Goal: Transaction & Acquisition: Book appointment/travel/reservation

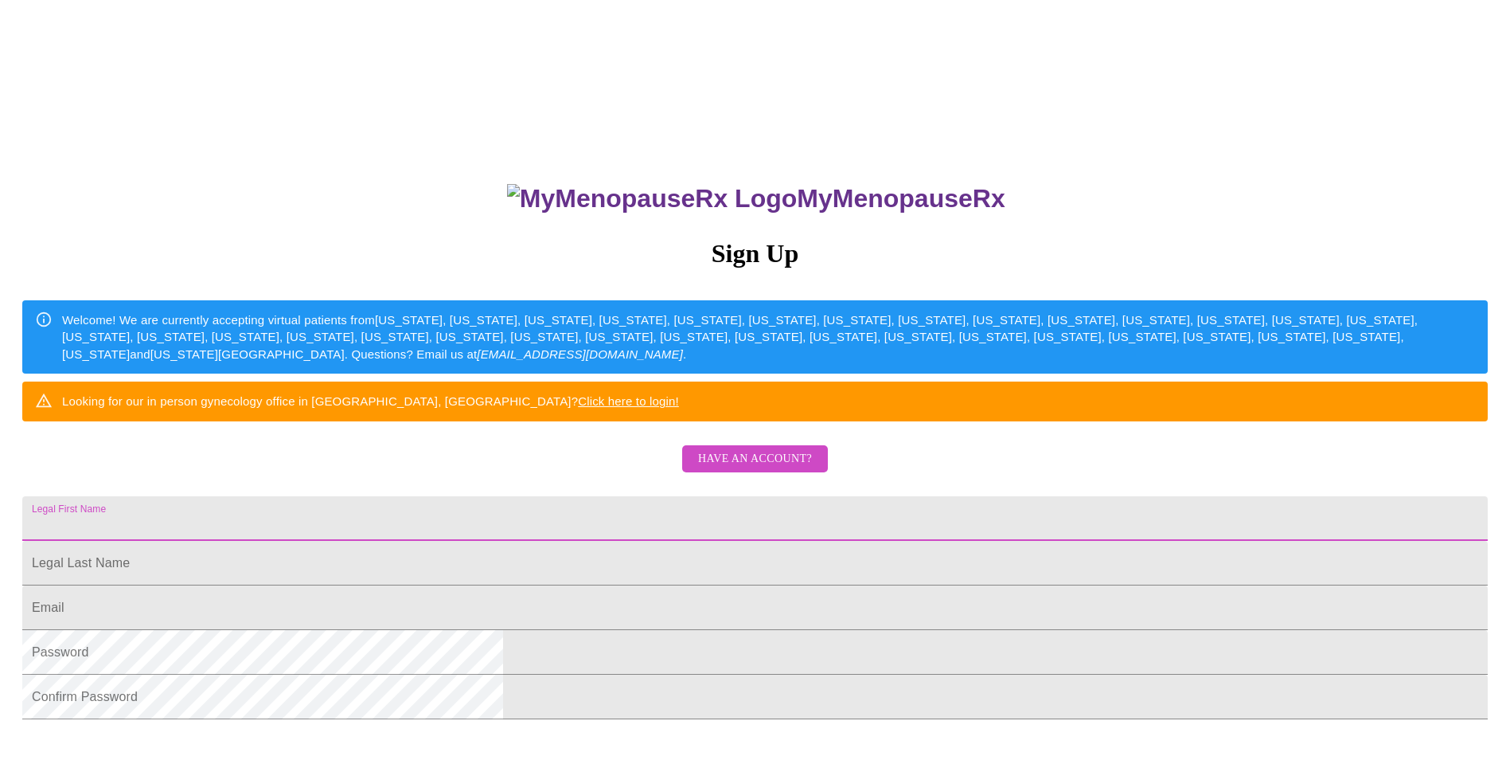
scroll to position [269, 0]
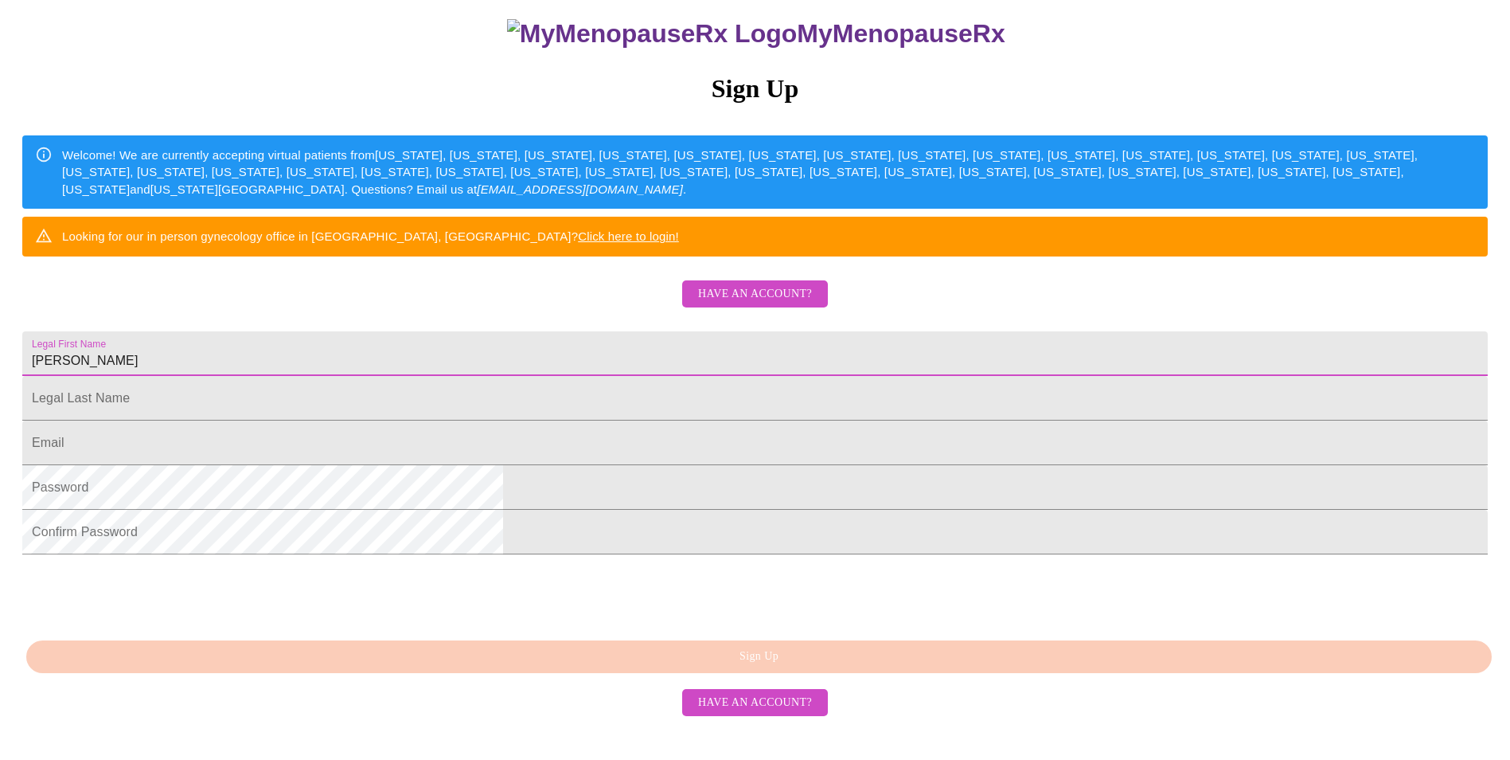
type input "[PERSON_NAME]"
click at [1140, 239] on div "MyMenopauseRx Sign Up Welcome! We are currently accepting virtual patients from…" at bounding box center [755, 298] width 1498 height 912
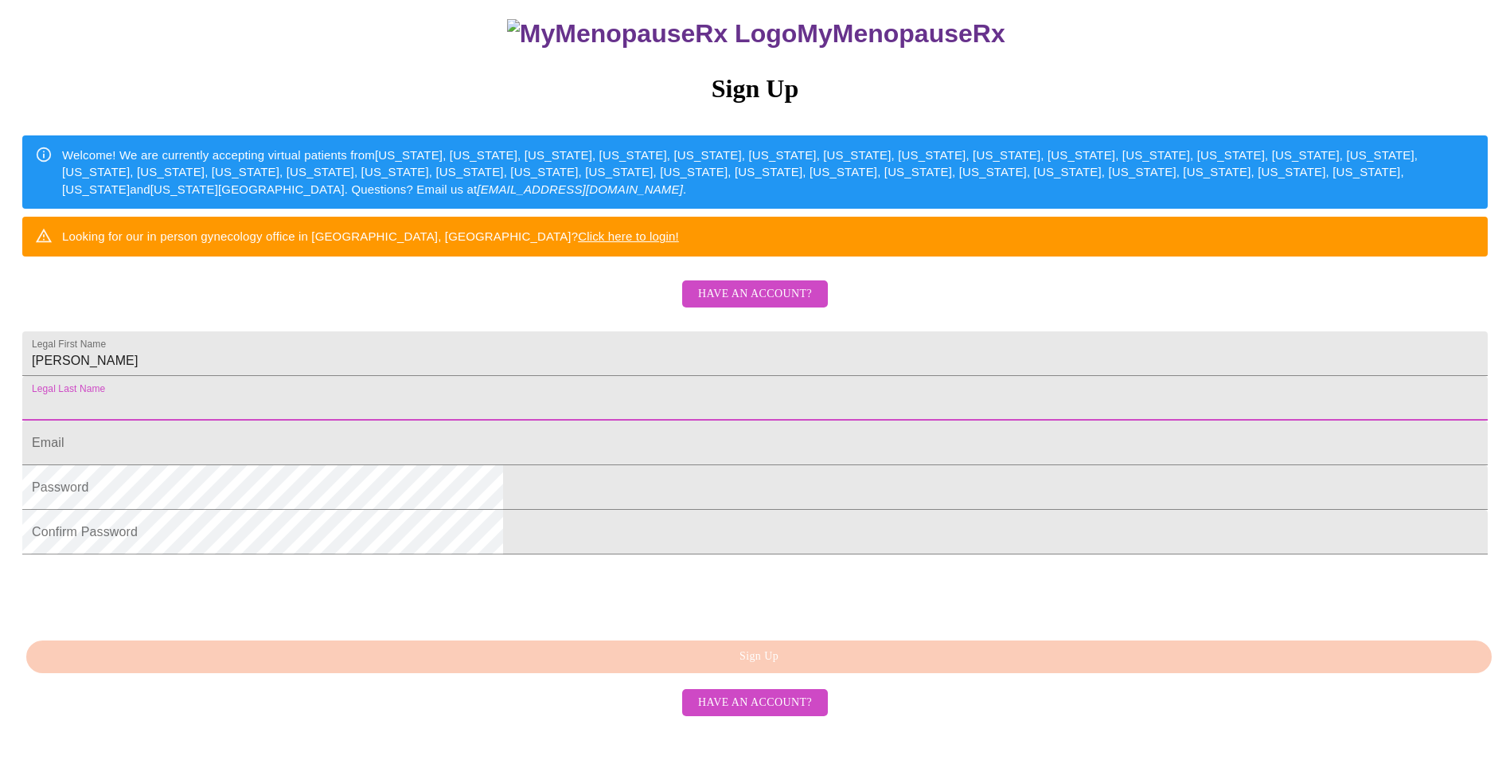
click at [576, 376] on input "Legal First Name" at bounding box center [755, 398] width 1466 height 45
type input "Petrando"
click at [563, 429] on input "Legal First Name" at bounding box center [755, 442] width 1466 height 45
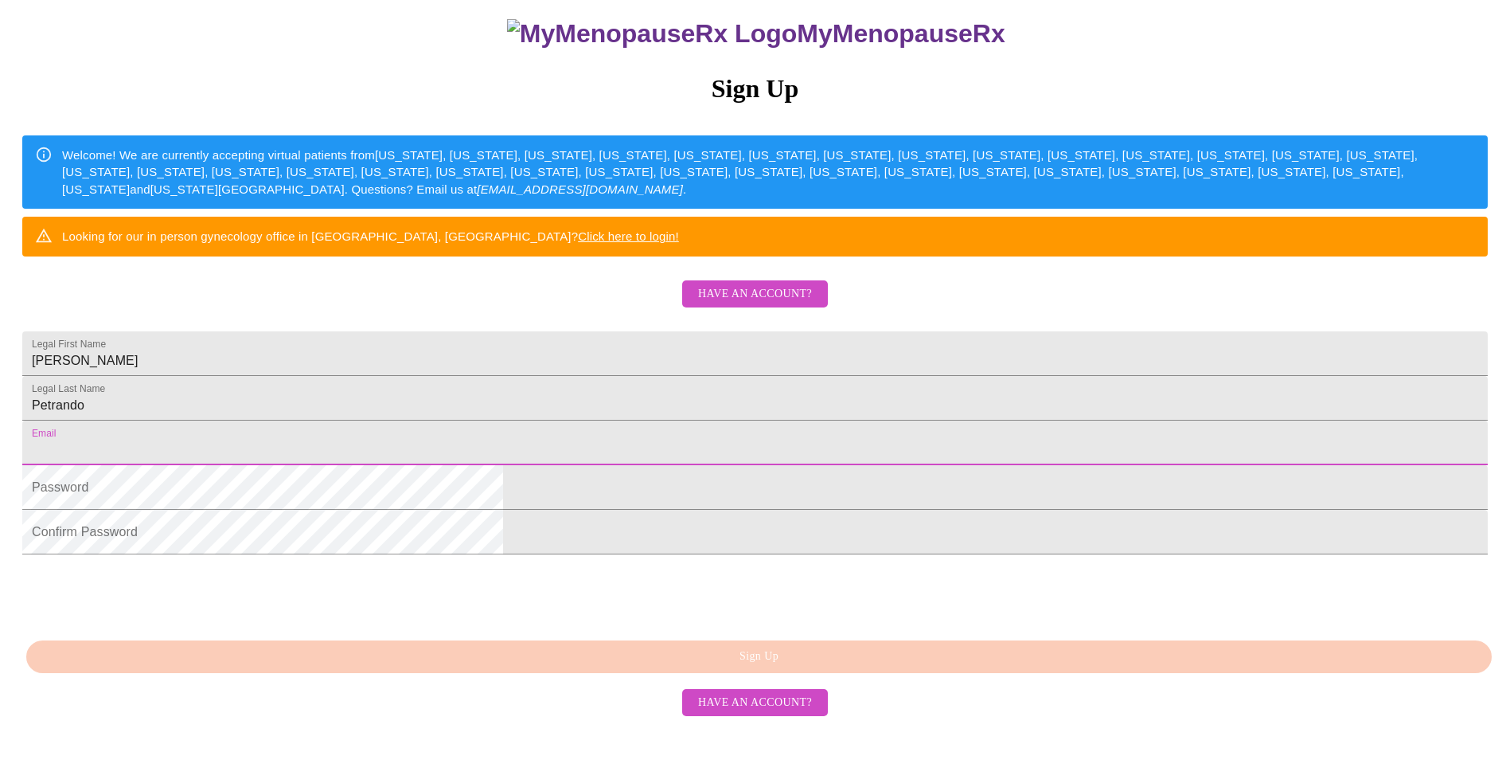
type input "[EMAIL_ADDRESS][DOMAIN_NAME]"
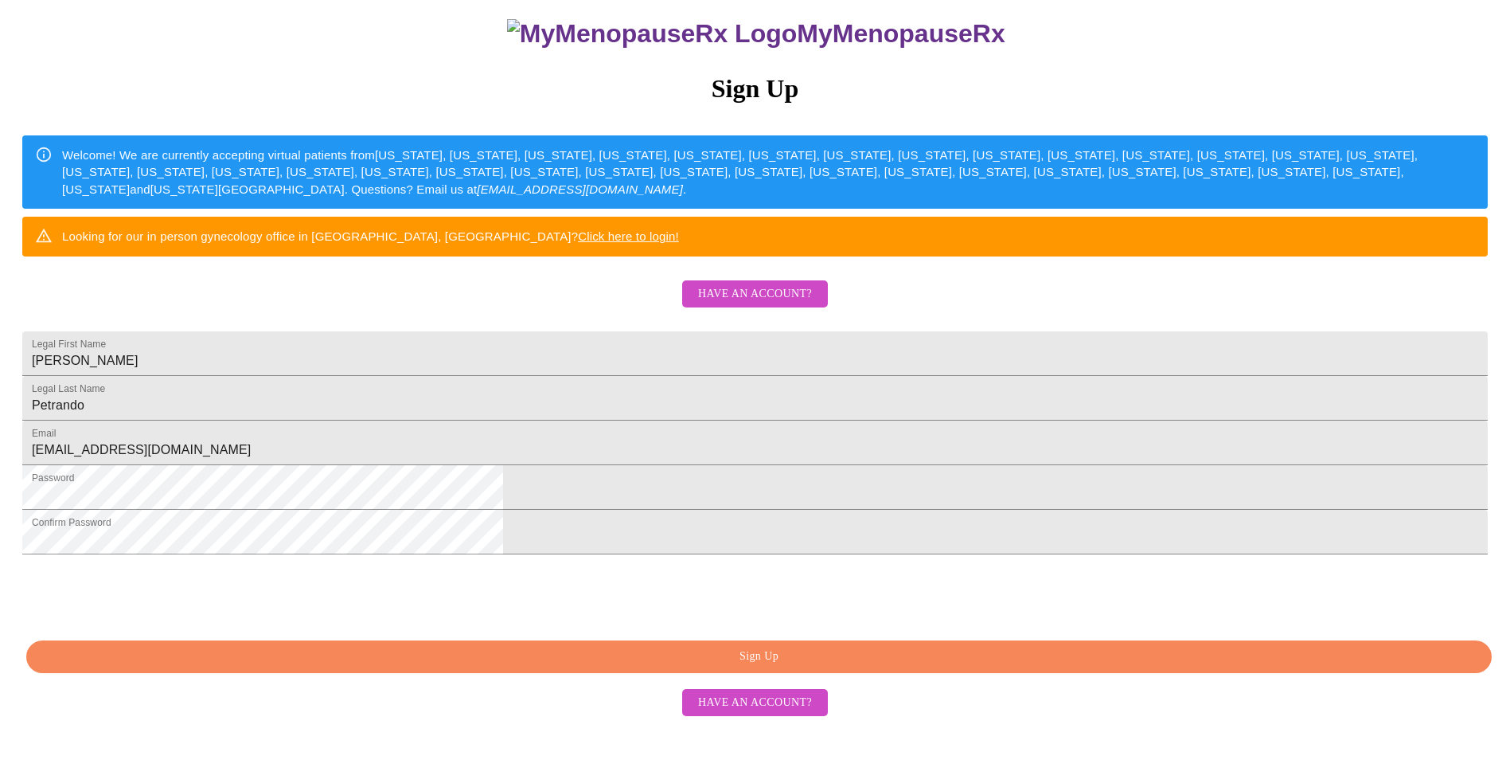
click at [746, 666] on span "Sign Up" at bounding box center [759, 657] width 1429 height 20
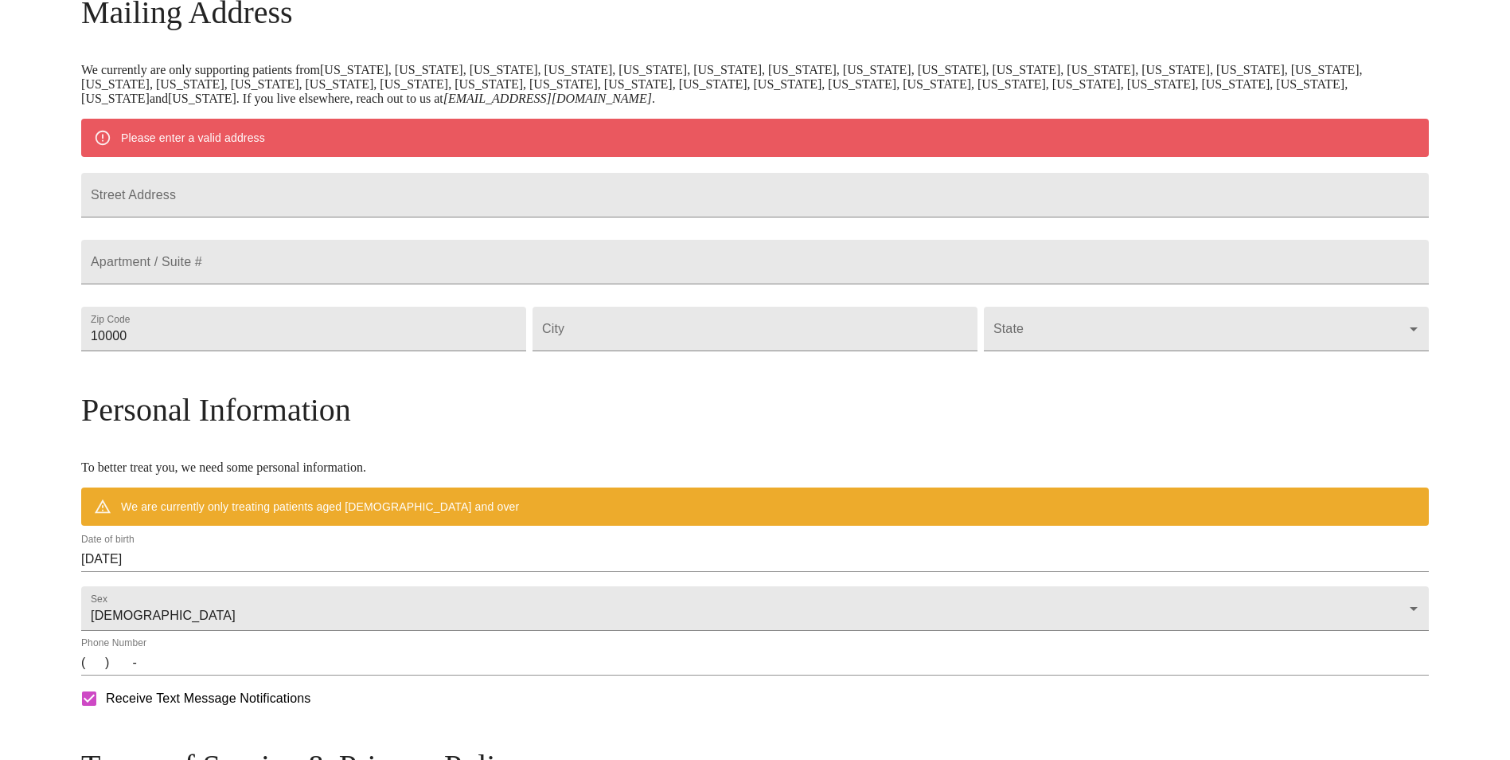
scroll to position [207, 0]
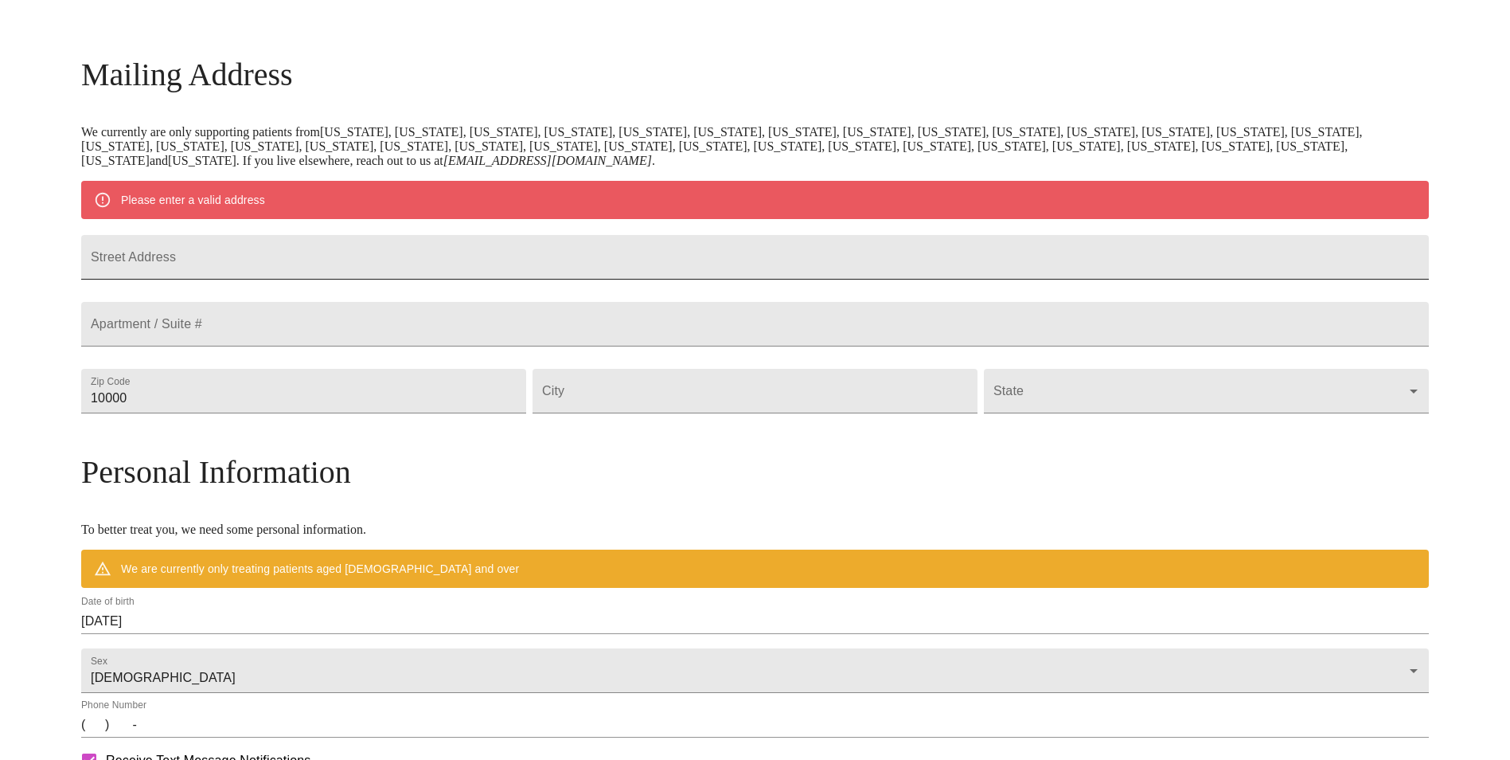
click at [340, 264] on input "Street Address" at bounding box center [755, 257] width 1348 height 45
type input "[STREET_ADDRESS]"
click at [324, 413] on input "10000" at bounding box center [303, 391] width 445 height 45
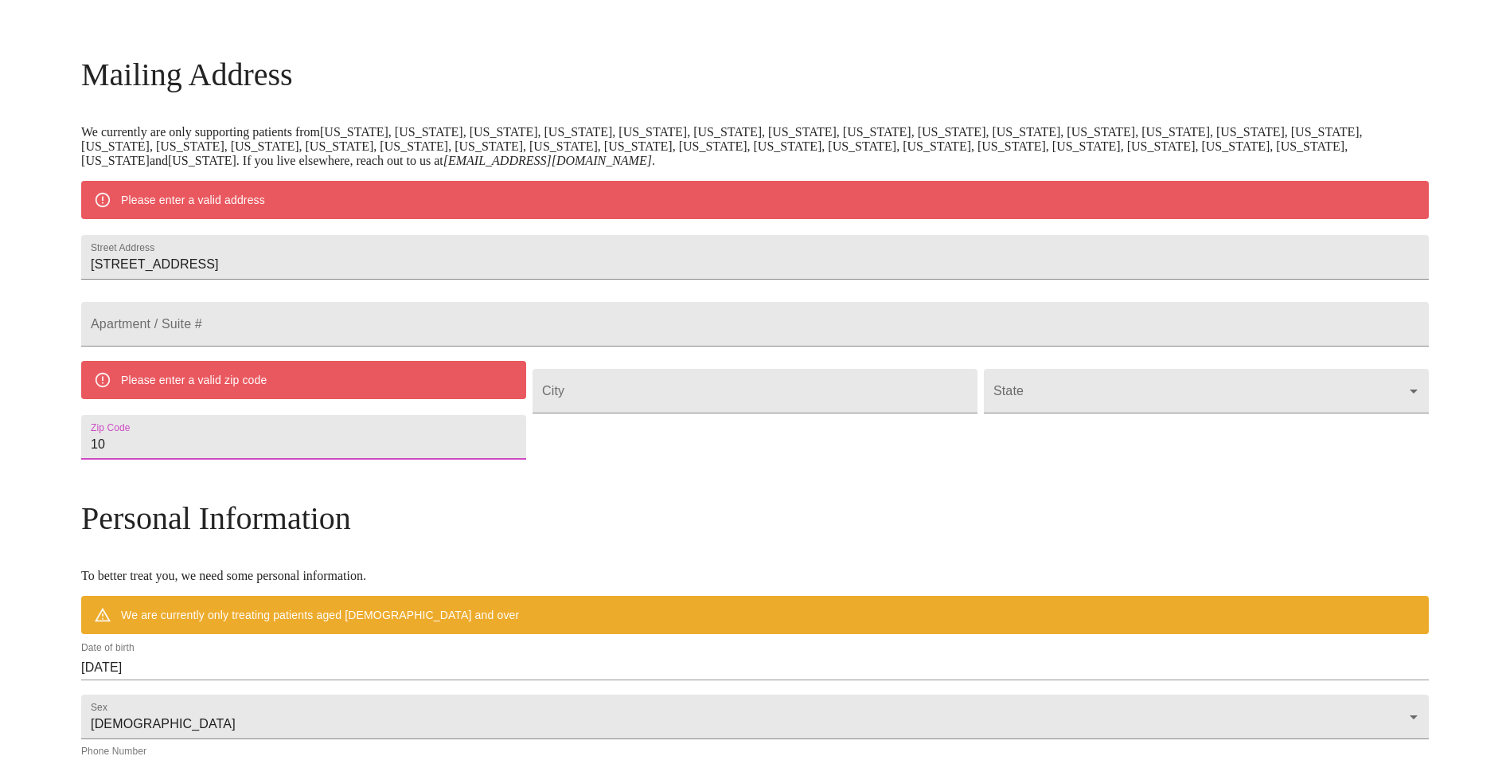
type input "1"
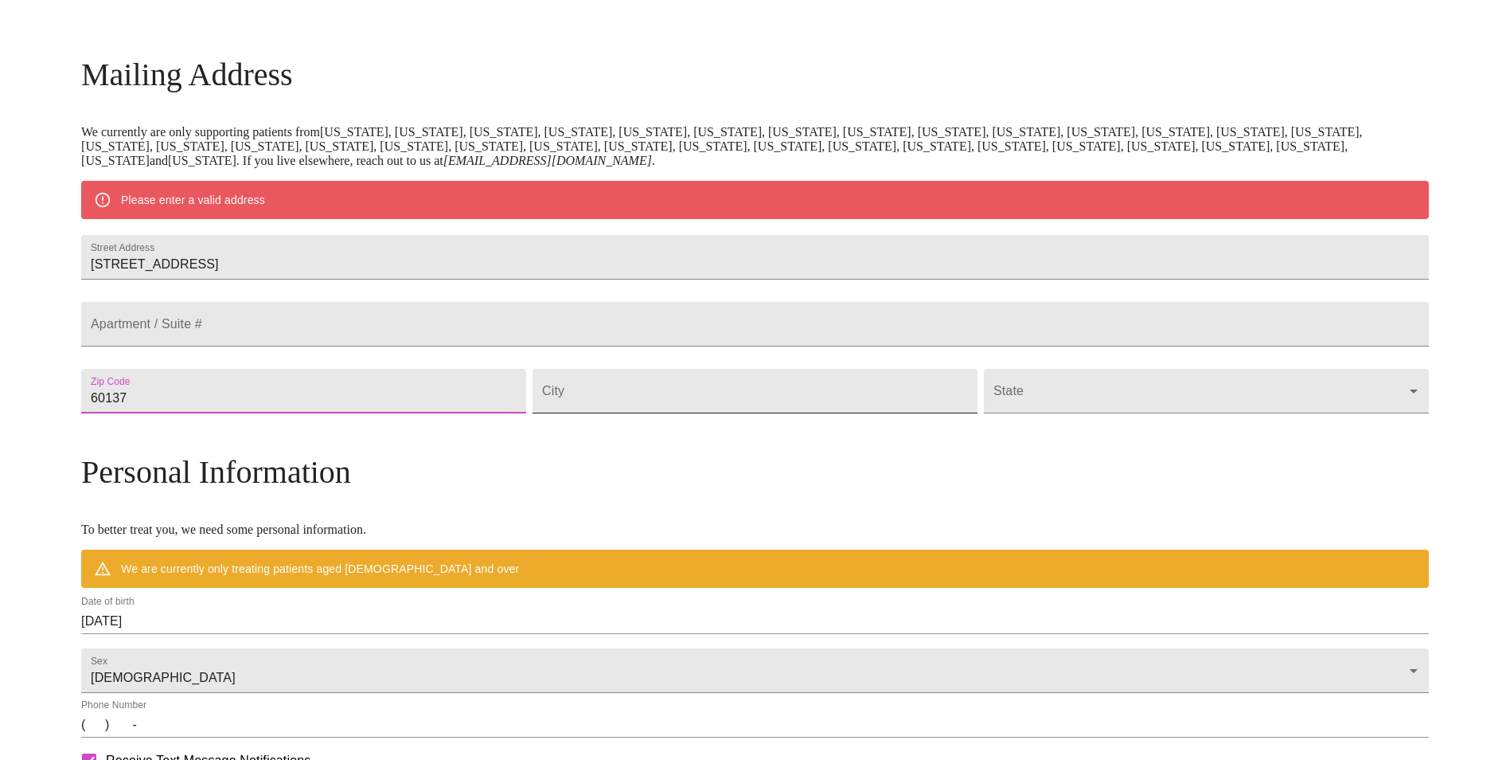
type input "60137"
click at [665, 413] on input "Street Address" at bounding box center [755, 391] width 445 height 45
type input "[PERSON_NAME]"
click at [1251, 429] on body "MyMenopauseRx Welcome to MyMenopauseRx Since it's your first time here, you'll …" at bounding box center [755, 419] width 1498 height 1241
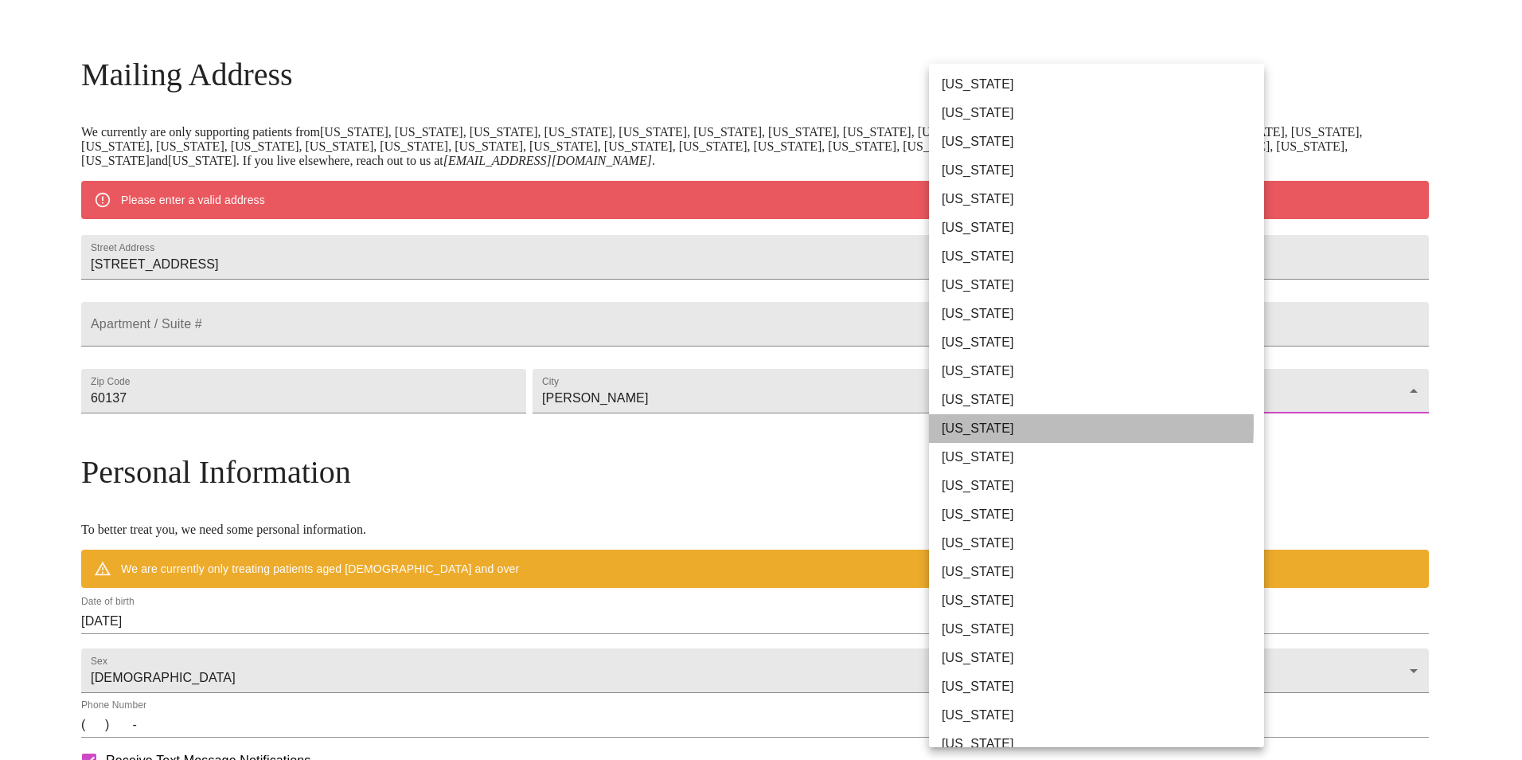
click at [957, 424] on li "[US_STATE]" at bounding box center [1102, 428] width 347 height 29
type input "[US_STATE]"
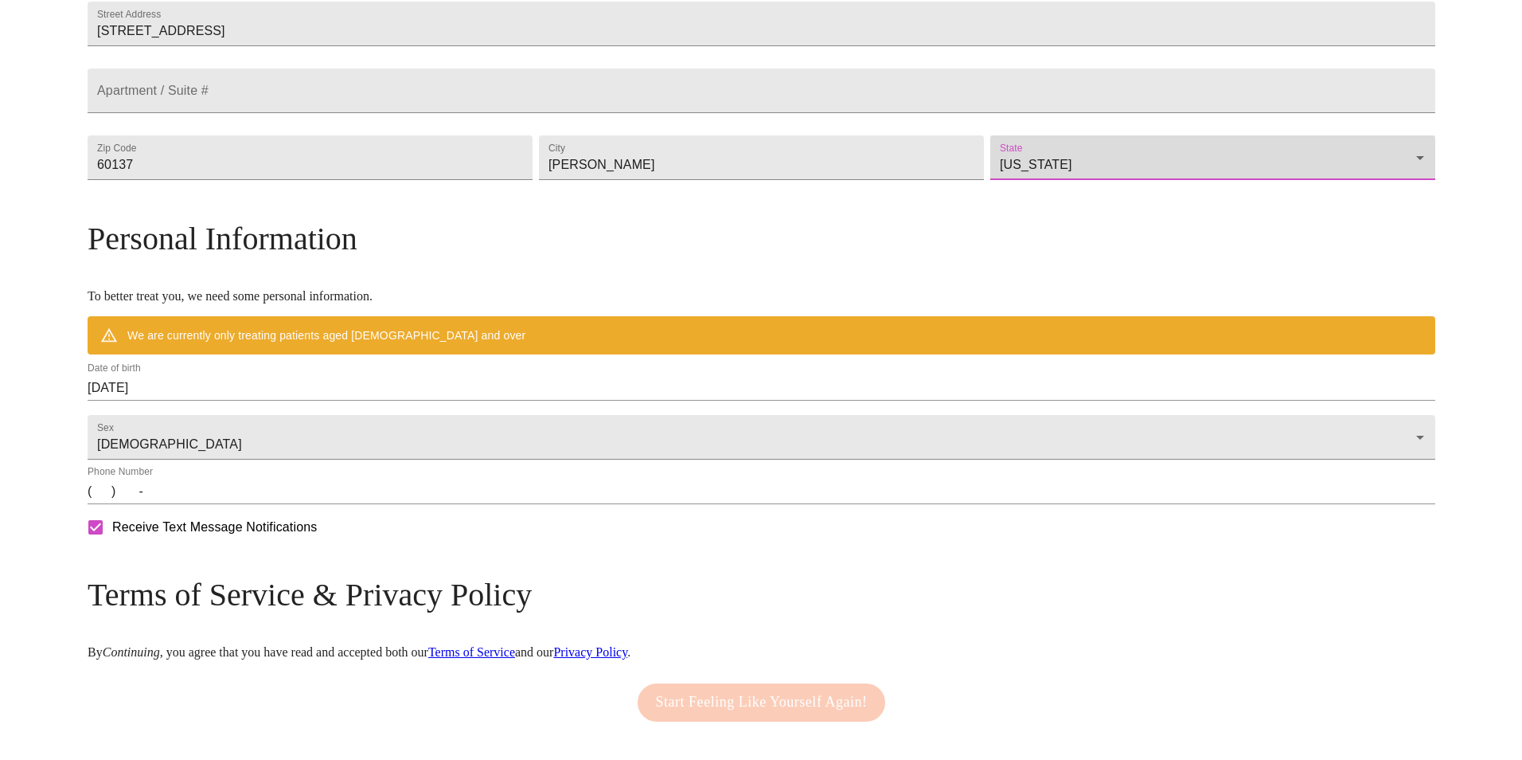
scroll to position [446, 0]
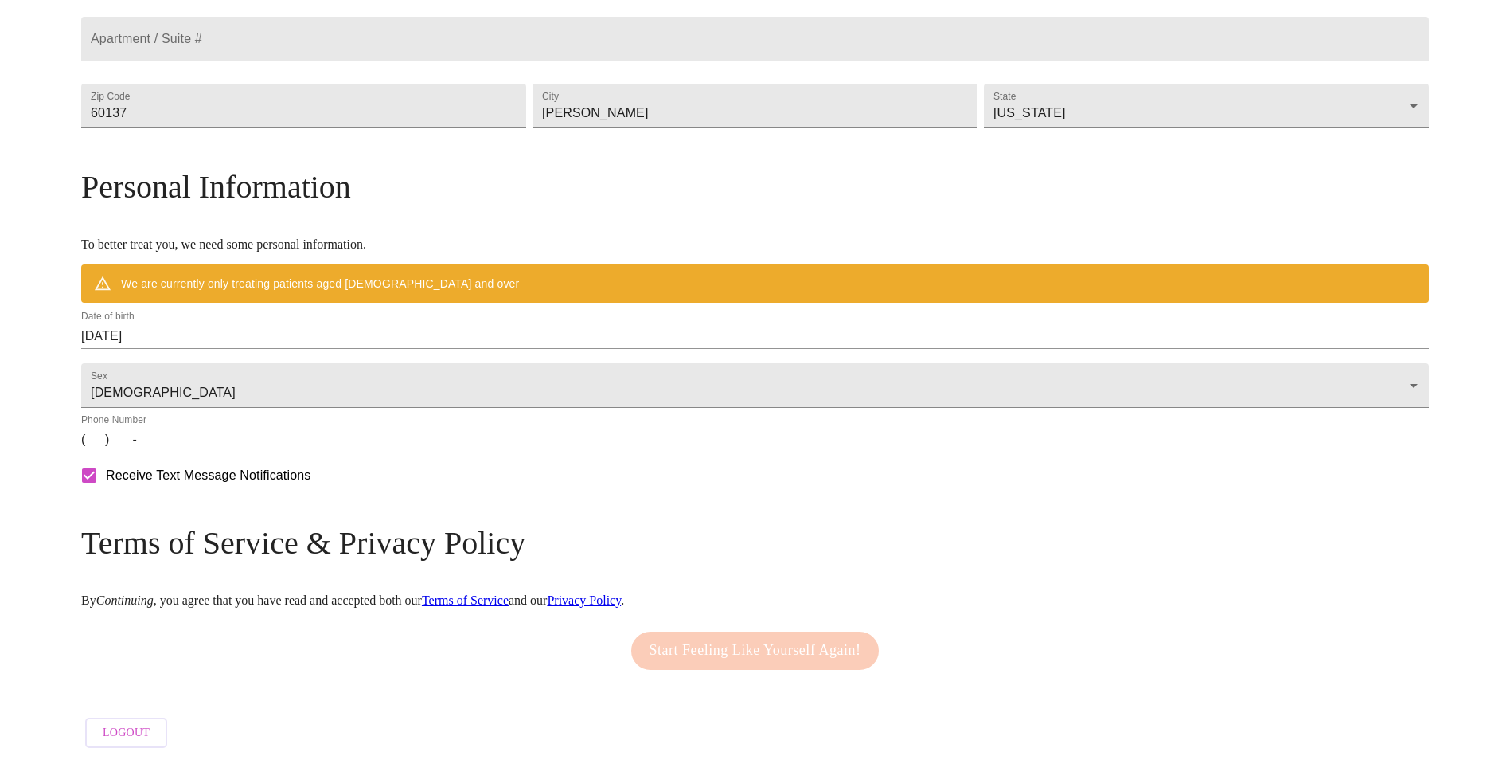
click at [328, 349] on div "Date of birth 09/25/2025" at bounding box center [755, 330] width 1348 height 38
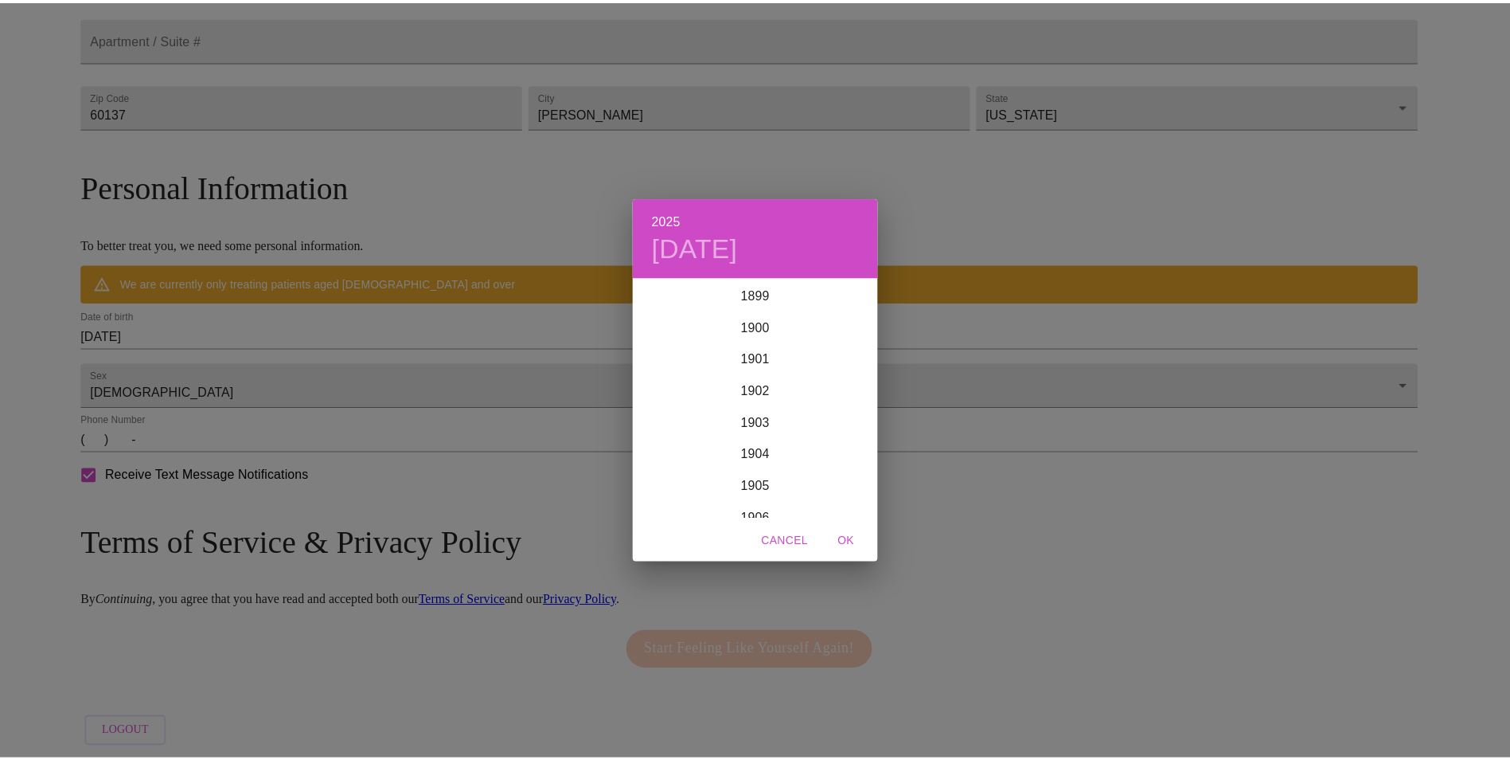
scroll to position [3917, 0]
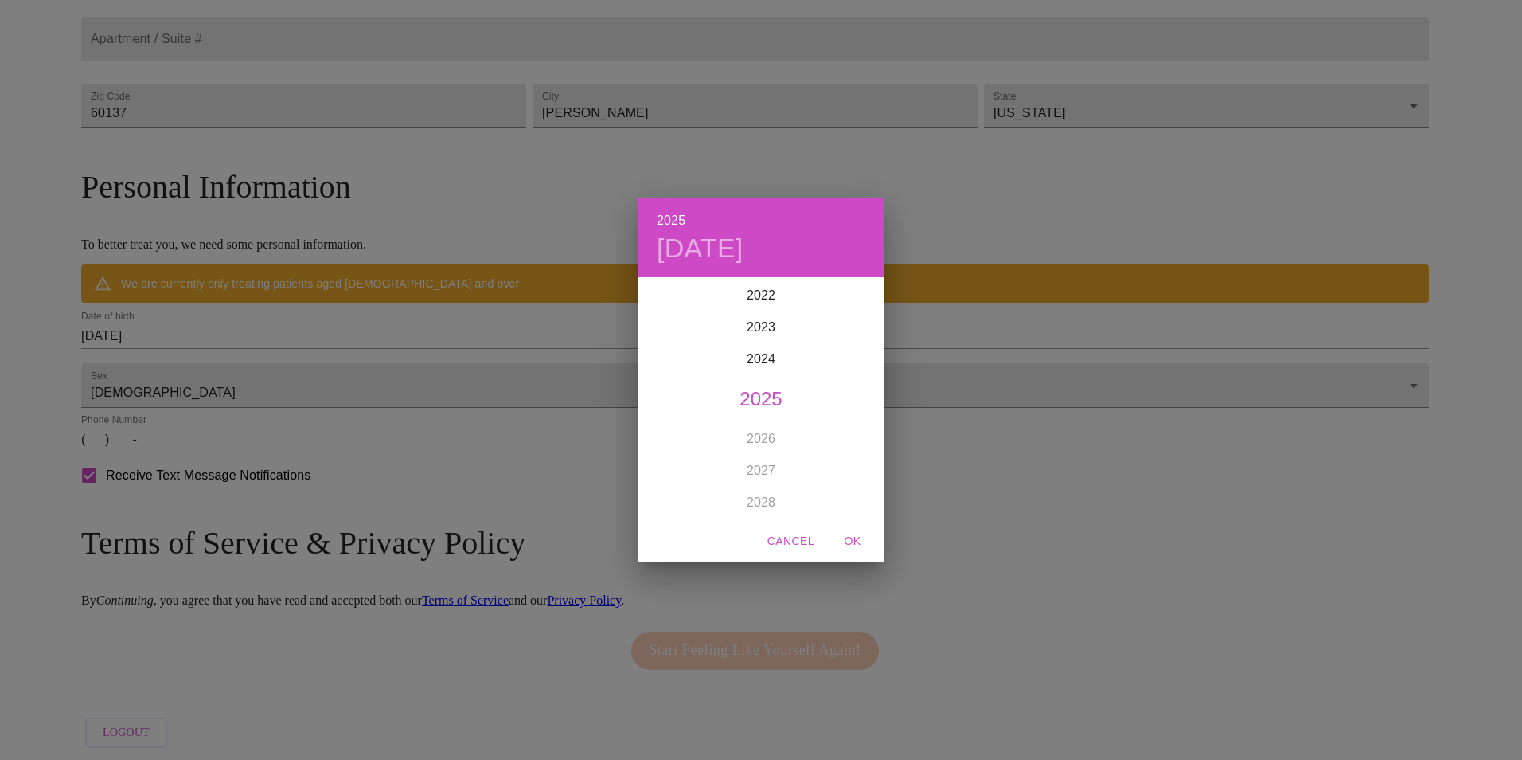
click at [784, 544] on span "Cancel" at bounding box center [791, 541] width 47 height 20
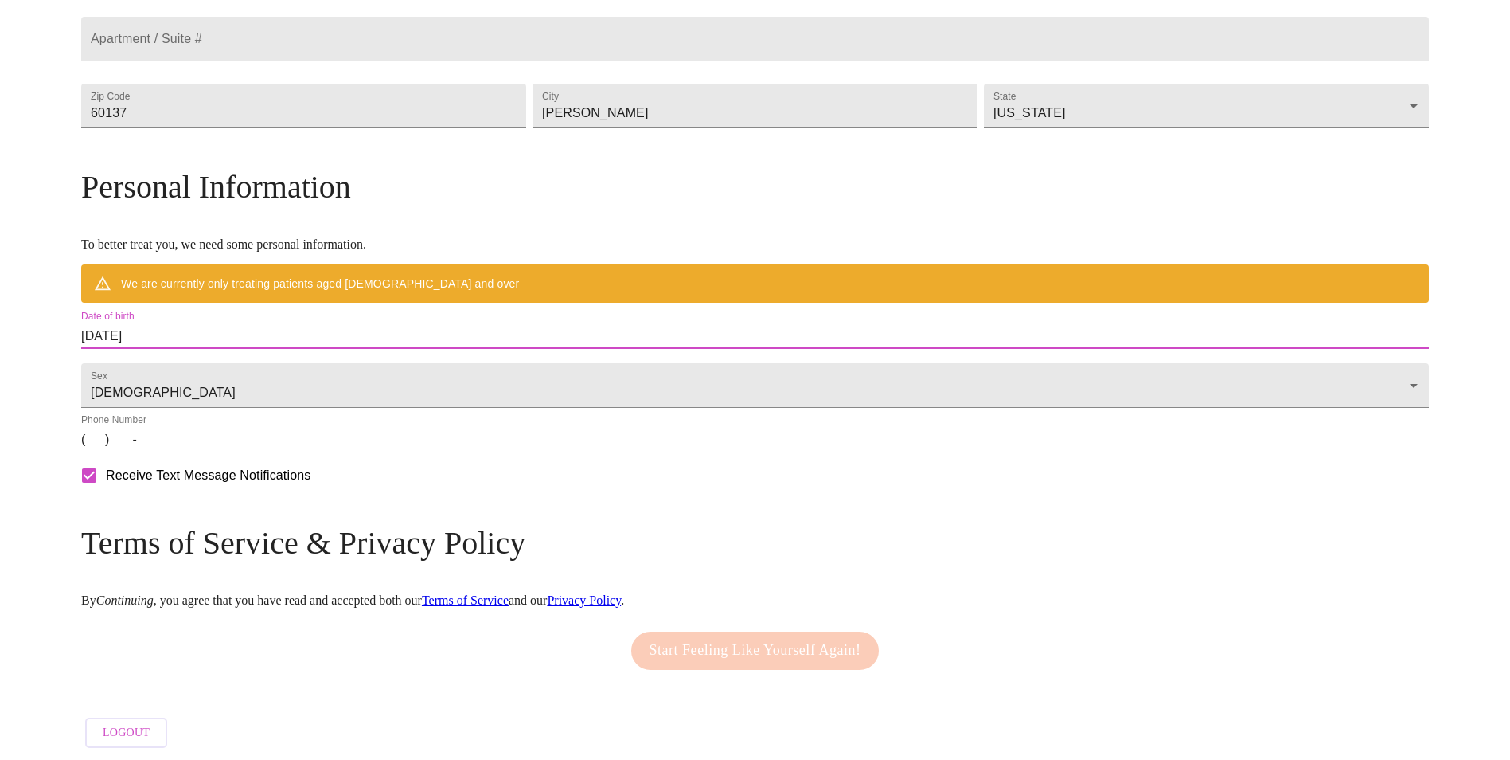
drag, startPoint x: 319, startPoint y: 364, endPoint x: 225, endPoint y: 373, distance: 94.4
click at [225, 373] on div "MyMenopauseRx Welcome to MyMenopauseRx Since it's your first time here, you'll …" at bounding box center [755, 158] width 1348 height 1195
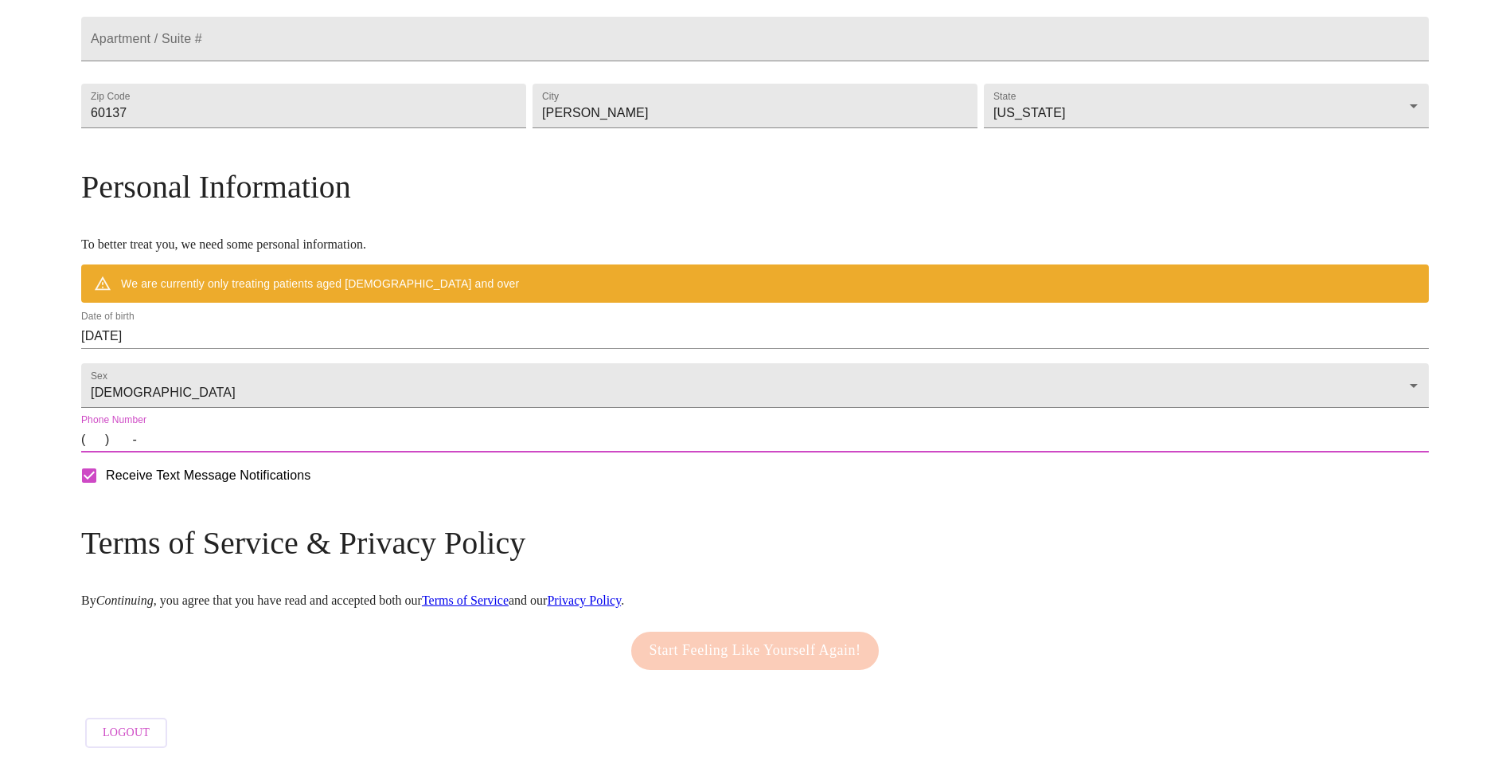
drag, startPoint x: 225, startPoint y: 373, endPoint x: 261, endPoint y: 488, distance: 120.9
click at [261, 452] on input "(   )    -" at bounding box center [755, 439] width 1348 height 25
type input "(630) 674-1155"
drag, startPoint x: 250, startPoint y: 524, endPoint x: 265, endPoint y: 531, distance: 16.7
click at [106, 492] on input "Receive Text Message Notifications" at bounding box center [88, 475] width 33 height 33
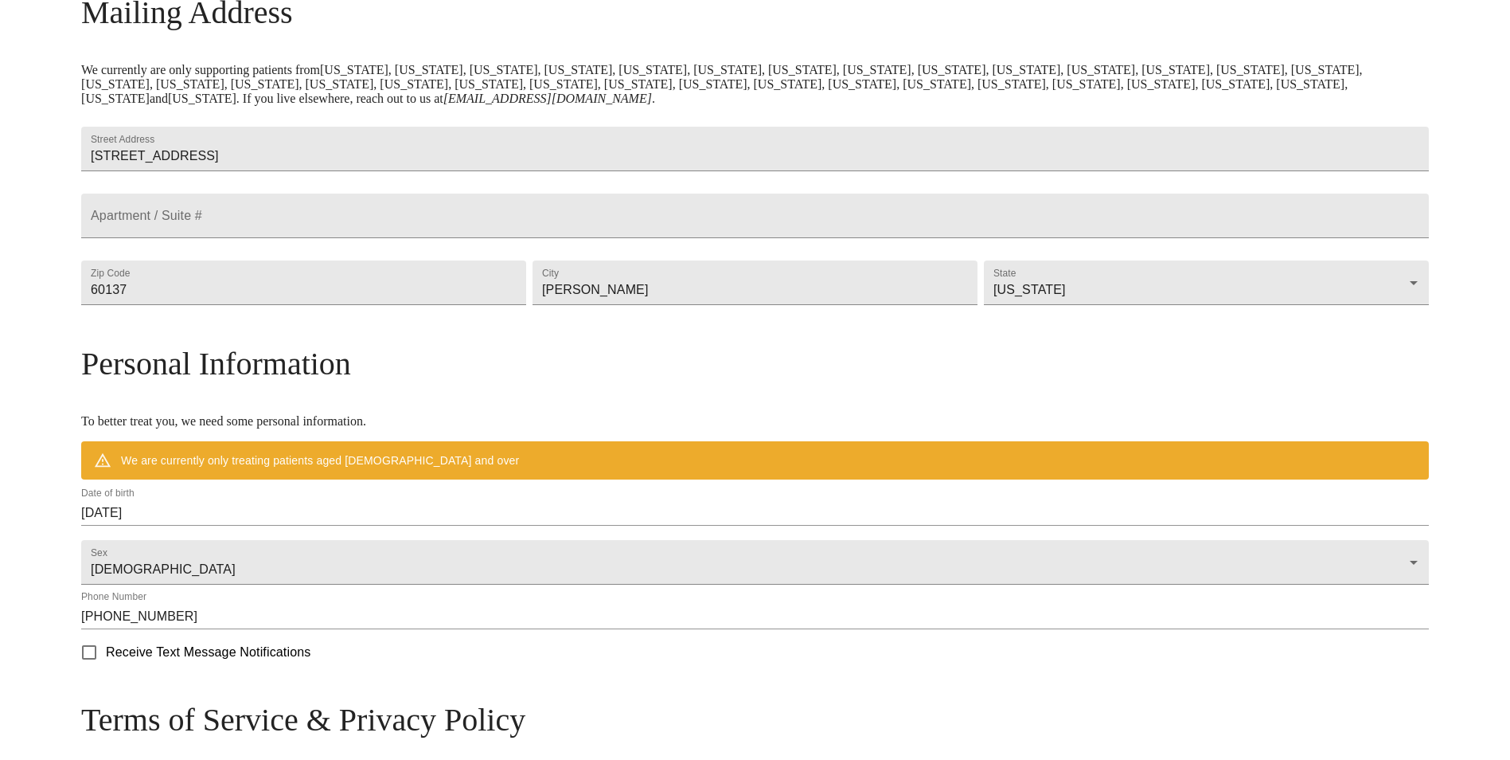
scroll to position [494, 0]
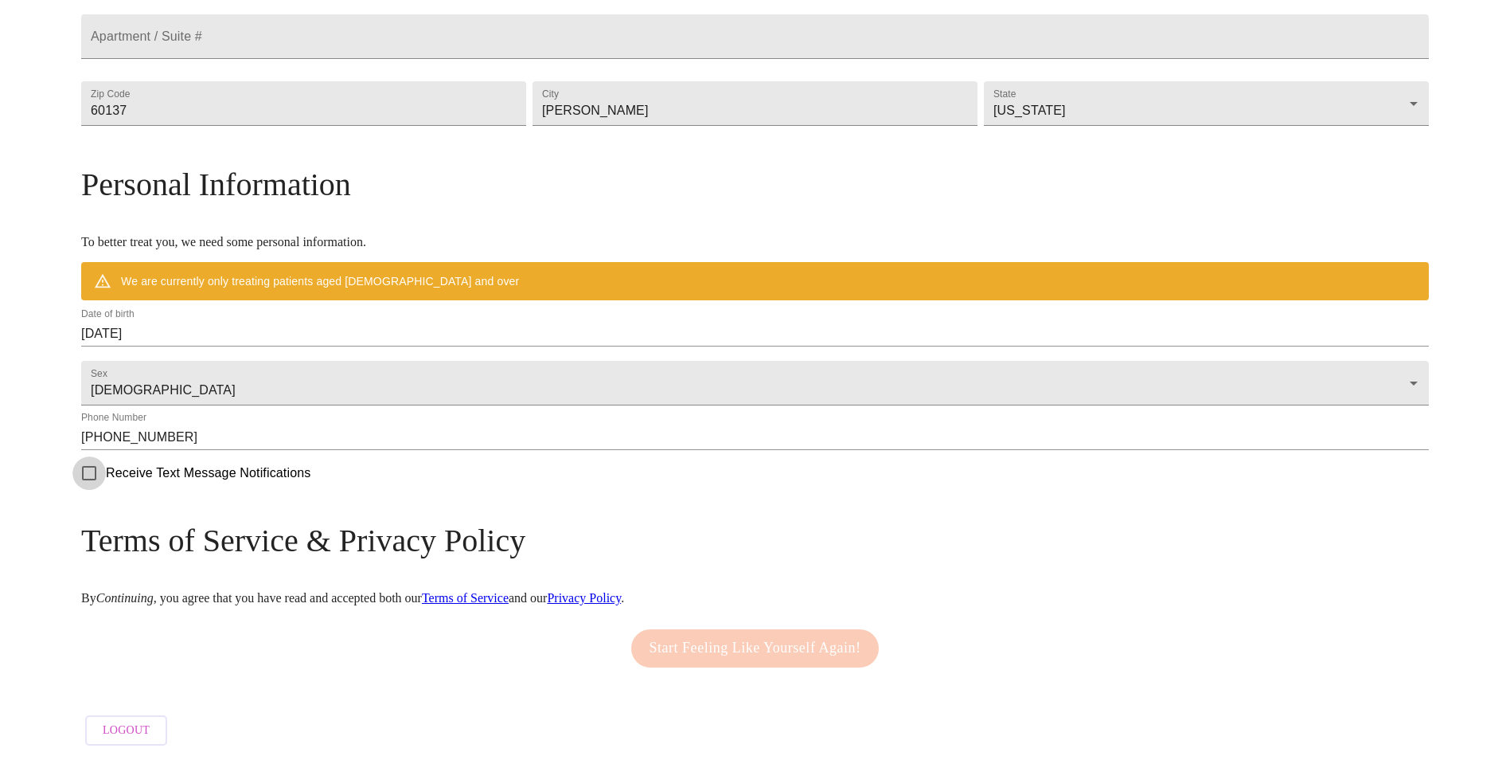
click at [106, 474] on input "Receive Text Message Notifications" at bounding box center [88, 472] width 33 height 33
checkbox input "true"
click at [771, 644] on div "Start Feeling Like Yourself Again!" at bounding box center [755, 648] width 256 height 54
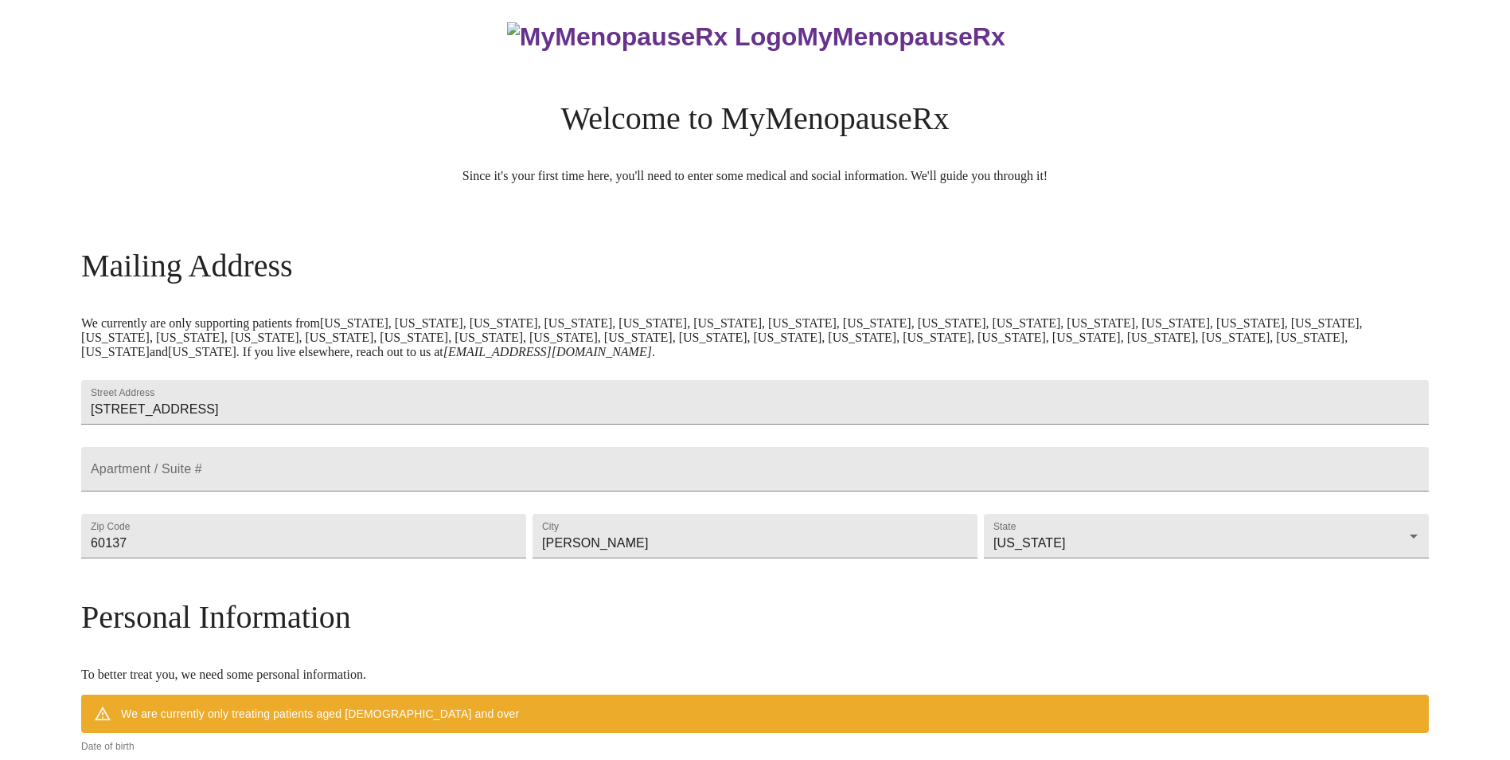
scroll to position [0, 0]
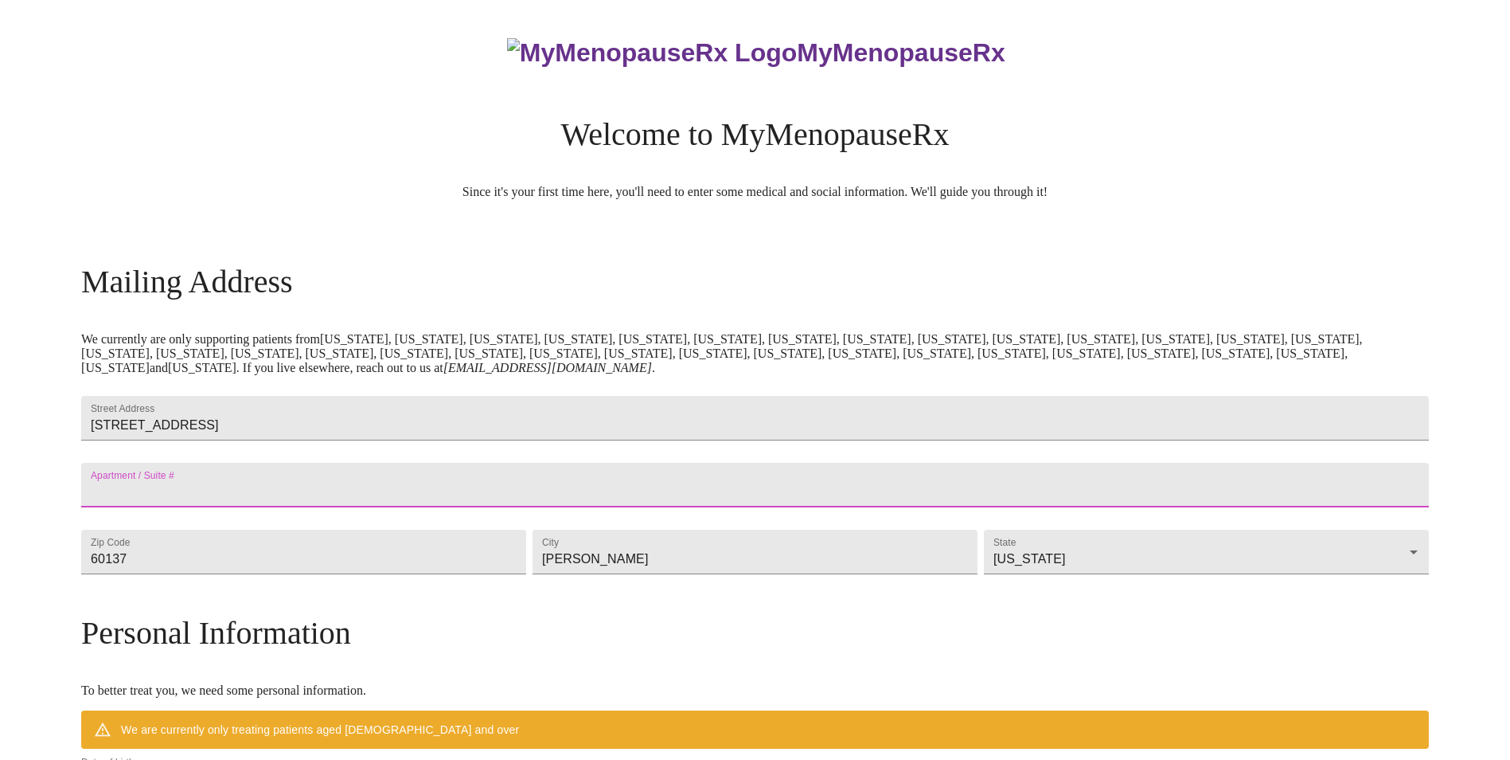
click at [297, 502] on input "Street Address" at bounding box center [755, 485] width 1348 height 45
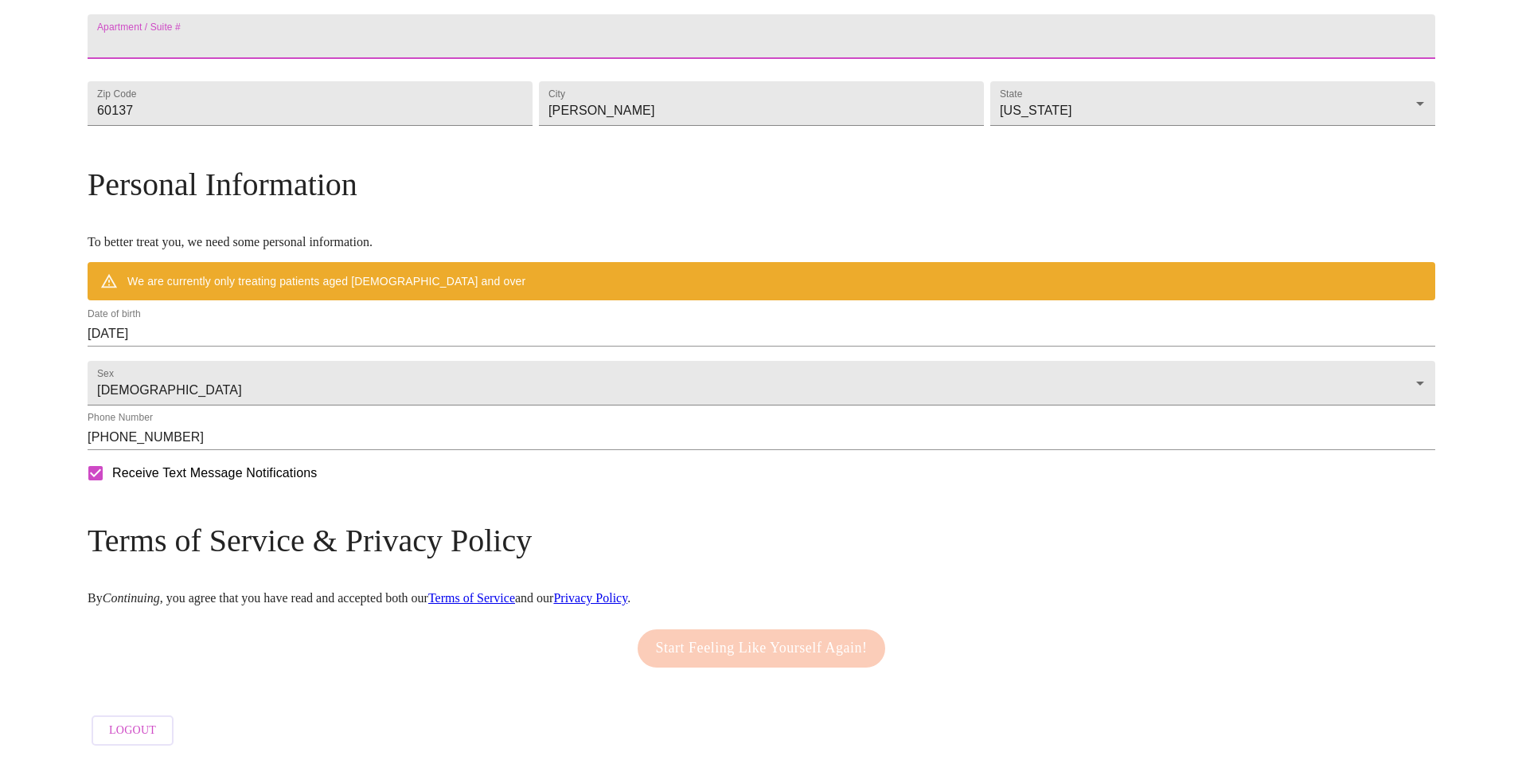
scroll to position [494, 0]
click at [669, 639] on div "Start Feeling Like Yourself Again!" at bounding box center [755, 648] width 256 height 54
click at [458, 273] on div "We are currently only treating patients aged 38 and over" at bounding box center [320, 281] width 398 height 29
click at [323, 321] on input "09/25/2025" at bounding box center [755, 333] width 1348 height 25
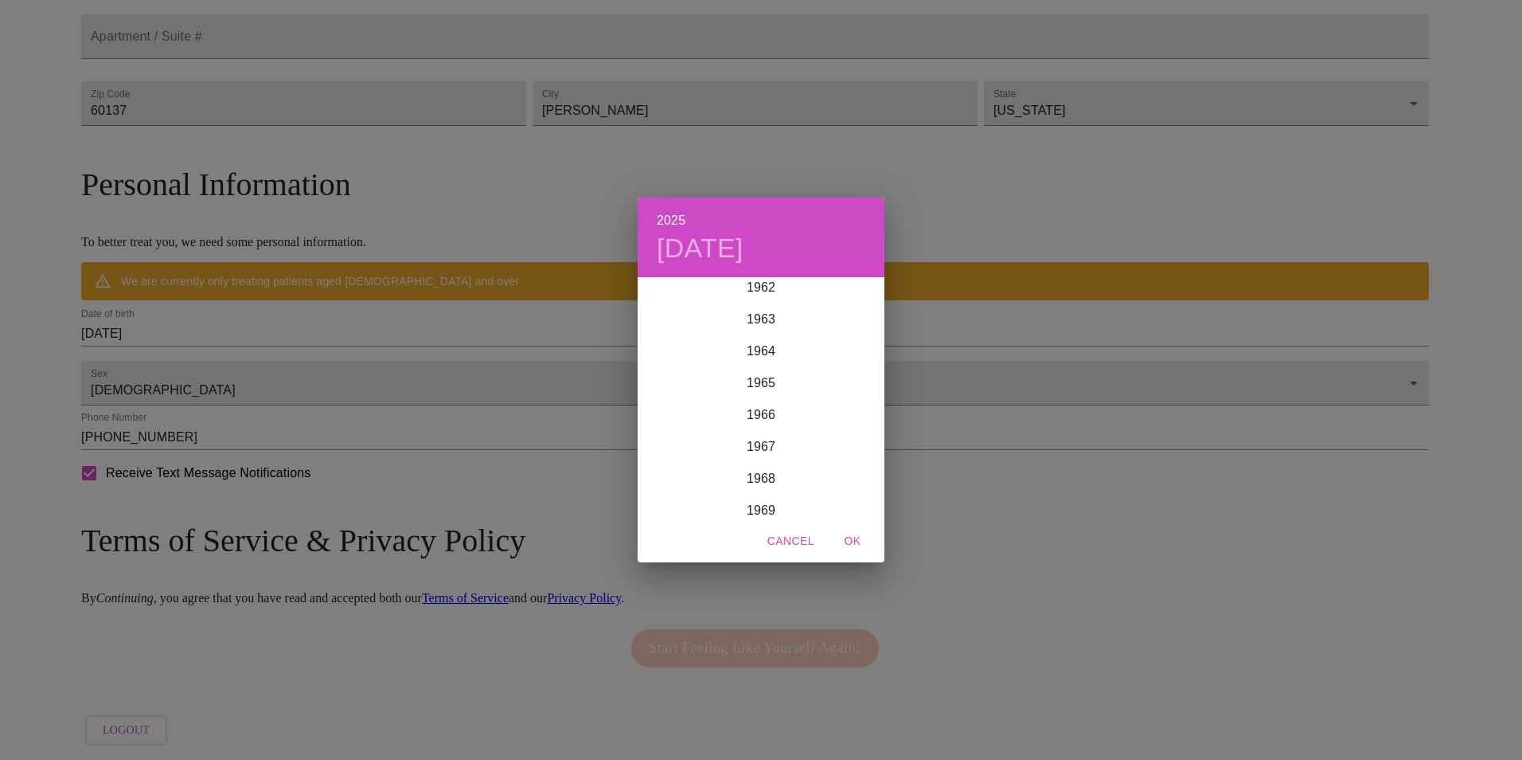
scroll to position [2119, 0]
click at [778, 407] on div "1969" at bounding box center [761, 406] width 247 height 32
click at [858, 307] on div "Mar" at bounding box center [844, 309] width 82 height 60
click at [822, 418] on p "14" at bounding box center [824, 420] width 13 height 16
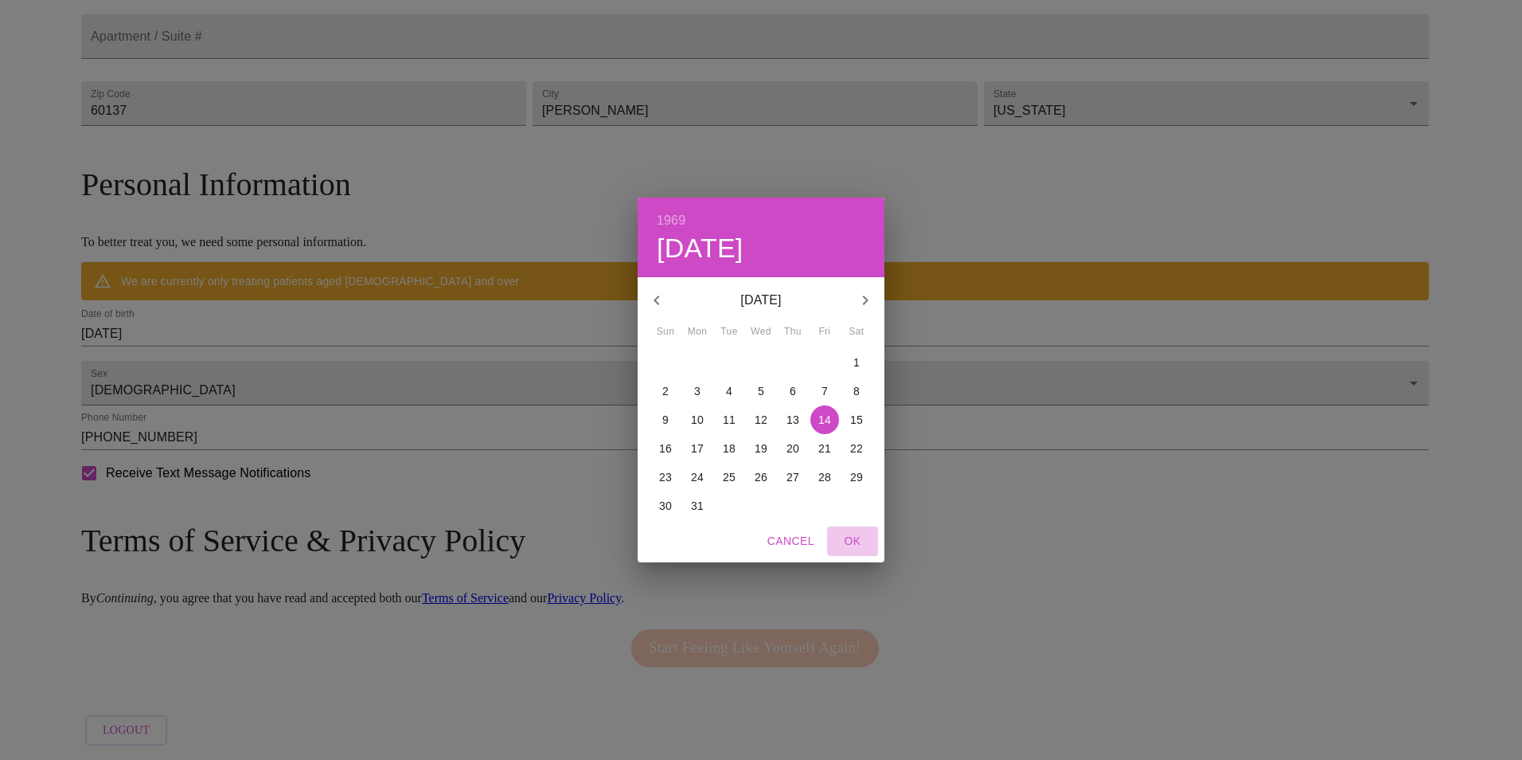
click at [857, 537] on span "OK" at bounding box center [853, 541] width 38 height 20
type input "03/14/1969"
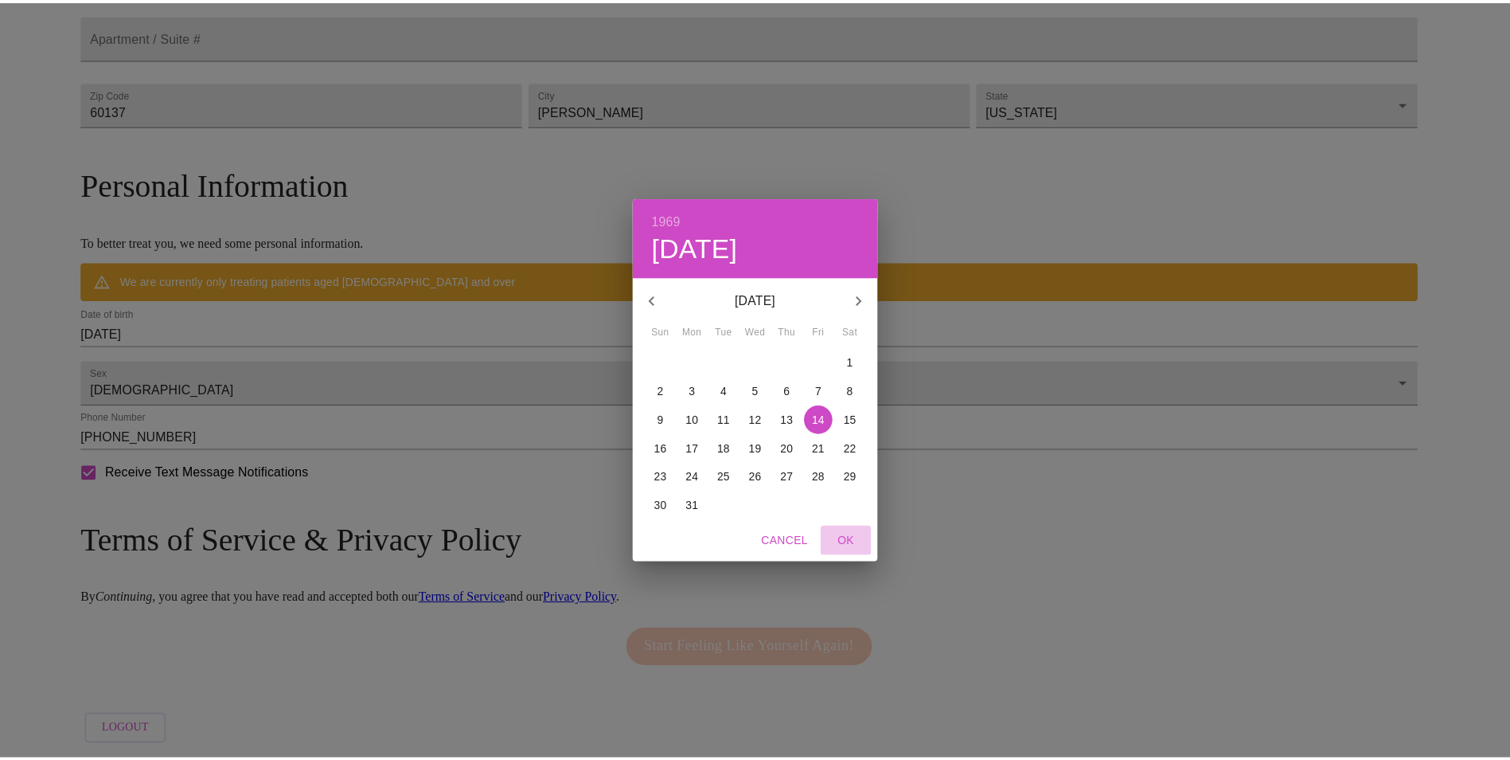
scroll to position [447, 0]
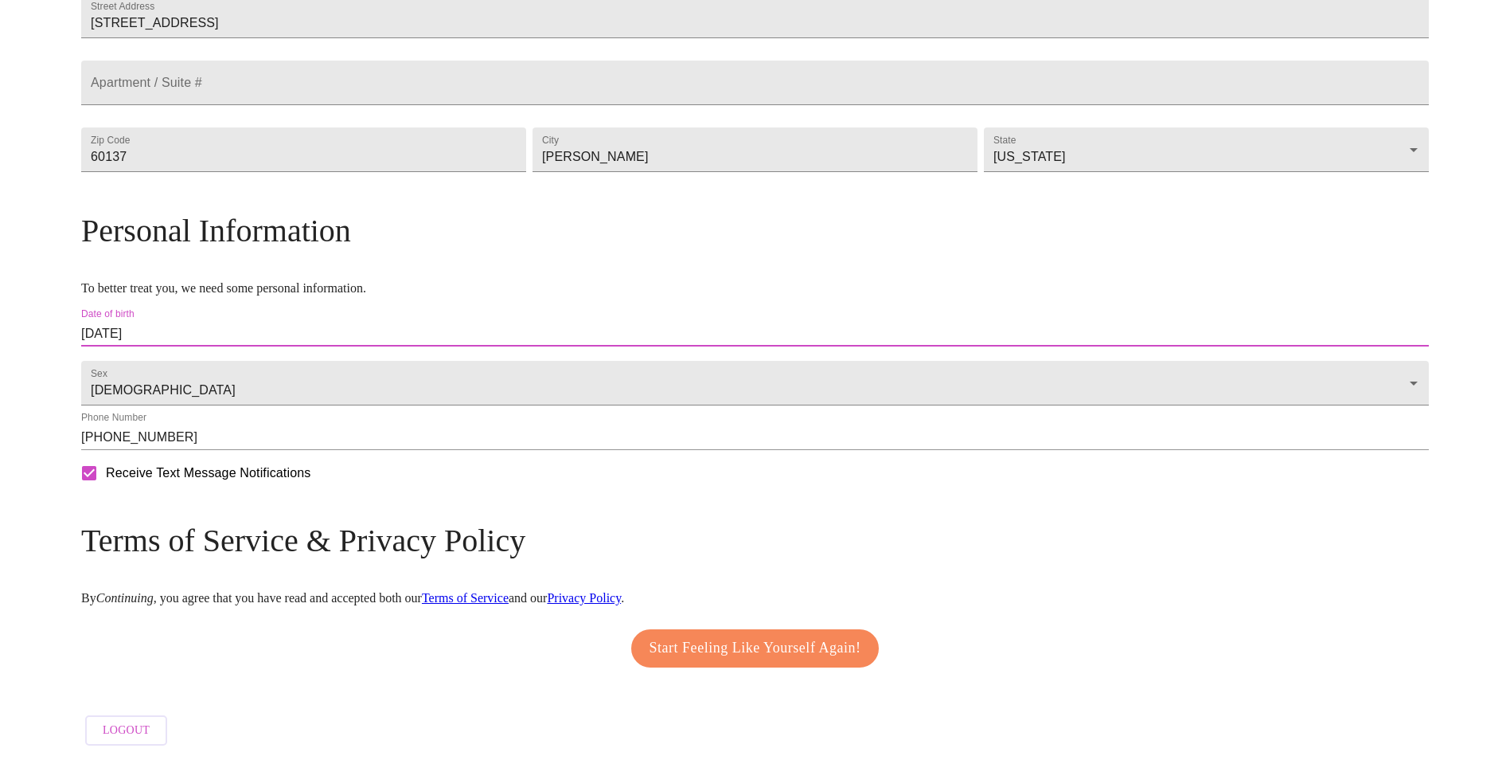
click at [106, 479] on input "Receive Text Message Notifications" at bounding box center [88, 472] width 33 height 33
checkbox input "false"
click at [709, 635] on span "Start Feeling Like Yourself Again!" at bounding box center [756, 647] width 212 height 25
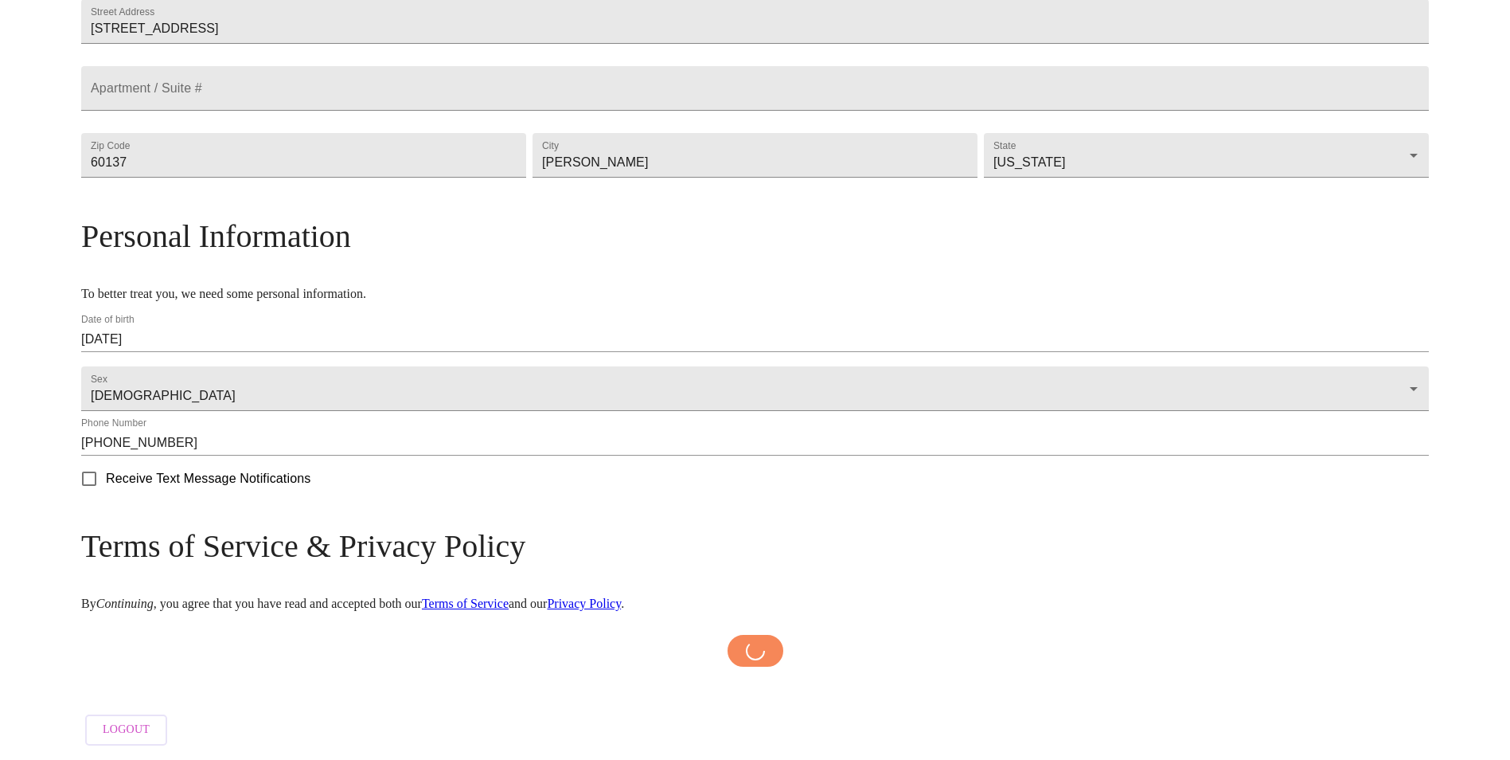
scroll to position [442, 0]
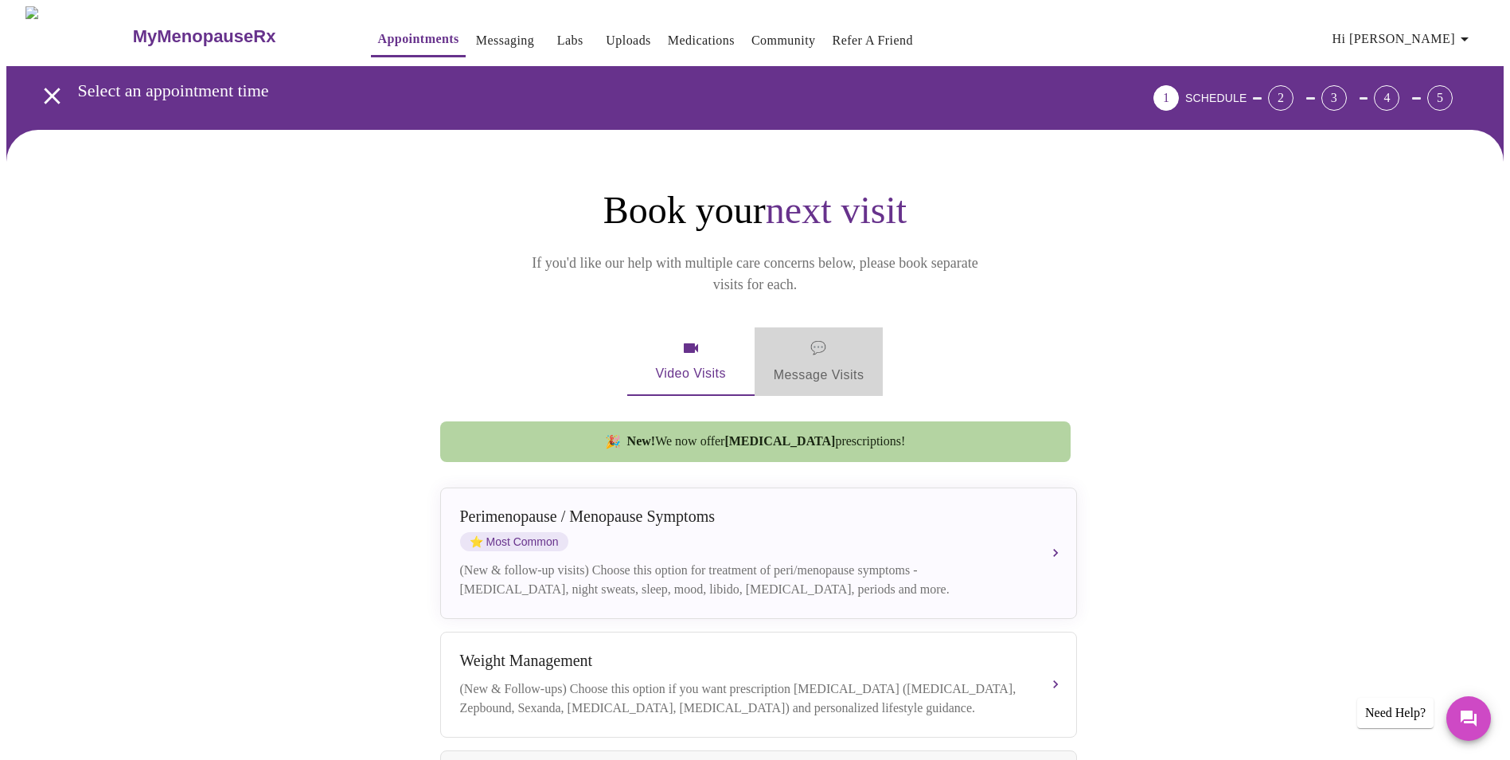
click at [814, 338] on span "💬 Message Visits" at bounding box center [819, 361] width 91 height 49
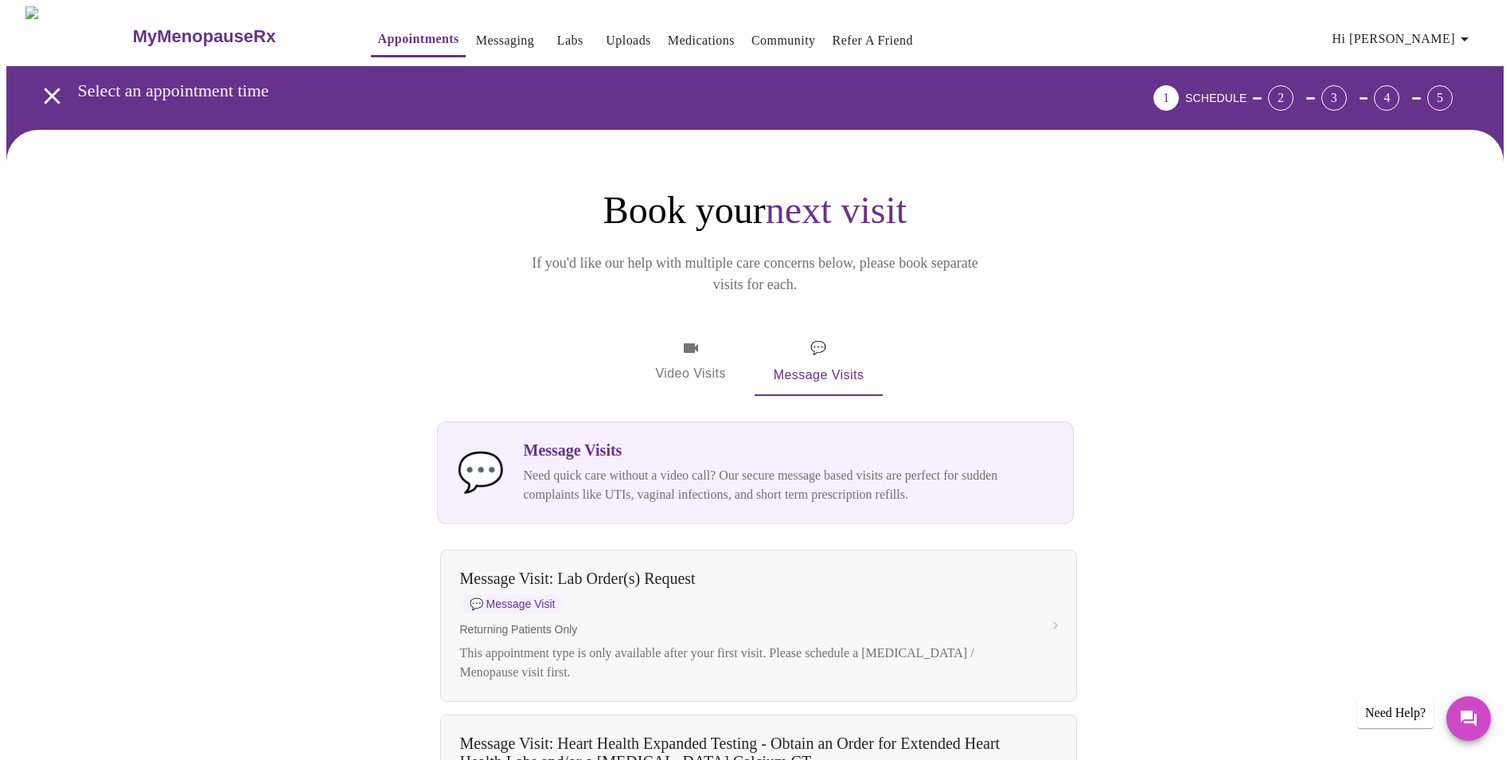
click at [476, 32] on link "Messaging" at bounding box center [505, 40] width 58 height 22
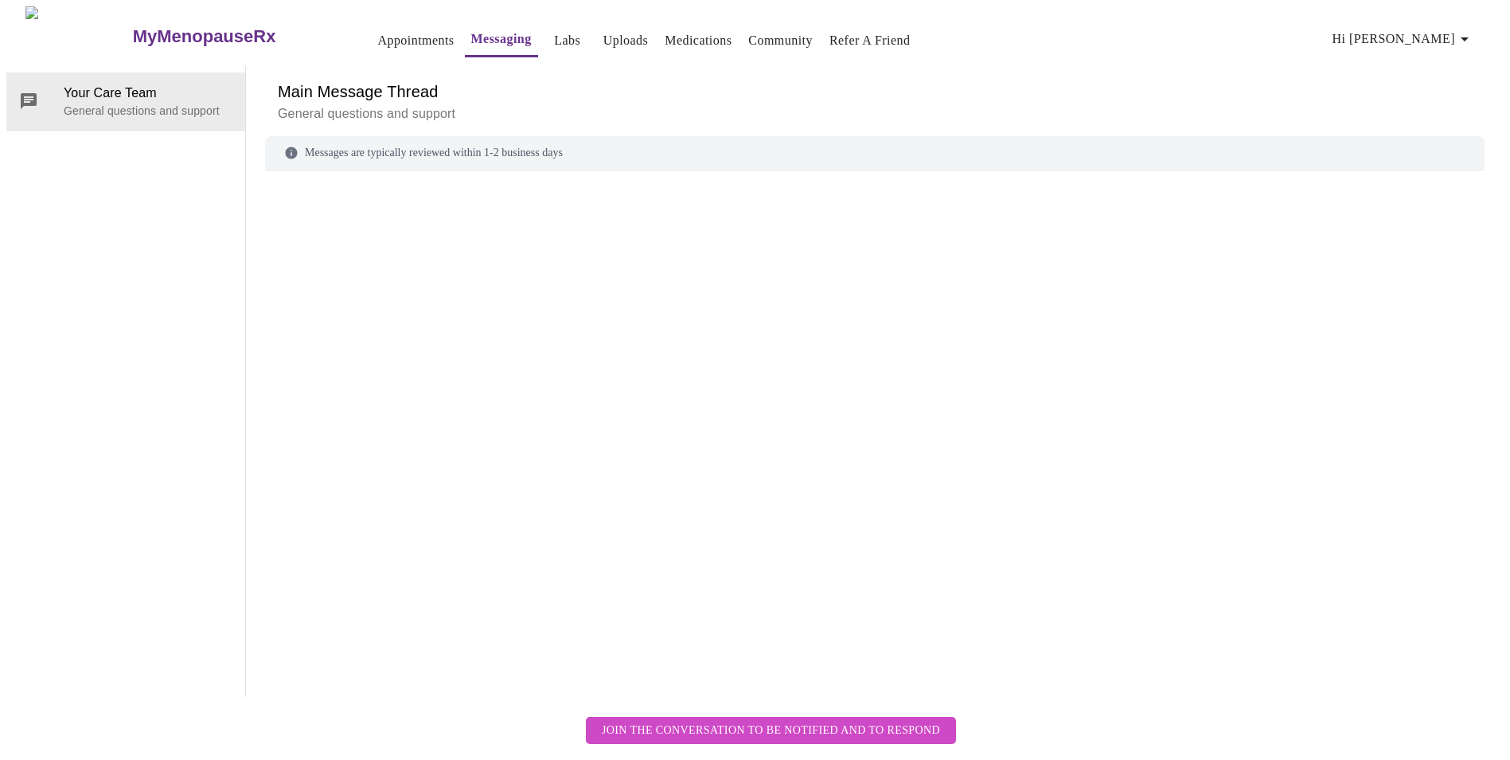
scroll to position [60, 0]
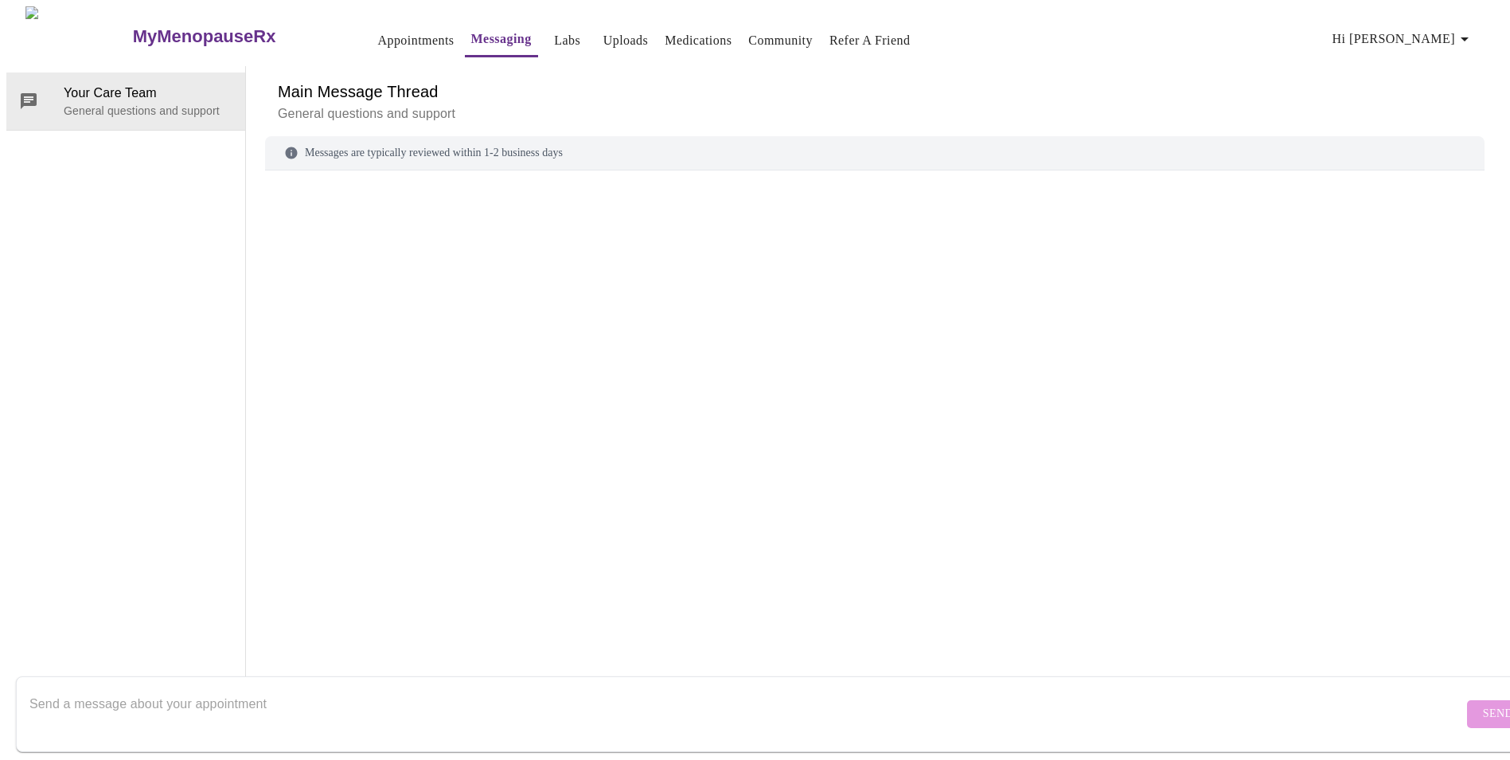
click at [368, 136] on div "Messages are typically reviewed within 1-2 business days" at bounding box center [875, 153] width 1220 height 34
click at [181, 690] on textarea "Send a message about your appointment" at bounding box center [746, 713] width 1434 height 51
type textarea "[PERSON_NAME] ordered a [MEDICAL_DATA] which i completed [DATE]. wondering if s…"
click at [1483, 704] on span "Send" at bounding box center [1498, 714] width 30 height 20
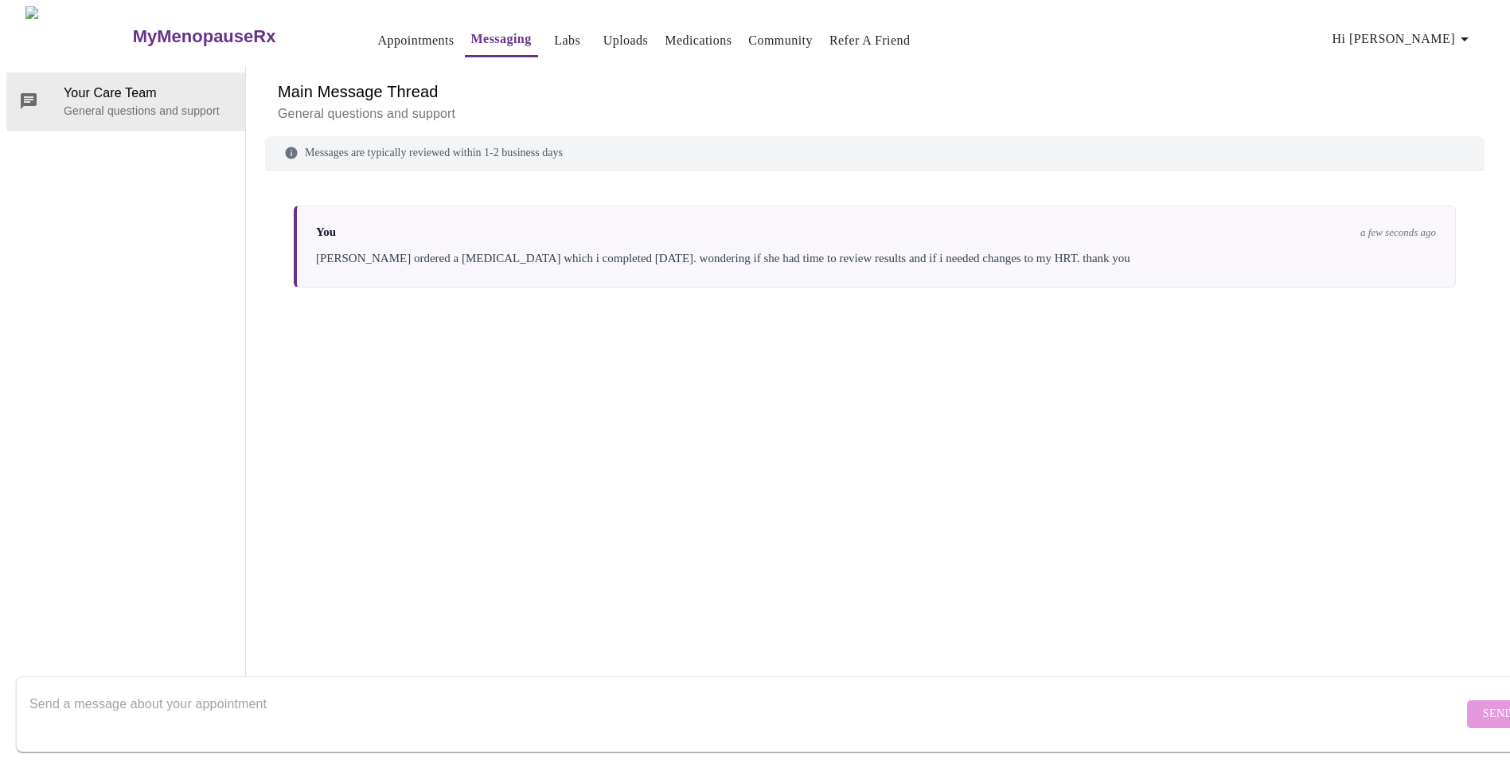
scroll to position [0, 0]
click at [554, 29] on link "Labs" at bounding box center [567, 40] width 26 height 22
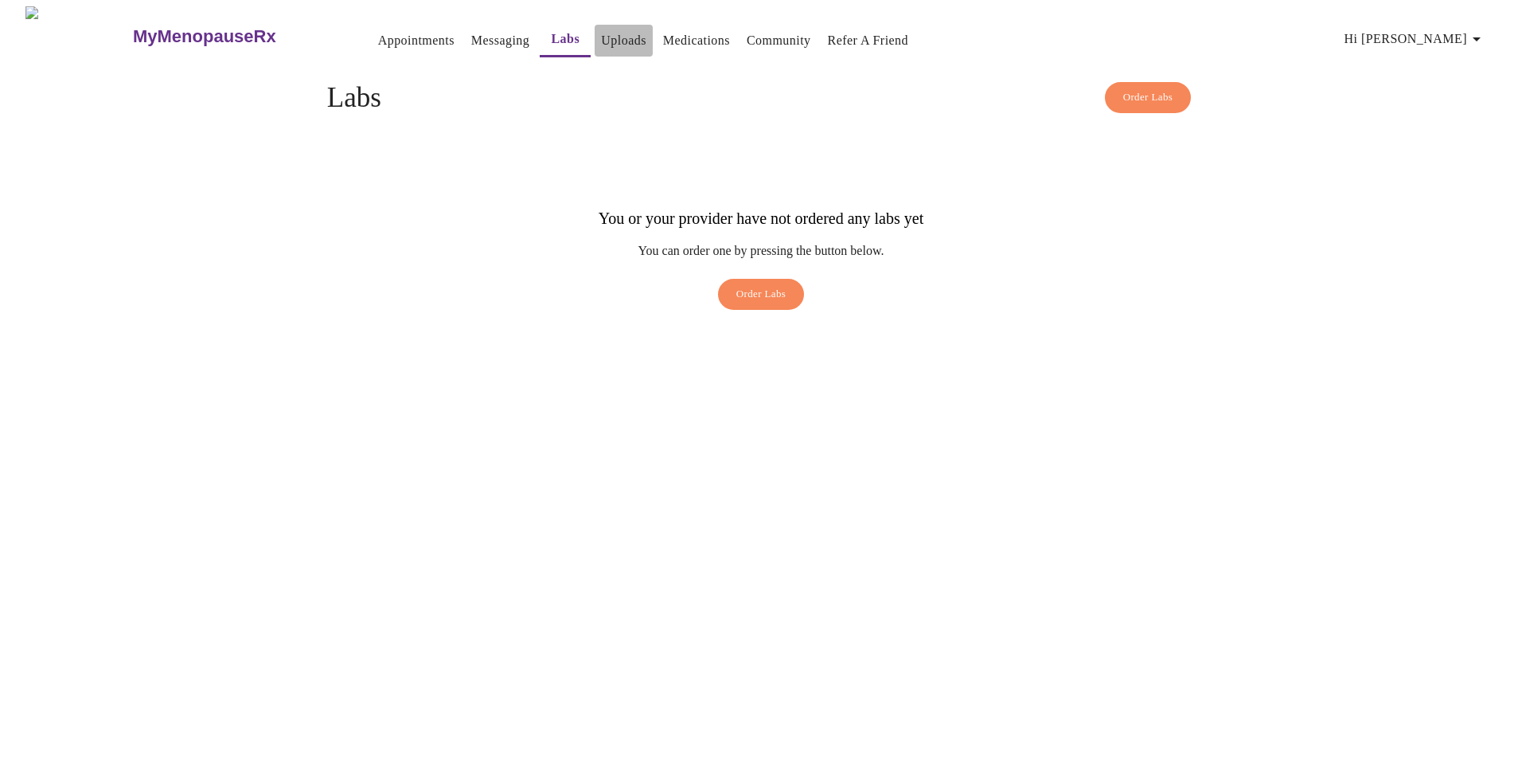
click at [601, 29] on link "Uploads" at bounding box center [623, 40] width 45 height 22
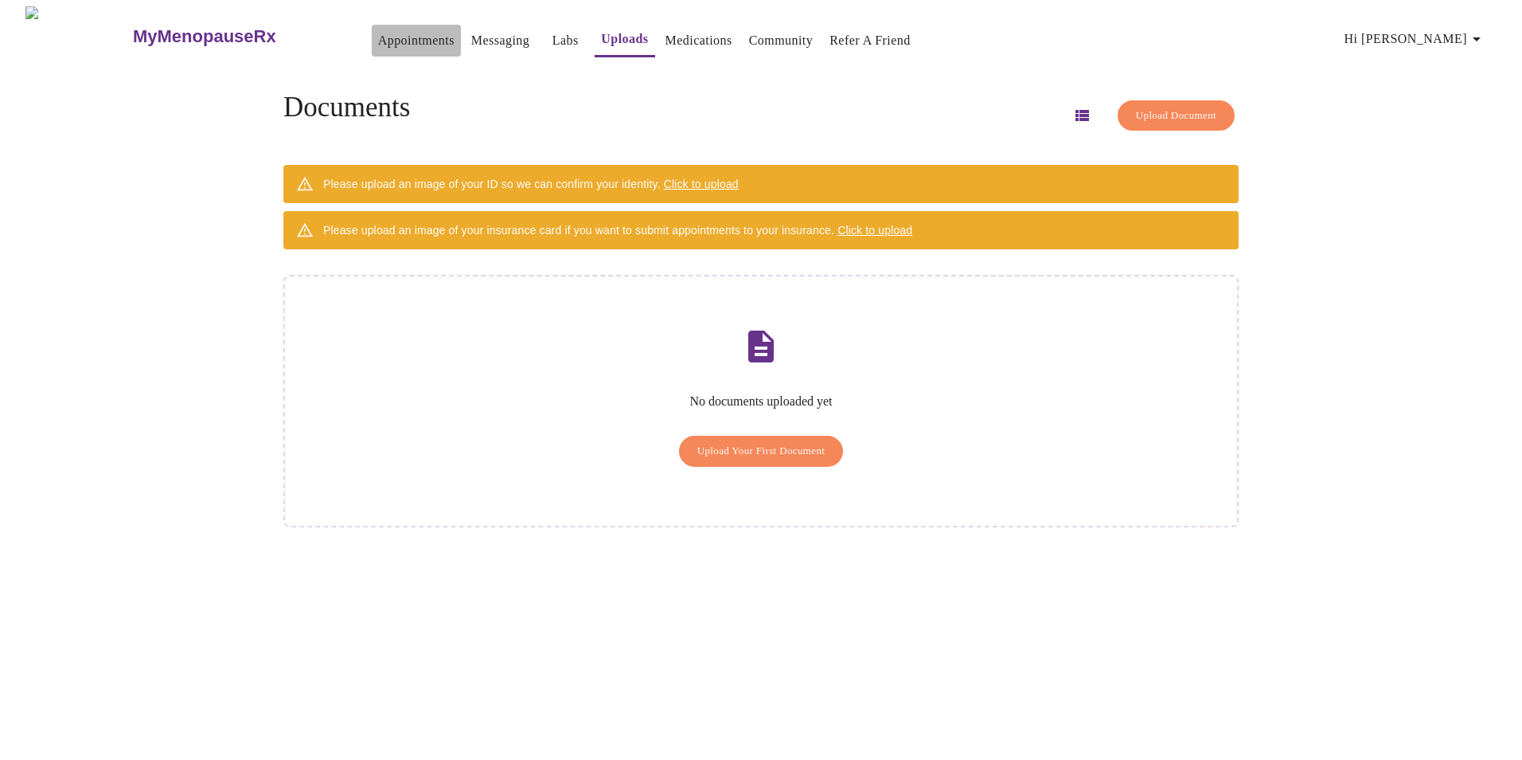
click at [378, 34] on link "Appointments" at bounding box center [416, 40] width 76 height 22
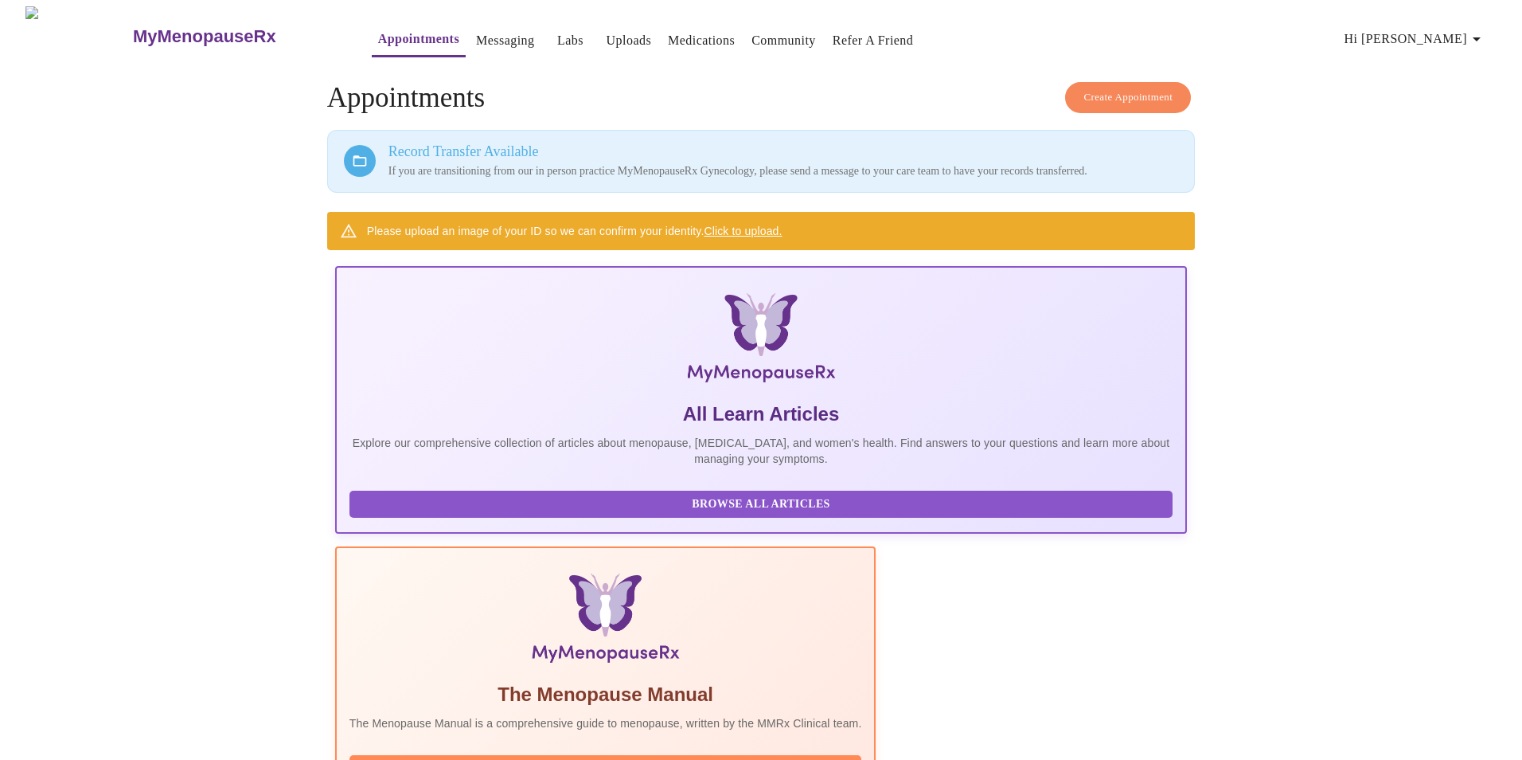
click at [476, 34] on link "Messaging" at bounding box center [505, 40] width 58 height 22
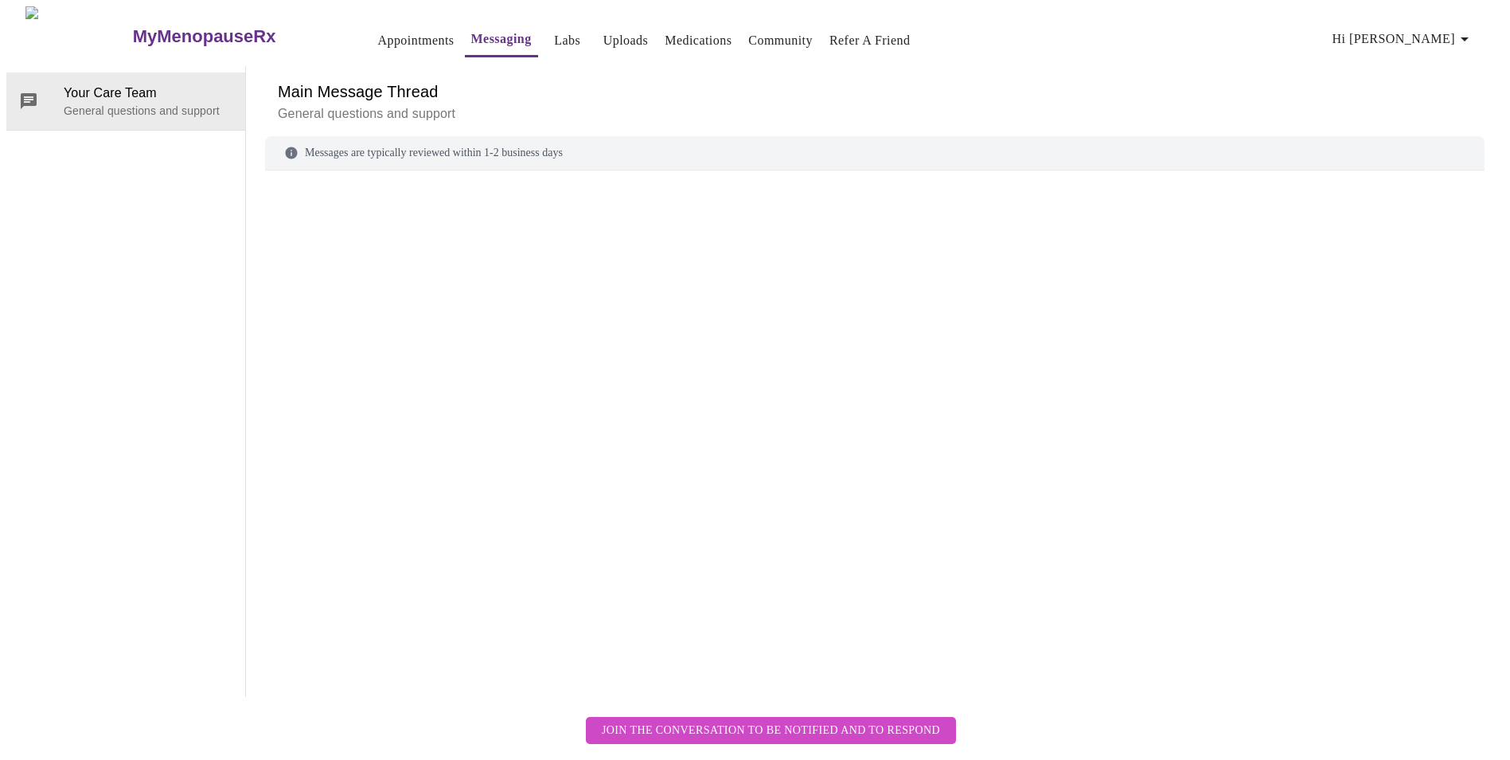
scroll to position [60, 0]
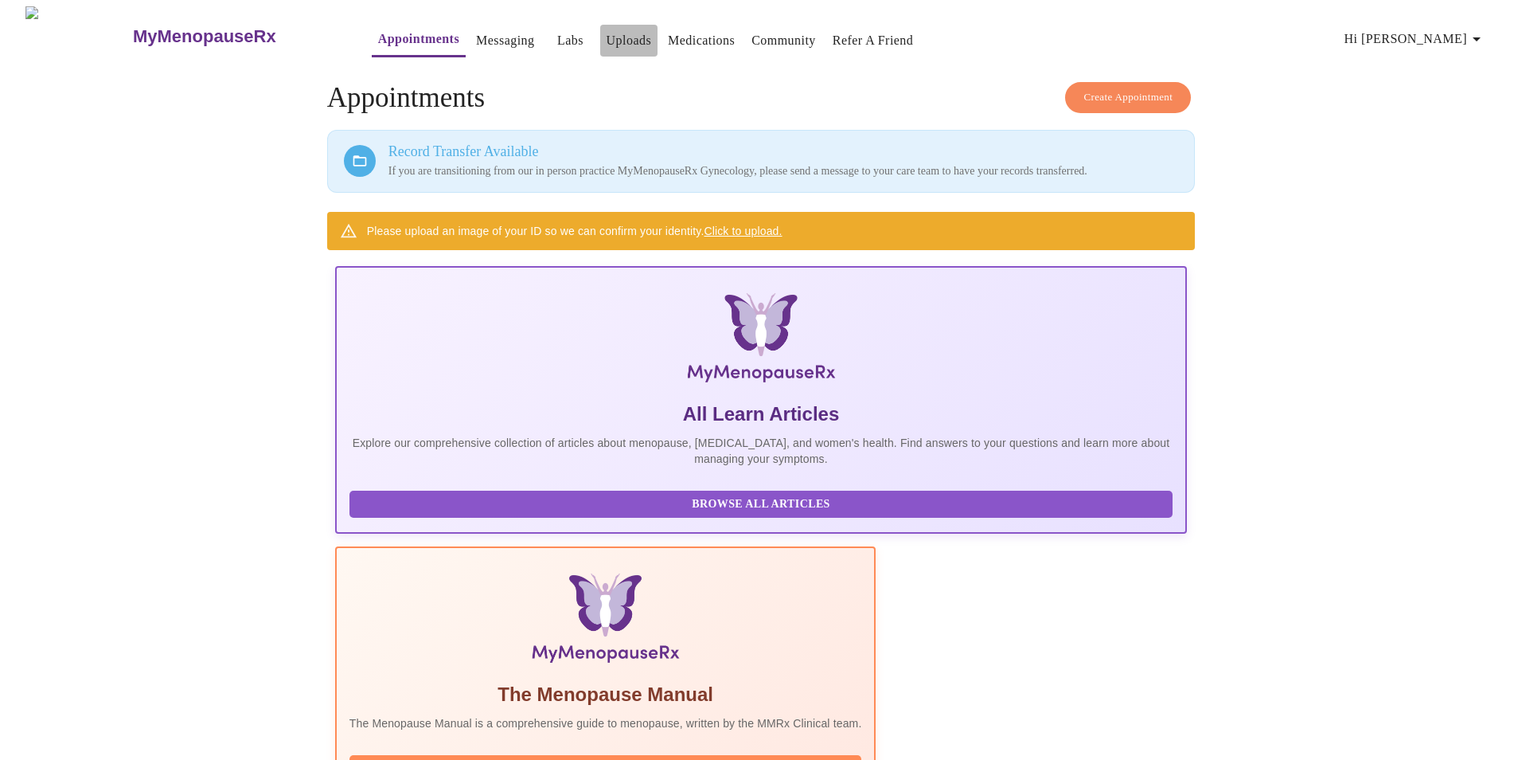
click at [607, 37] on link "Uploads" at bounding box center [629, 40] width 45 height 22
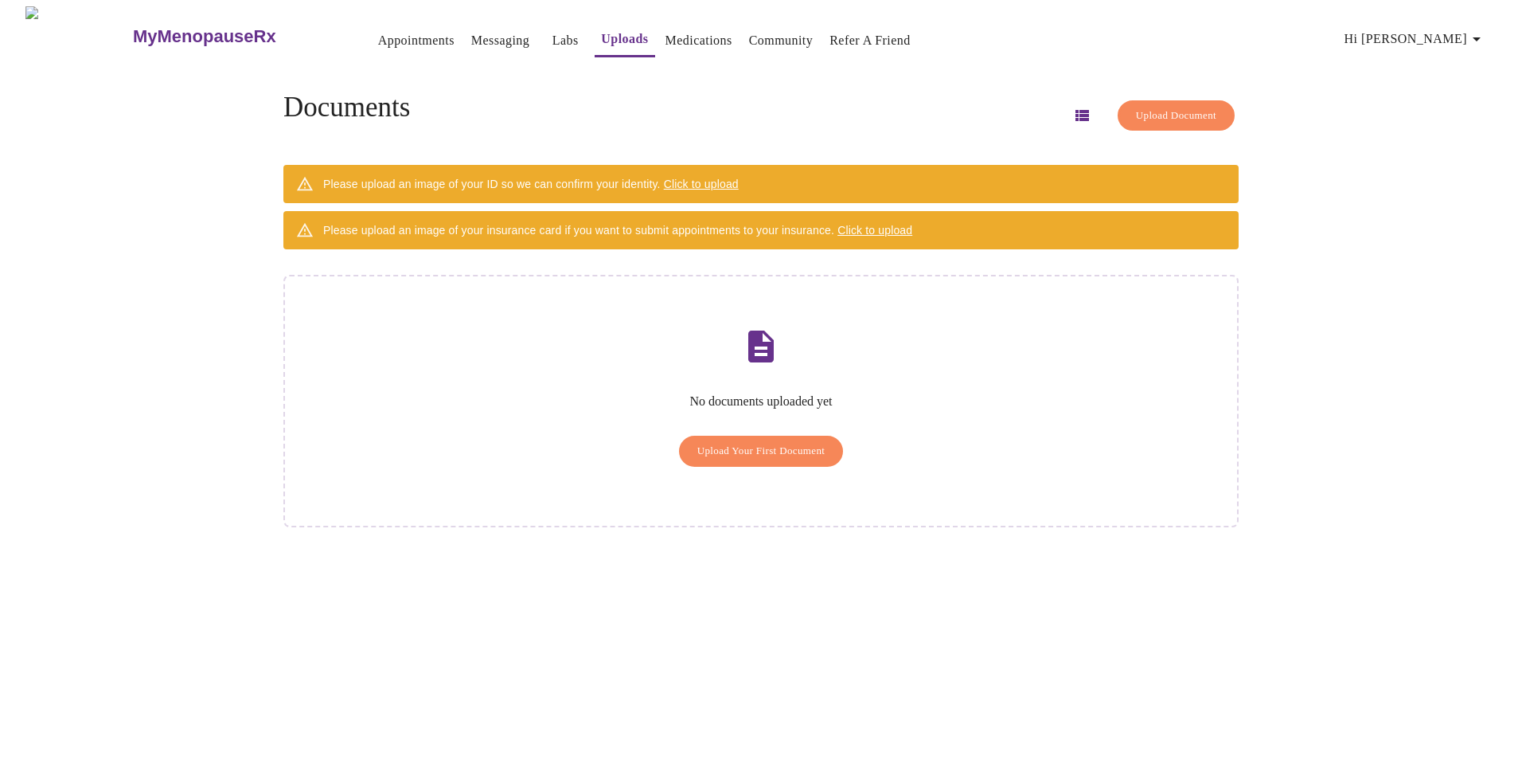
click at [731, 178] on span "Click to upload" at bounding box center [701, 184] width 75 height 13
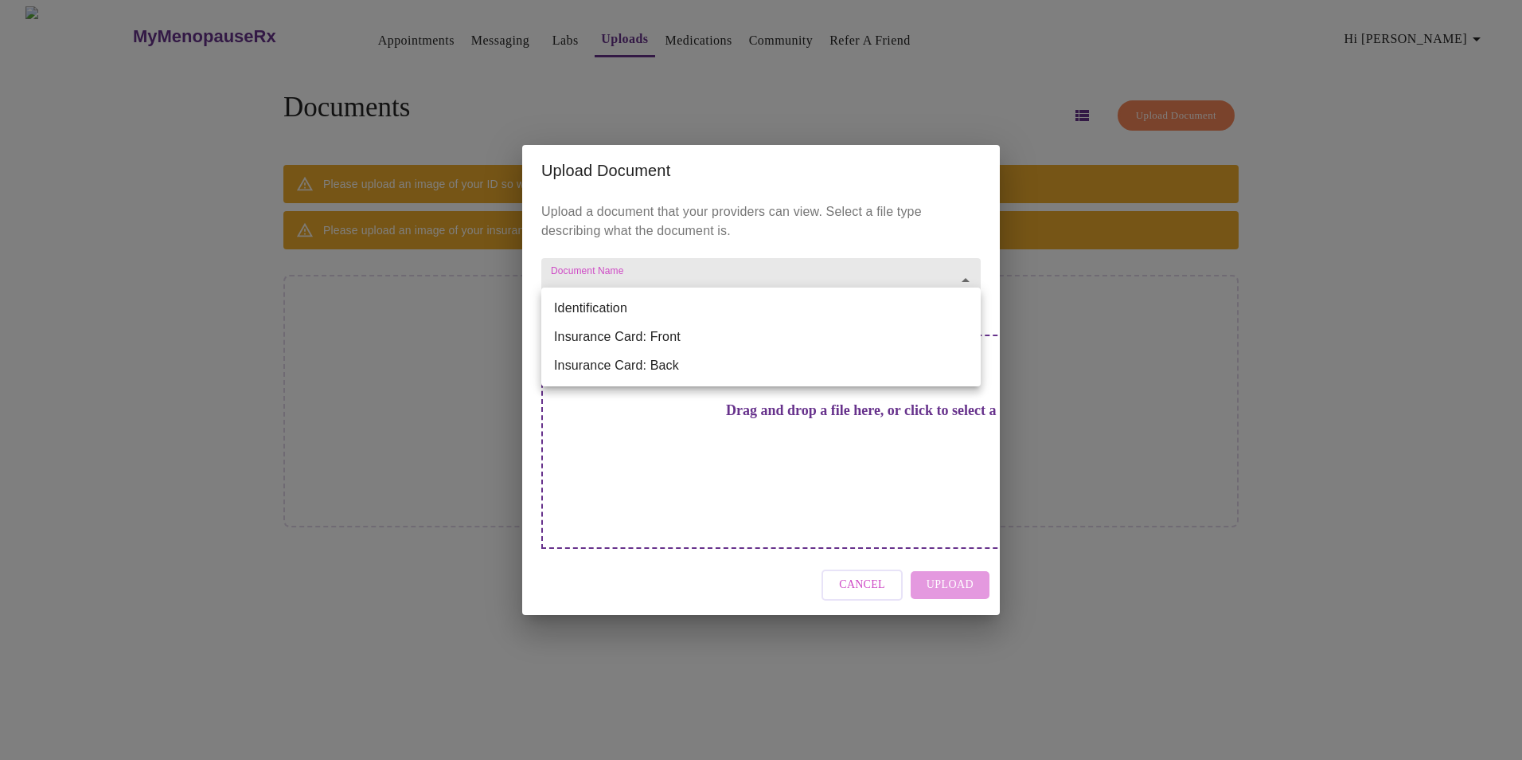
click at [650, 315] on body "MyMenopauseRx Appointments Messaging Labs Uploads Medications Community Refer a…" at bounding box center [761, 386] width 1510 height 760
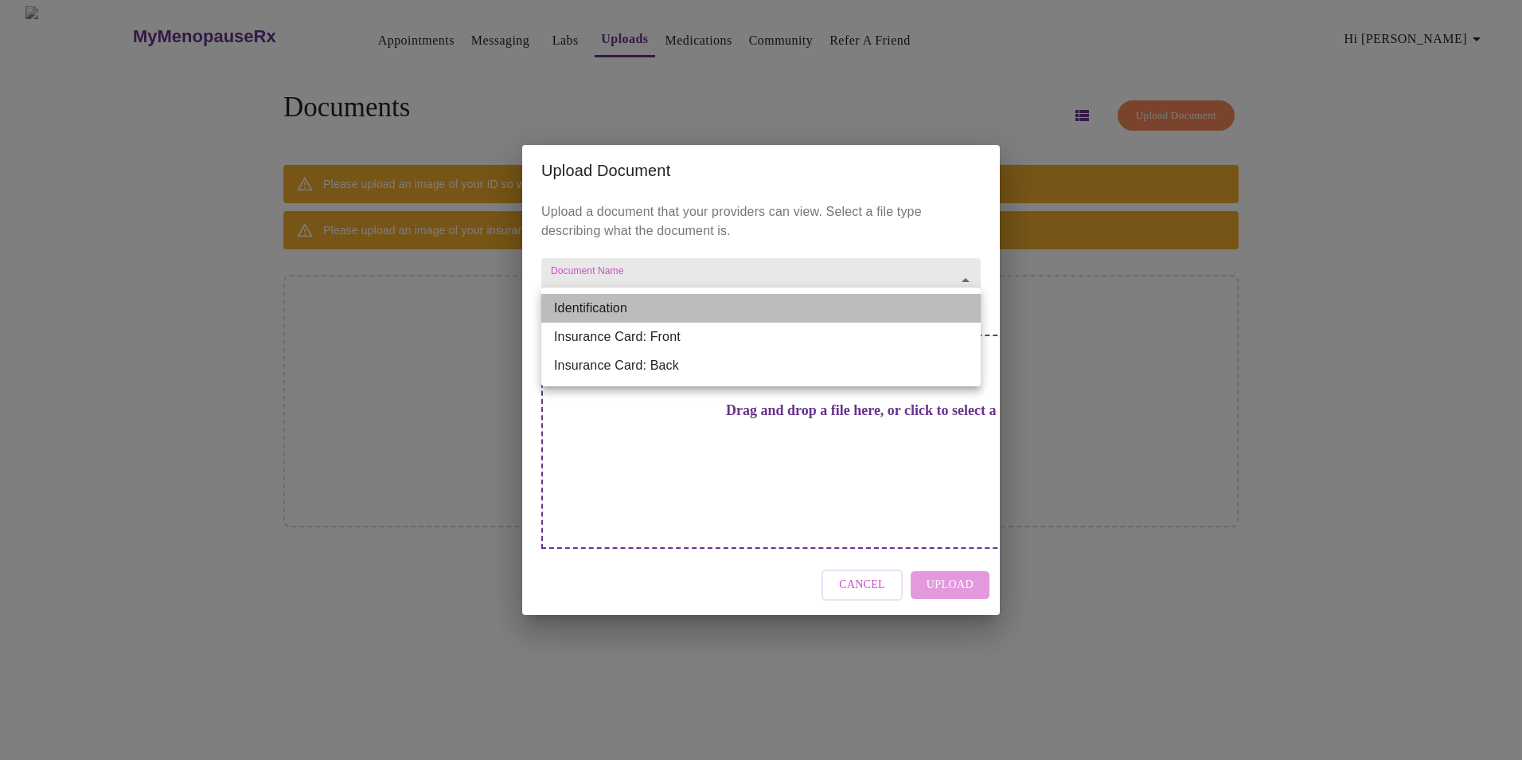
click at [609, 304] on li "Identification" at bounding box center [760, 308] width 439 height 29
type input "Identification"
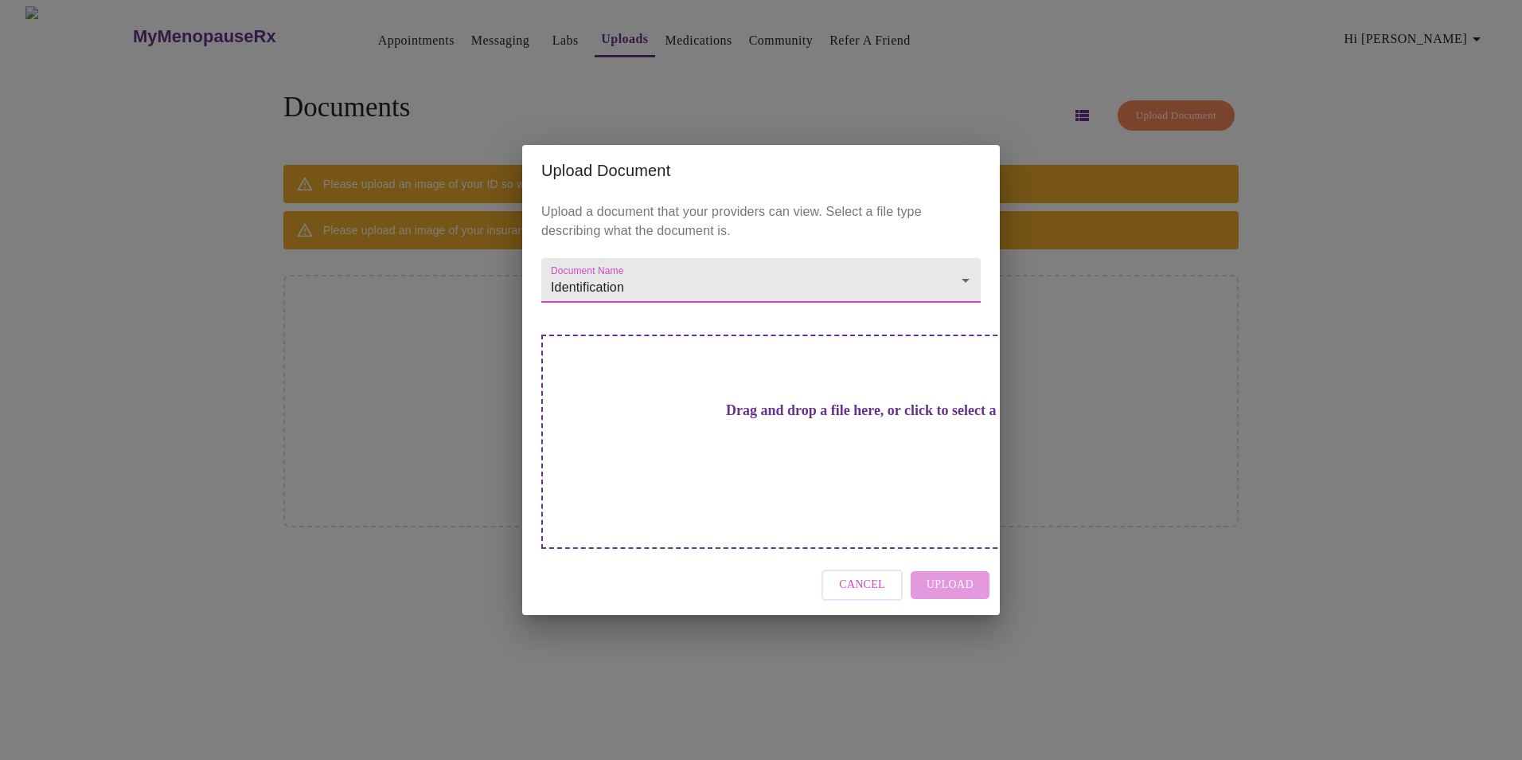
click at [928, 555] on div "Cancel Upload" at bounding box center [761, 585] width 478 height 60
click at [720, 419] on h3 "Drag and drop a file here, or click to select a file" at bounding box center [872, 410] width 439 height 17
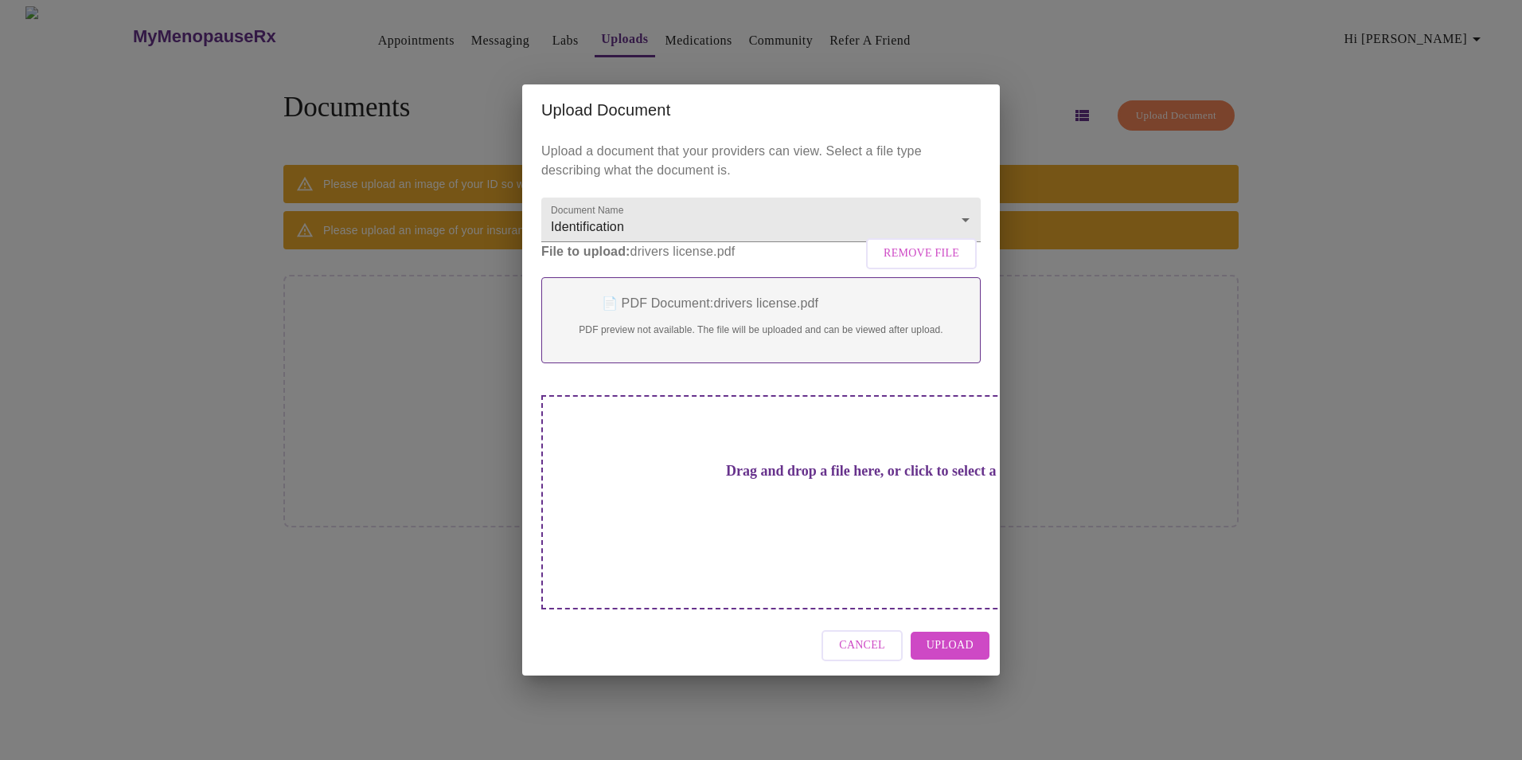
click at [942, 635] on span "Upload" at bounding box center [950, 645] width 47 height 20
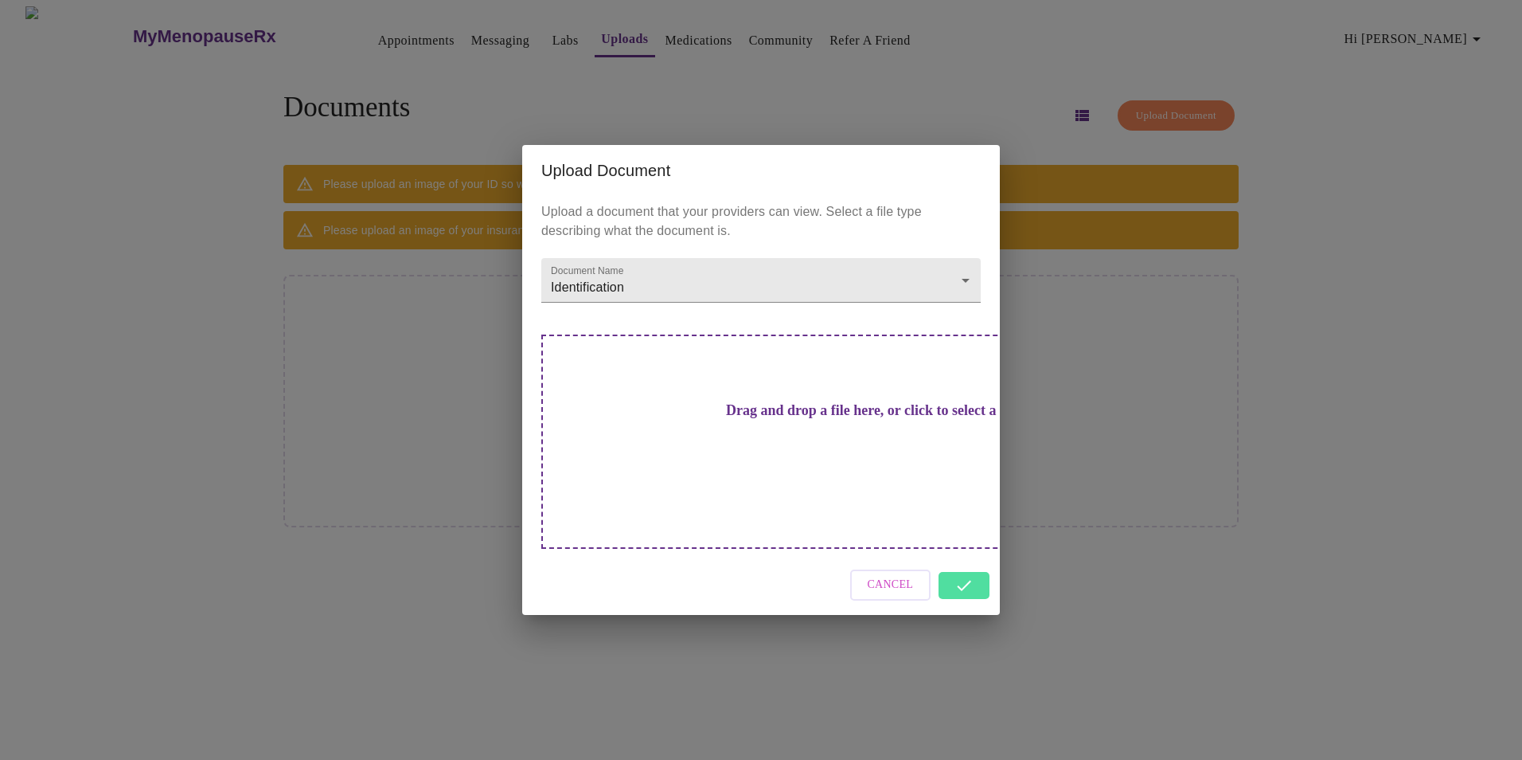
click at [960, 558] on div "Cancel" at bounding box center [761, 585] width 478 height 60
click at [967, 306] on body "MyMenopauseRx Appointments Messaging Labs Uploads Medications Community Refer a…" at bounding box center [761, 386] width 1510 height 760
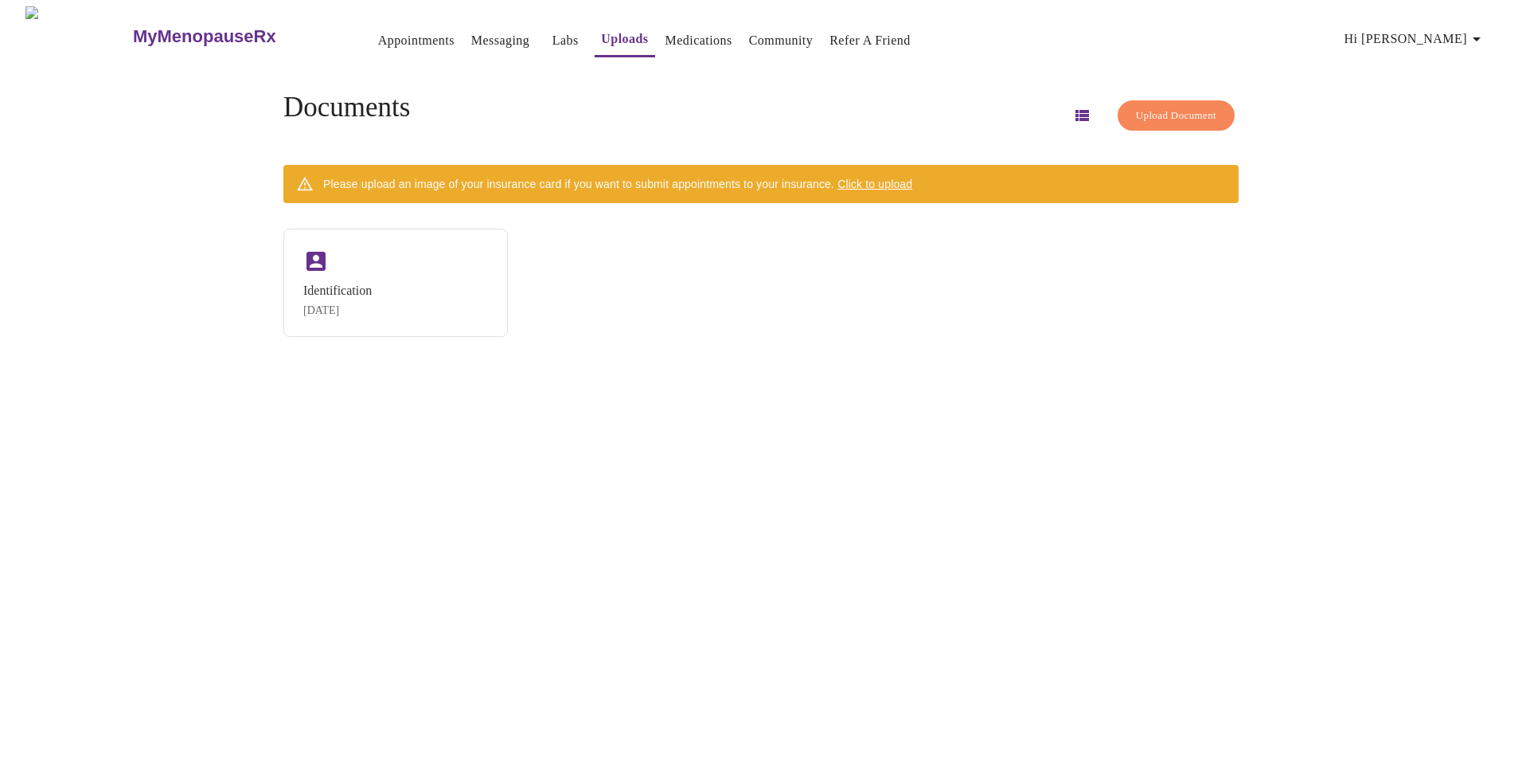
click at [888, 178] on span "Click to upload" at bounding box center [875, 184] width 75 height 13
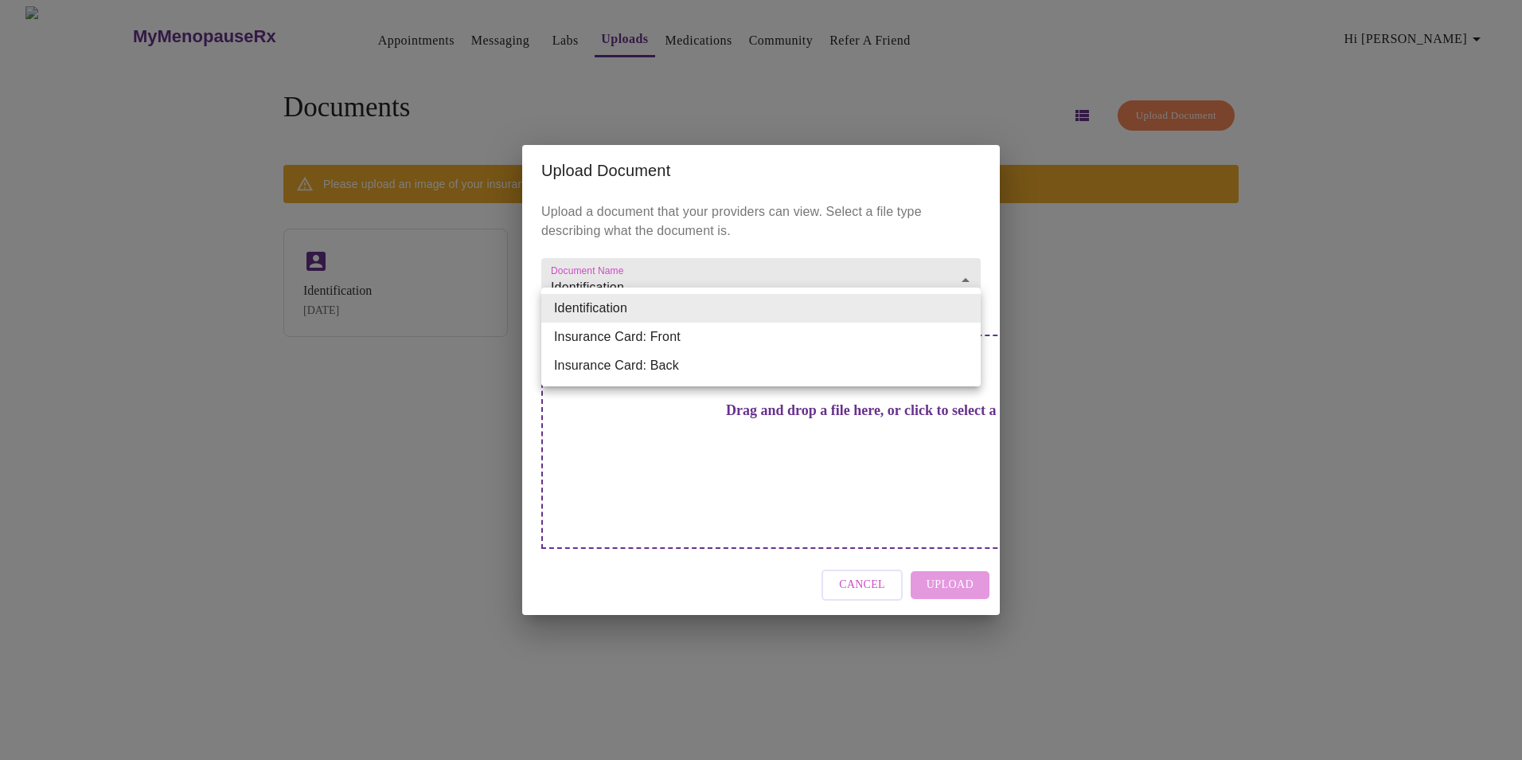
click at [966, 307] on body "MyMenopauseRx Appointments Messaging Labs Uploads Medications Community Refer a…" at bounding box center [761, 386] width 1510 height 760
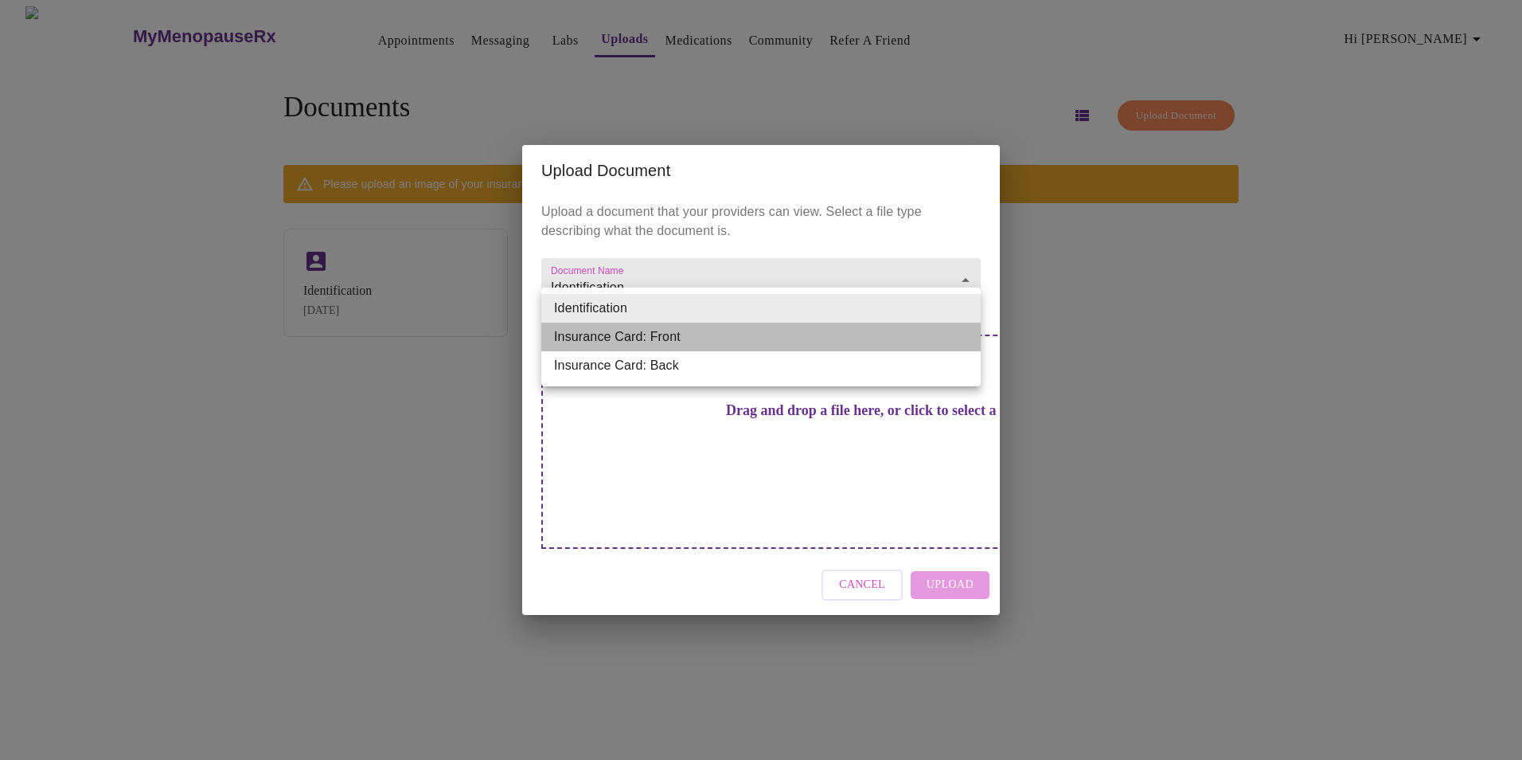
click at [658, 345] on li "Insurance Card: Front" at bounding box center [760, 336] width 439 height 29
type input "Insurance Card: Front"
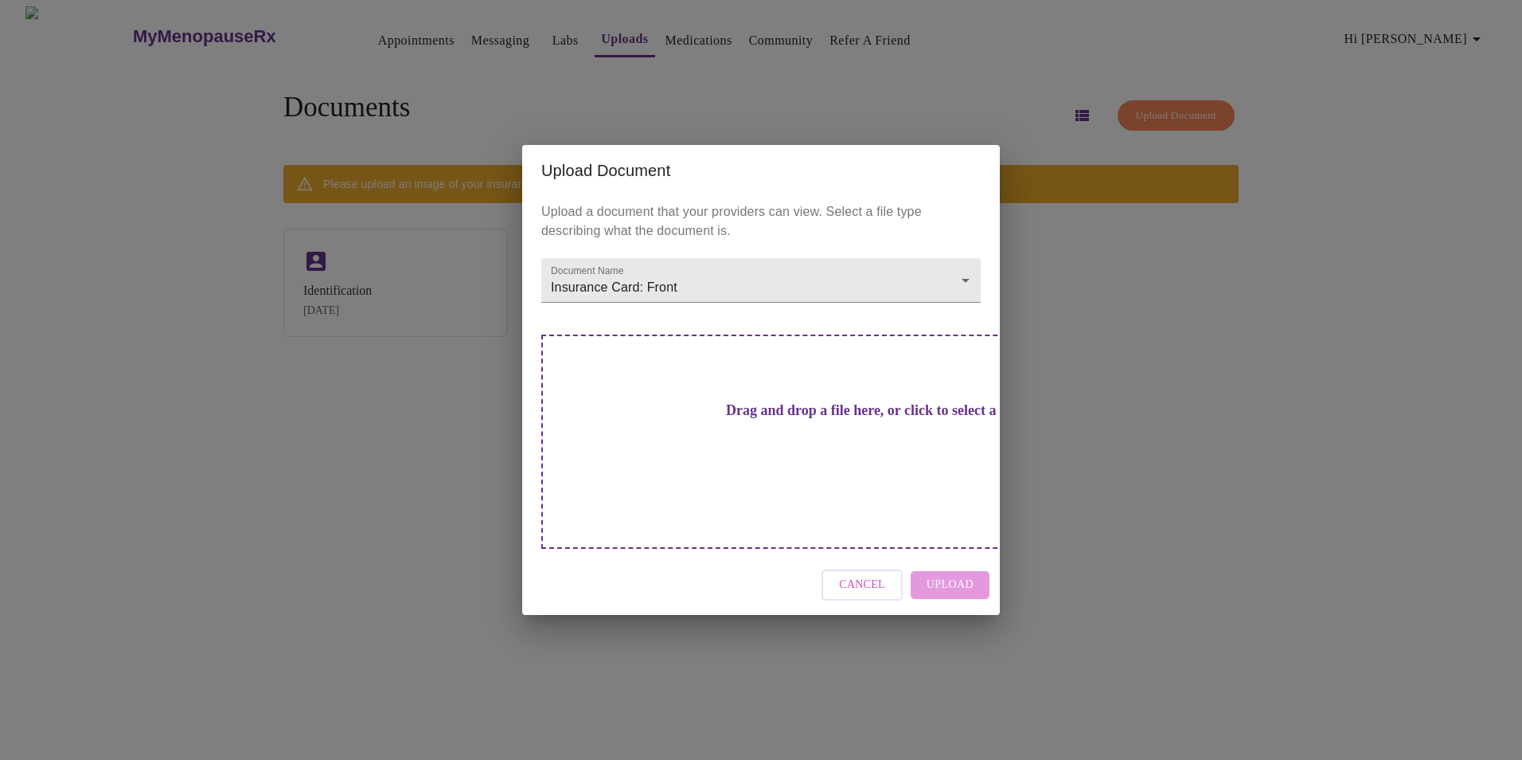
click at [754, 419] on h3 "Drag and drop a file here, or click to select a file" at bounding box center [872, 410] width 439 height 17
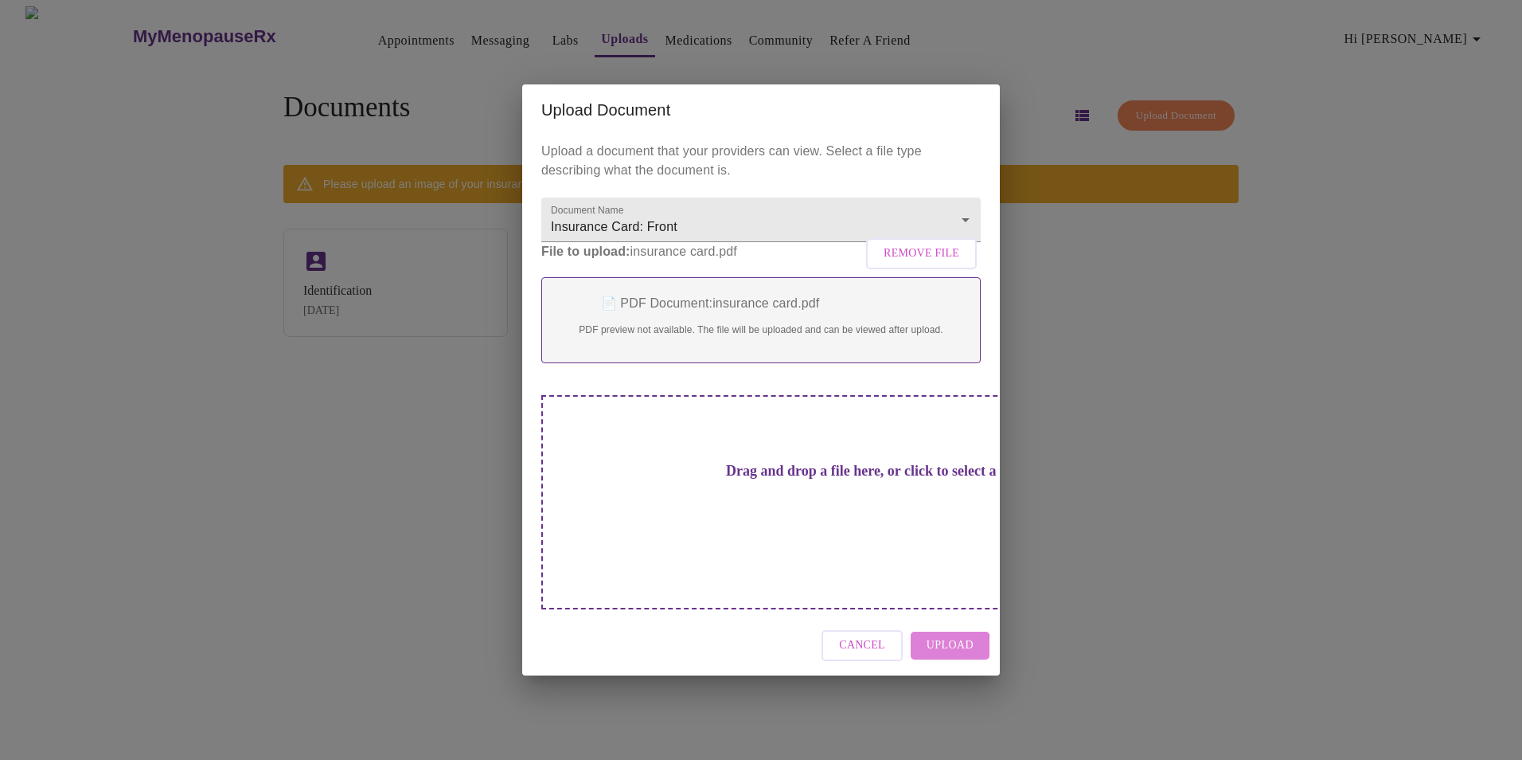
click at [943, 635] on span "Upload" at bounding box center [950, 645] width 47 height 20
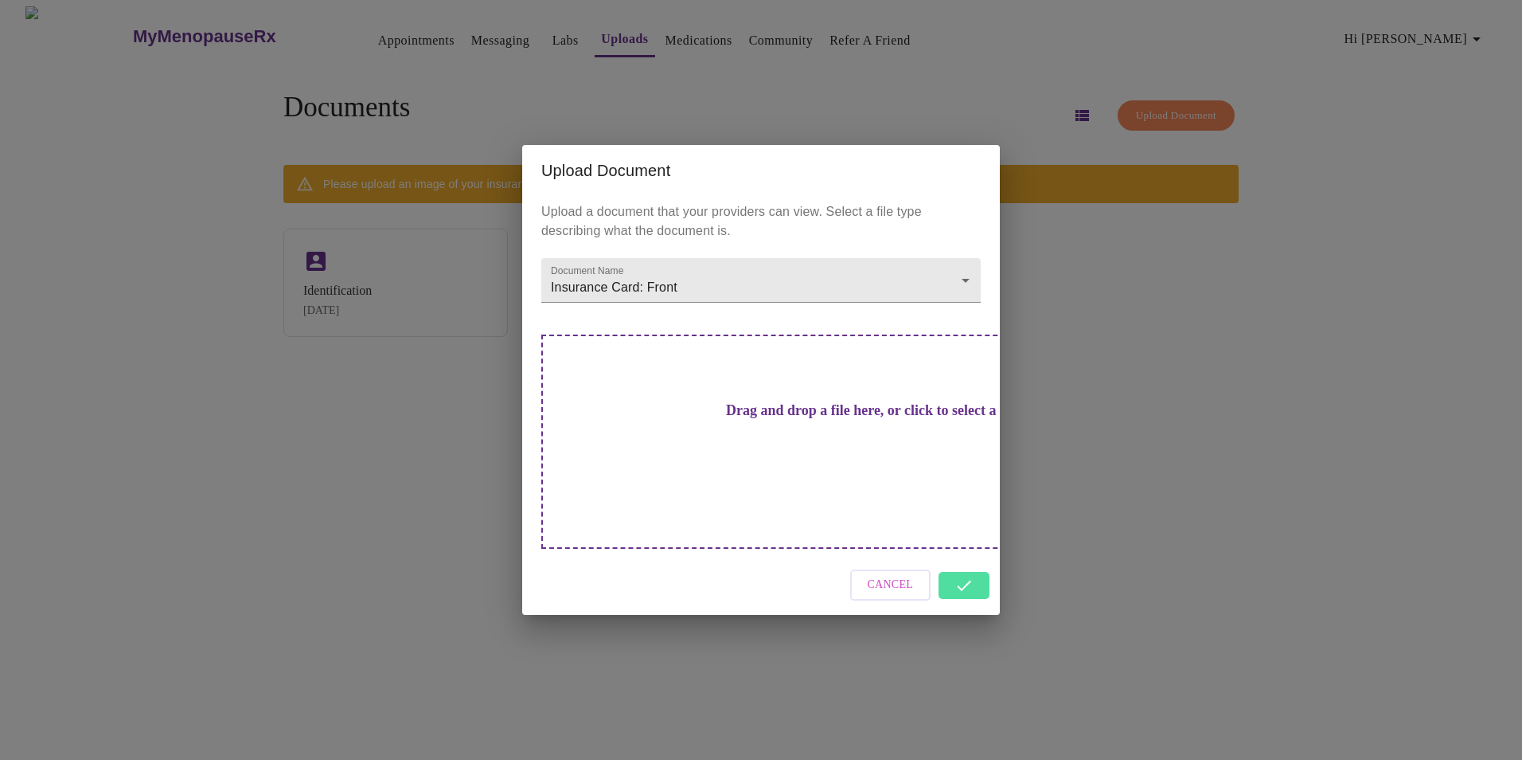
click at [961, 555] on div "Cancel" at bounding box center [761, 585] width 478 height 60
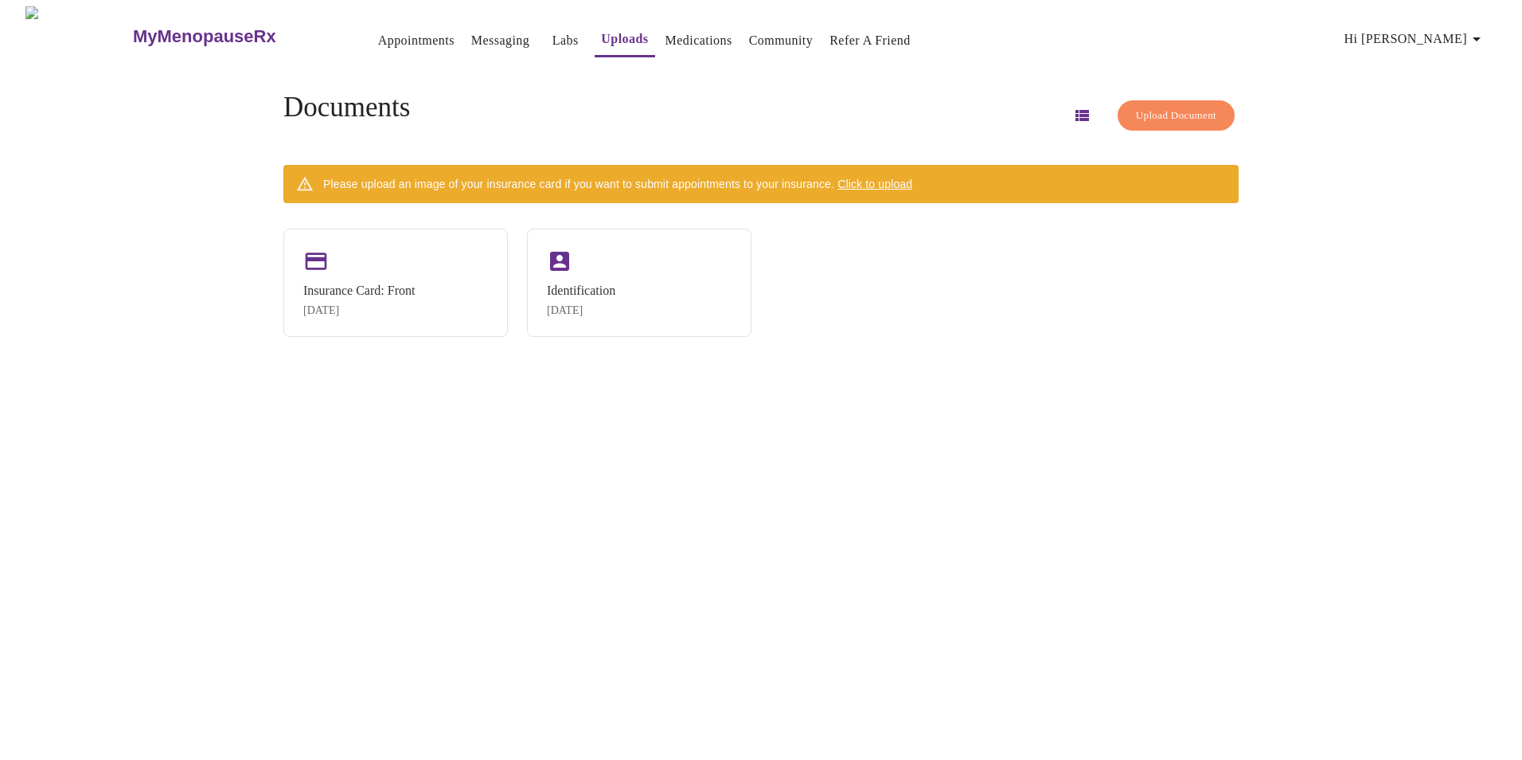
click at [378, 29] on link "Appointments" at bounding box center [416, 40] width 76 height 22
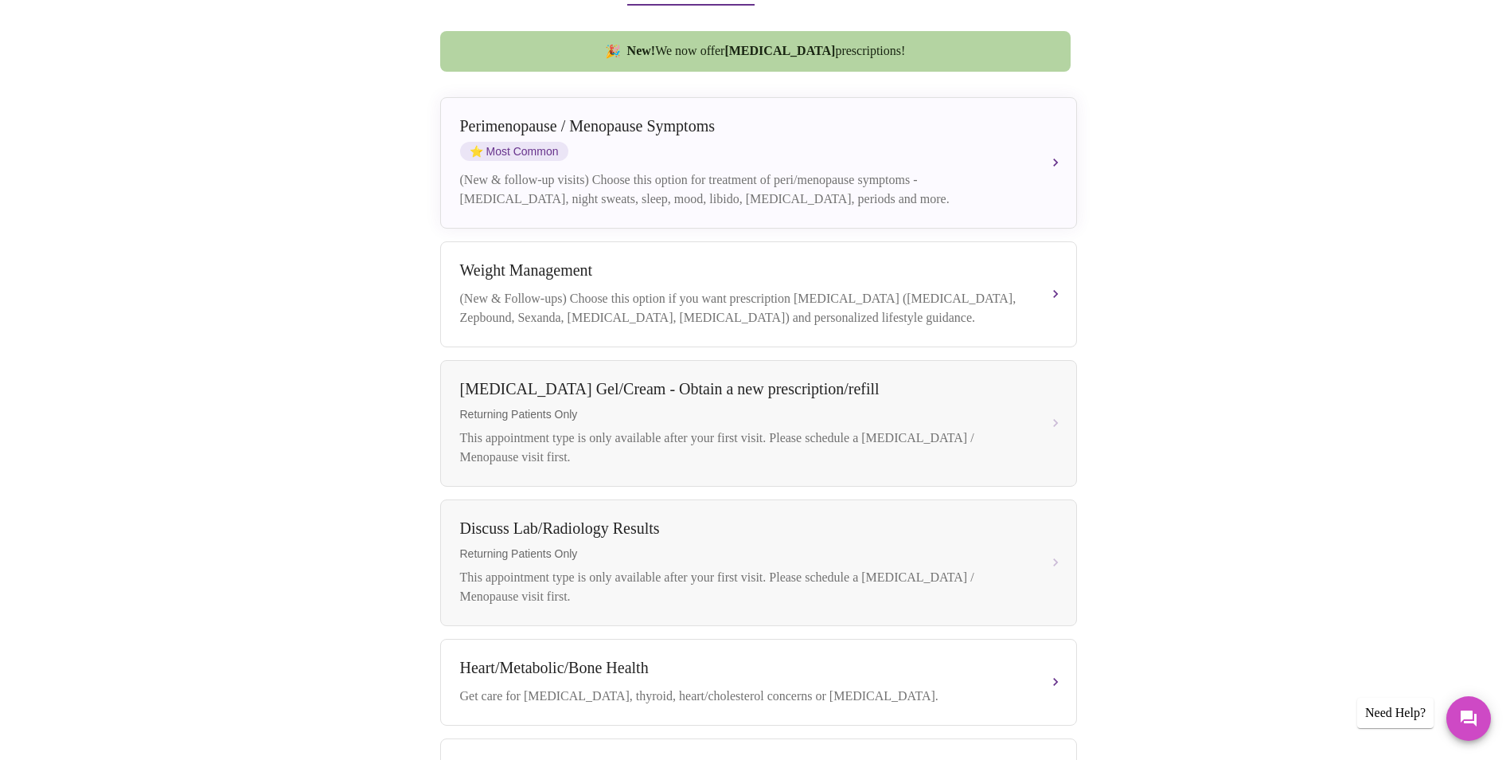
scroll to position [202, 0]
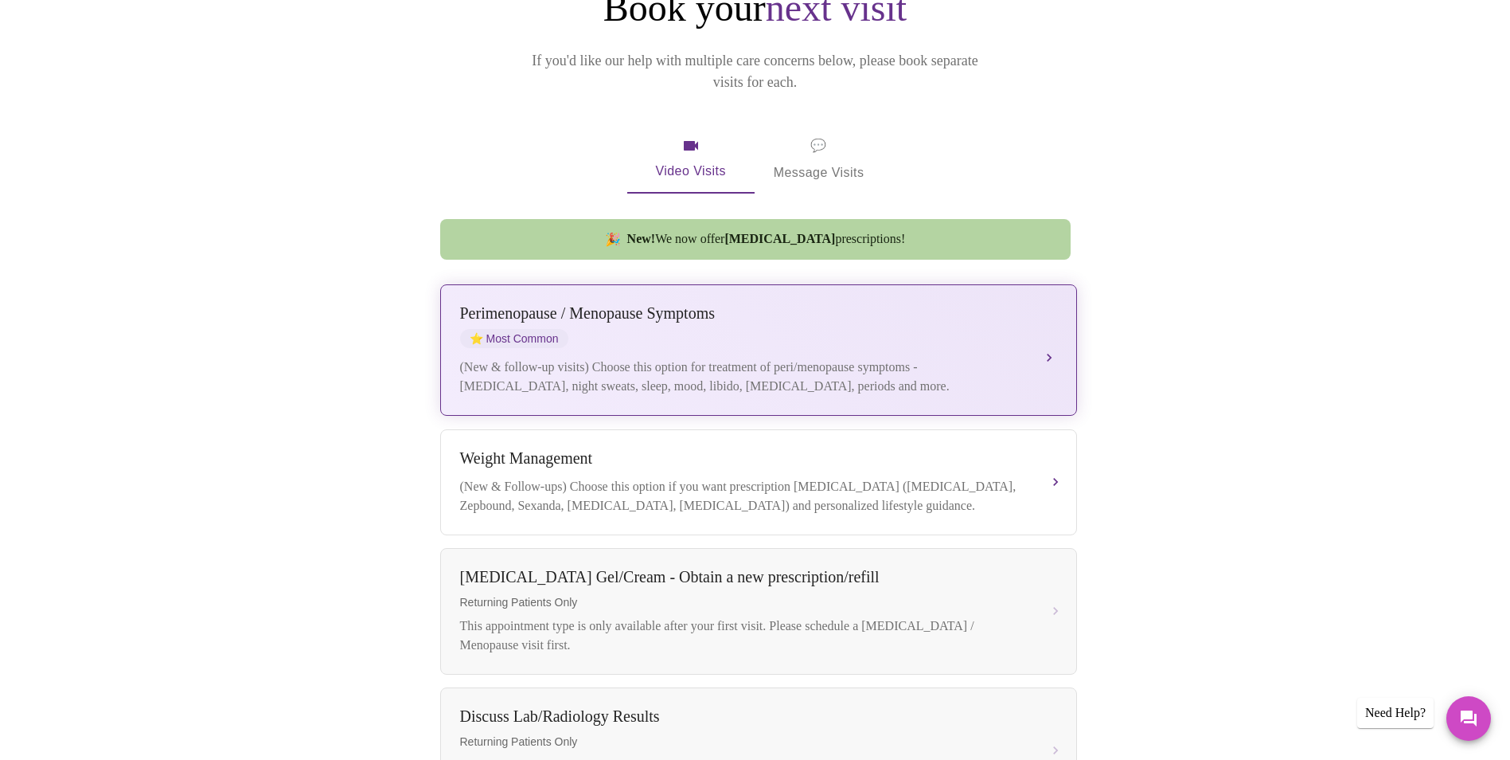
click at [1047, 332] on button "[MEDICAL_DATA] / Menopause Symptoms ⭐ Most Common (New & follow-up visits) Choo…" at bounding box center [758, 349] width 637 height 131
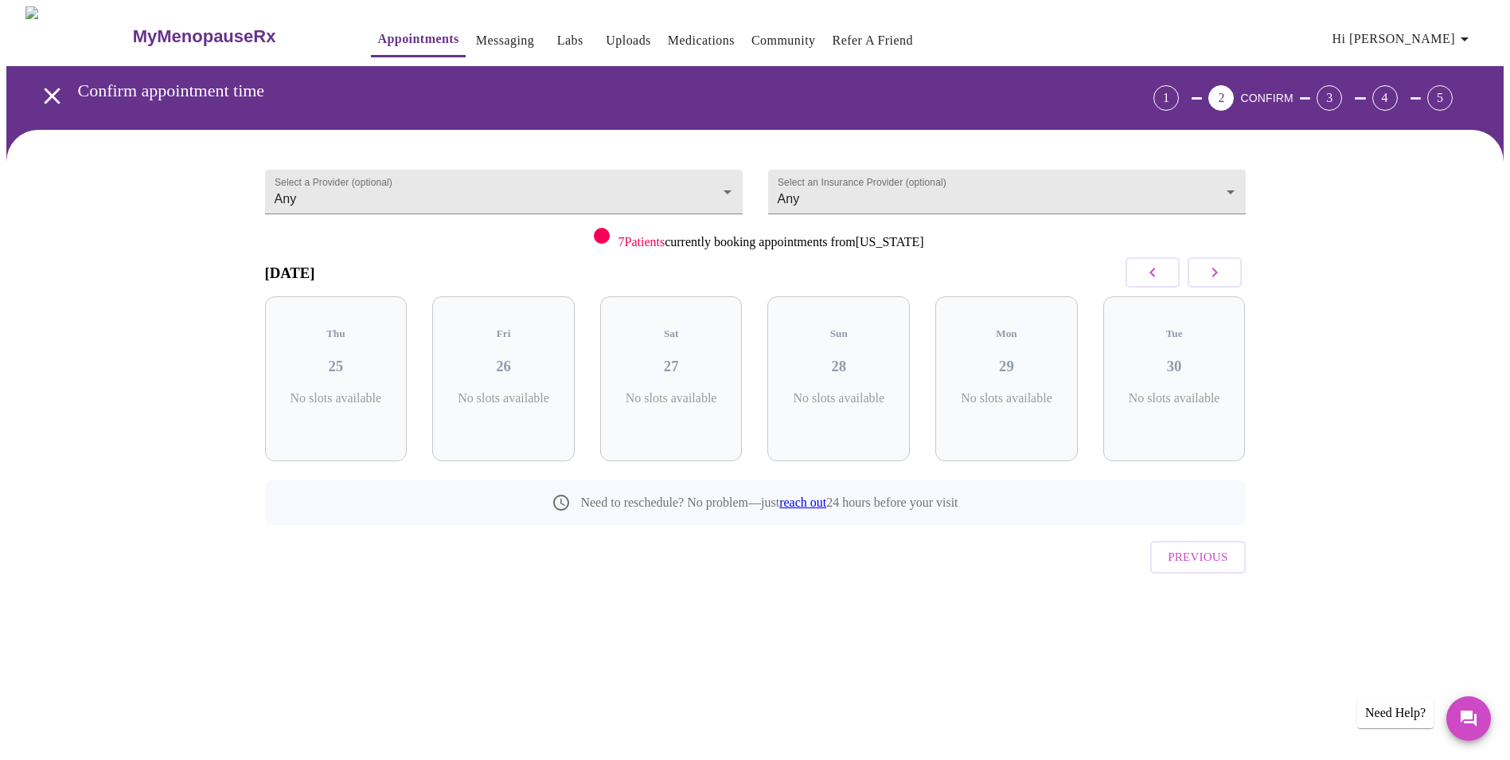
scroll to position [0, 0]
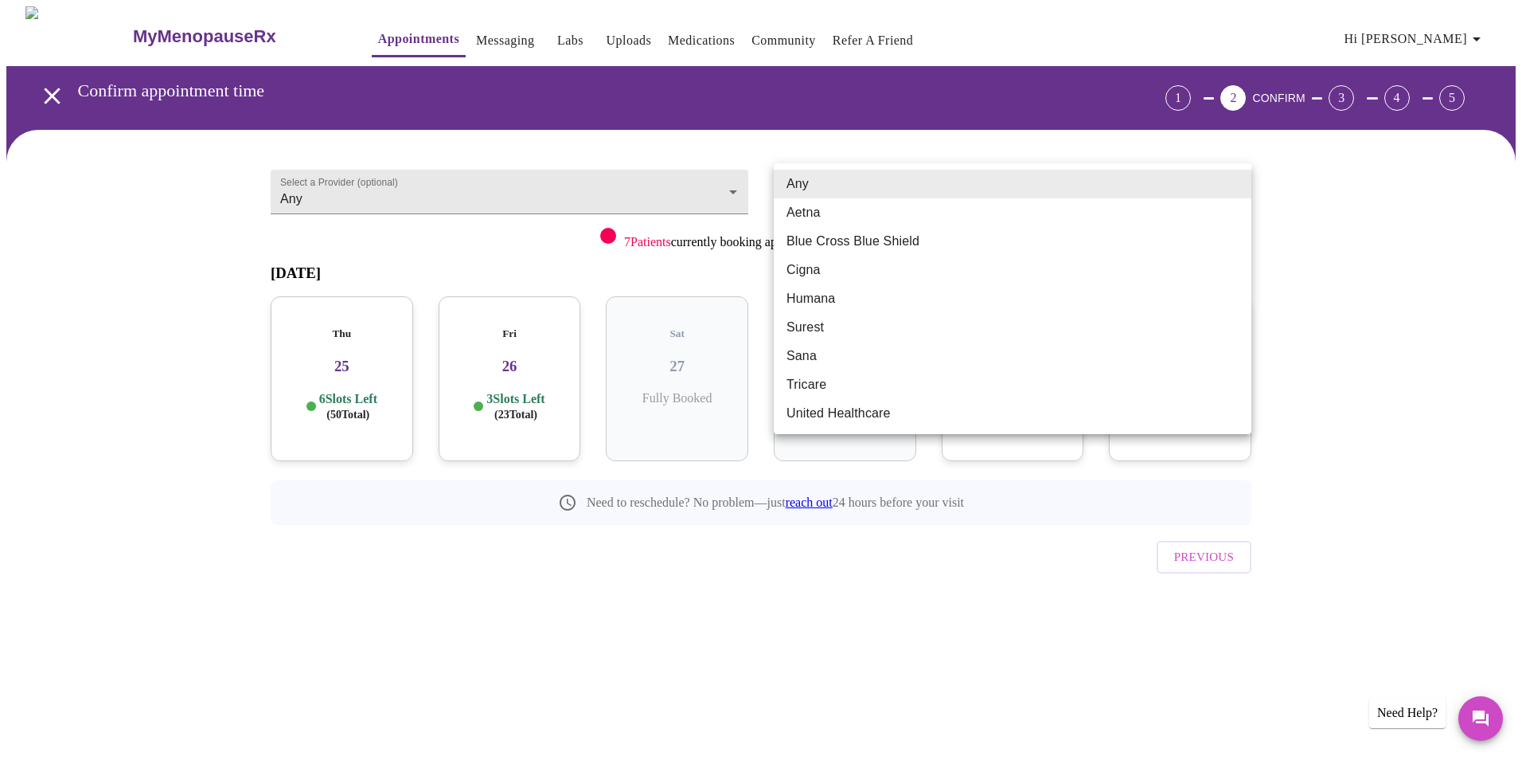
click at [1234, 184] on body "MyMenopauseRx Appointments Messaging Labs Uploads Medications Community Refer a…" at bounding box center [761, 329] width 1510 height 647
click at [1123, 204] on li "Aetna" at bounding box center [1013, 212] width 478 height 29
type input "Aetna"
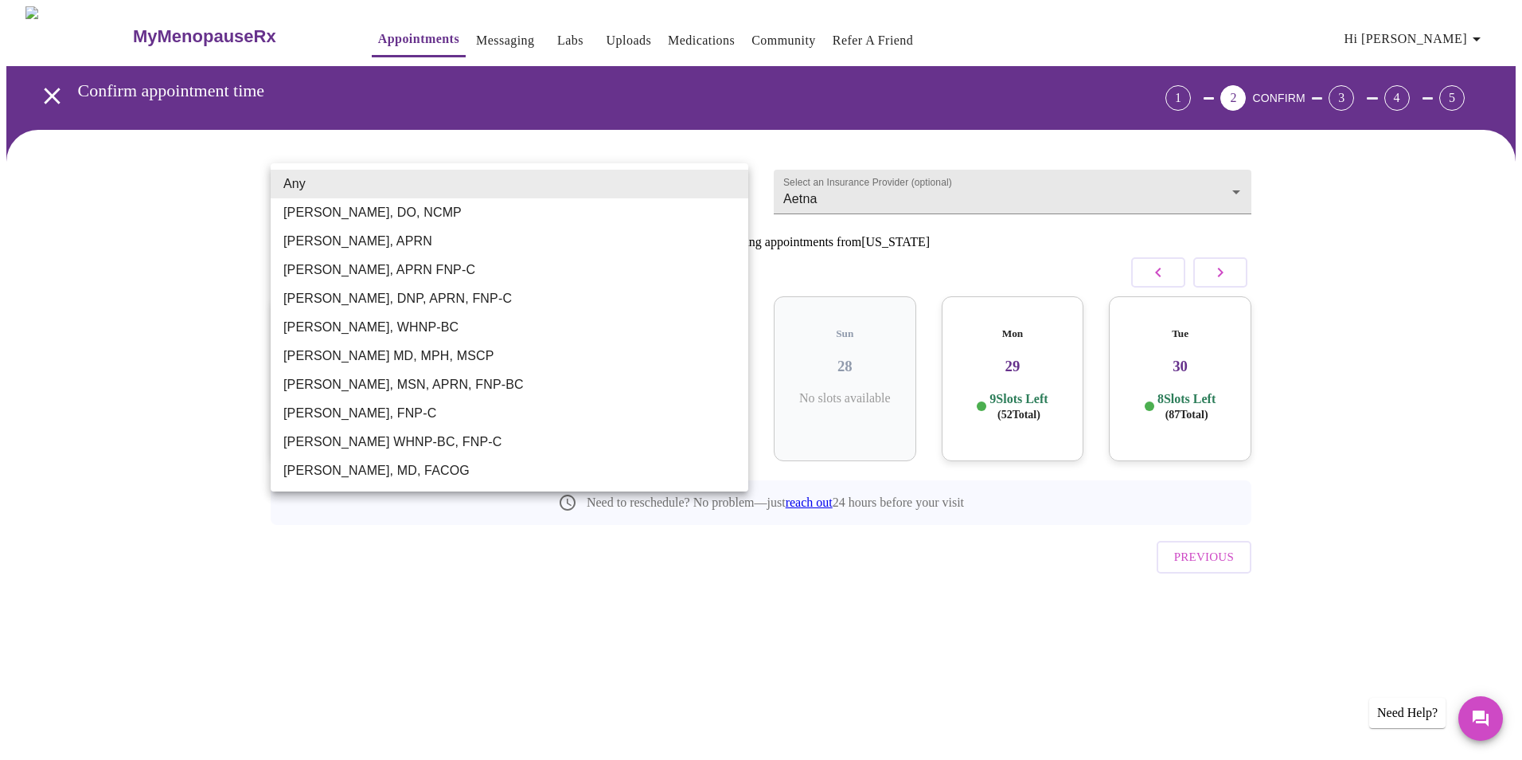
click at [732, 183] on body "MyMenopauseRx Appointments Messaging Labs Uploads Medications Community Refer a…" at bounding box center [761, 329] width 1510 height 647
click at [360, 247] on li "[PERSON_NAME], APRN" at bounding box center [510, 241] width 478 height 29
type input "[PERSON_NAME], APRN"
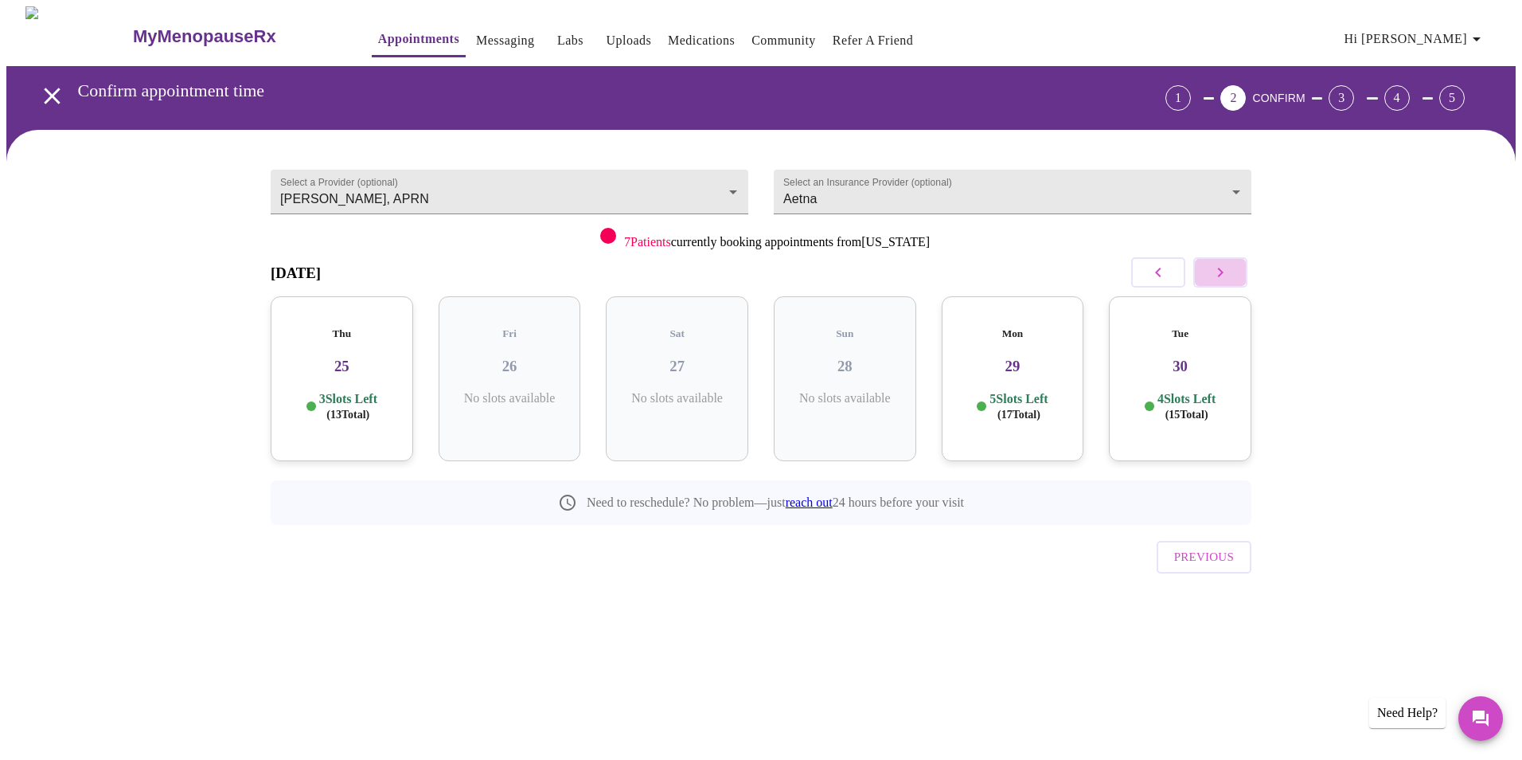
click at [1223, 275] on icon "button" at bounding box center [1220, 272] width 19 height 19
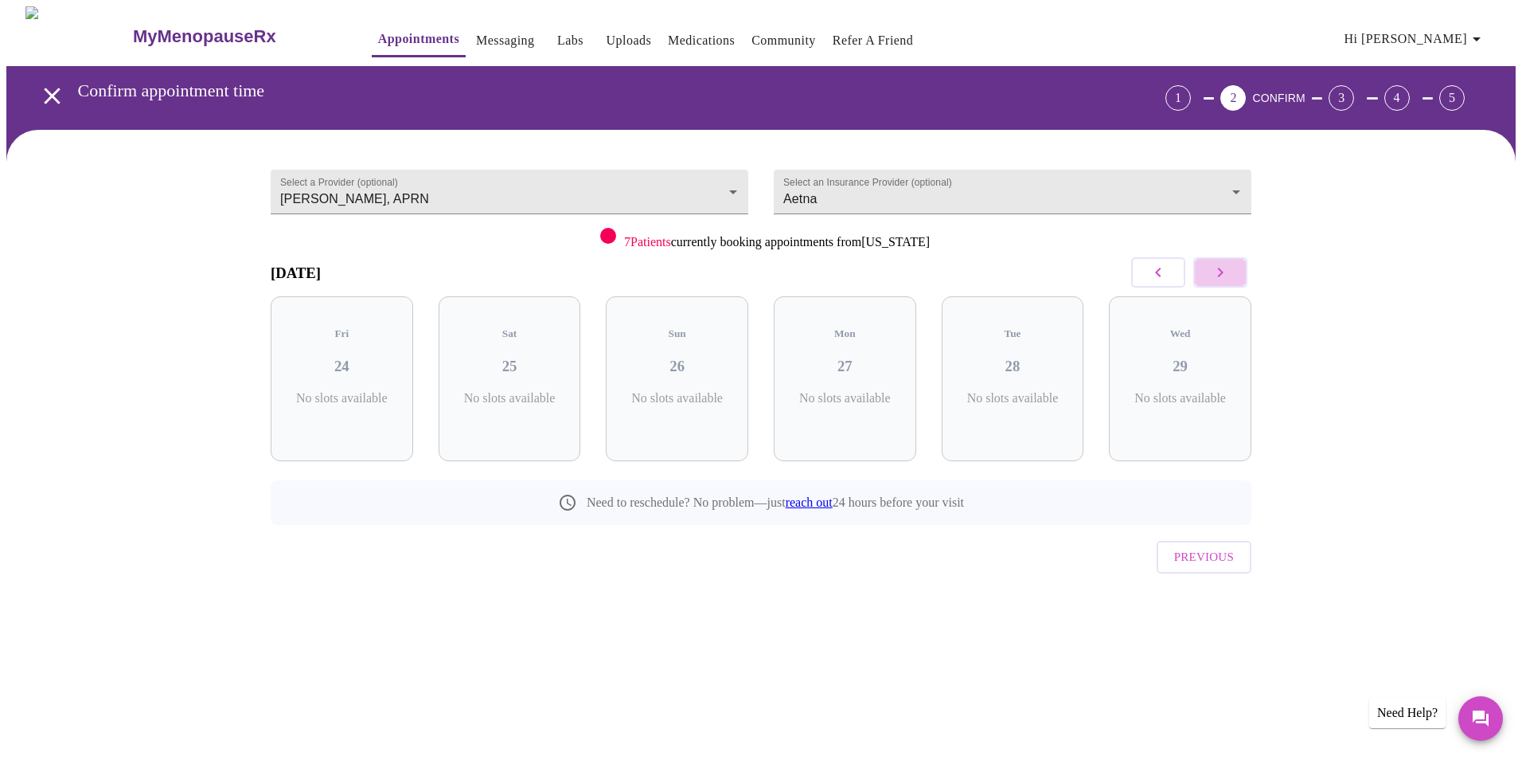
click at [1223, 275] on icon "button" at bounding box center [1220, 272] width 19 height 19
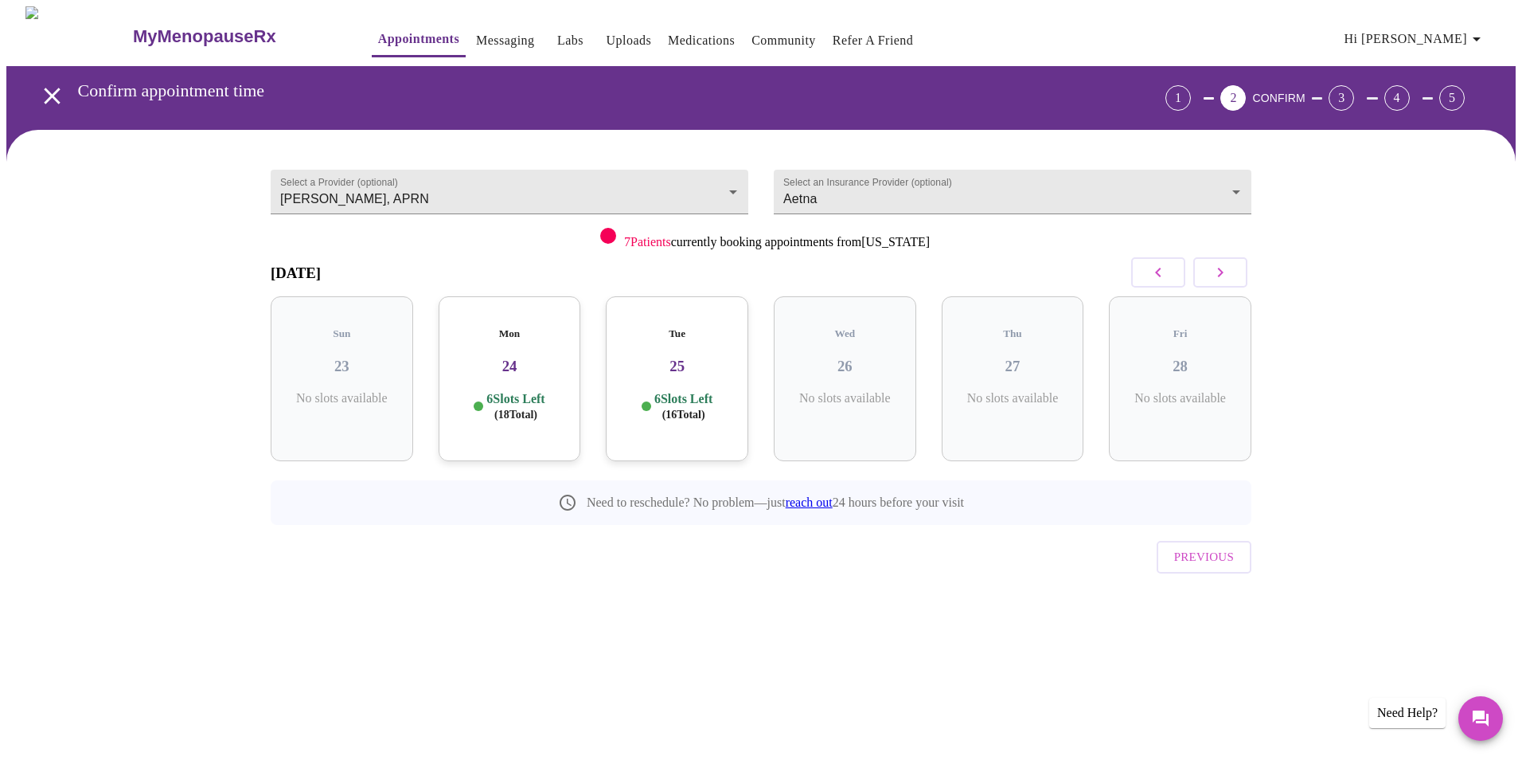
click at [1223, 275] on icon "button" at bounding box center [1220, 272] width 19 height 19
click at [1164, 275] on icon "button" at bounding box center [1158, 272] width 19 height 19
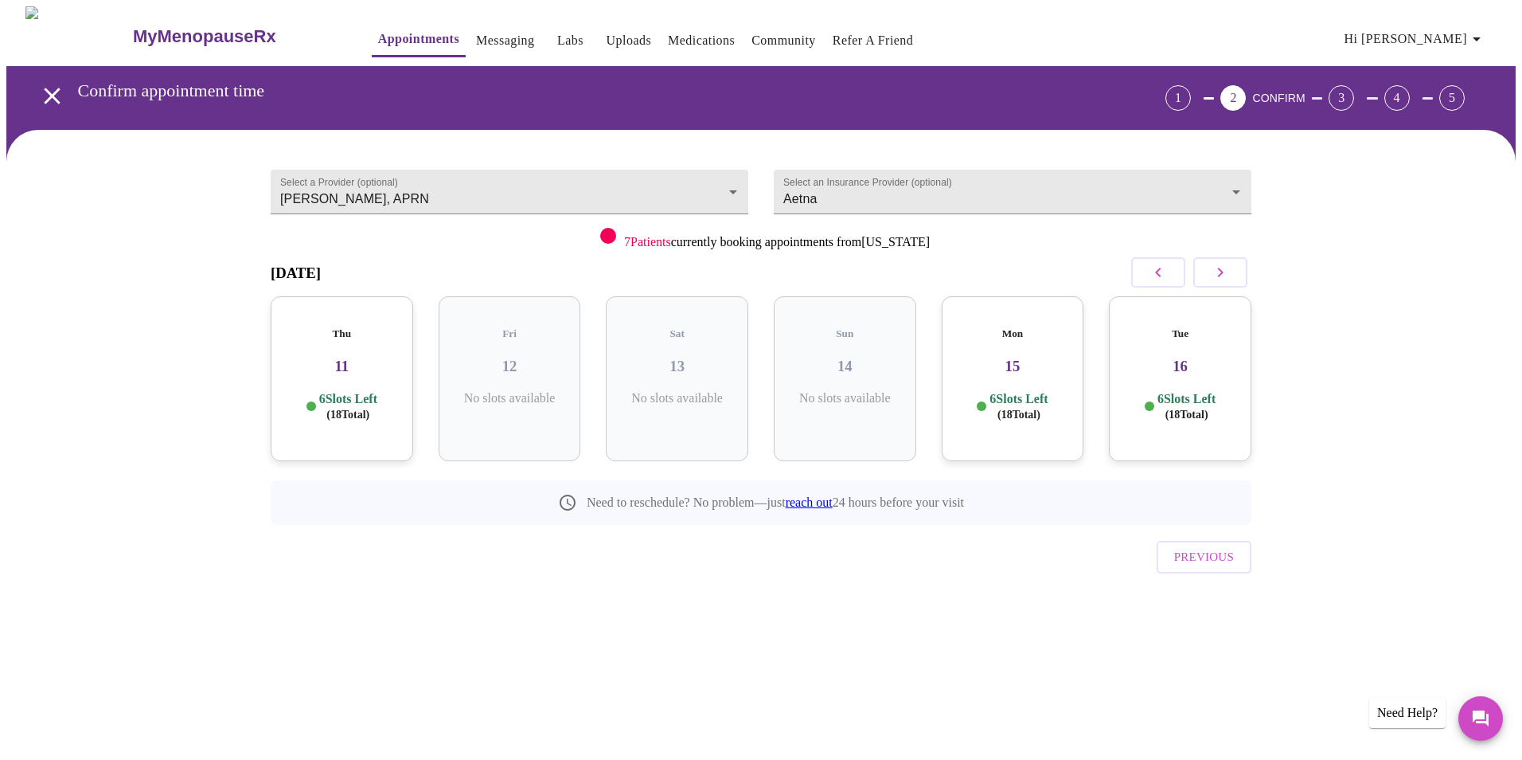
click at [1181, 357] on h3 "16" at bounding box center [1180, 366] width 117 height 18
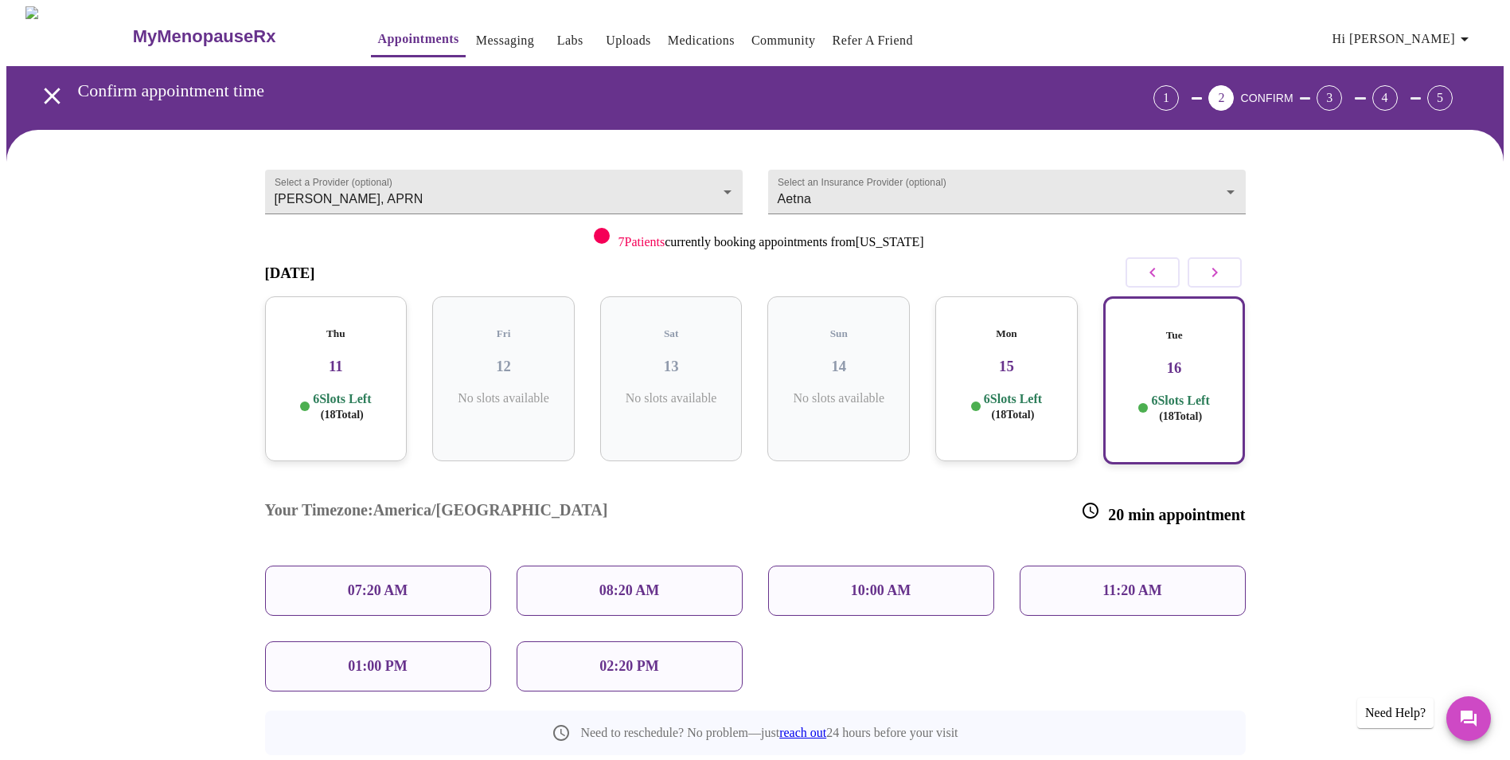
click at [644, 641] on div "02:20 PM" at bounding box center [630, 666] width 226 height 50
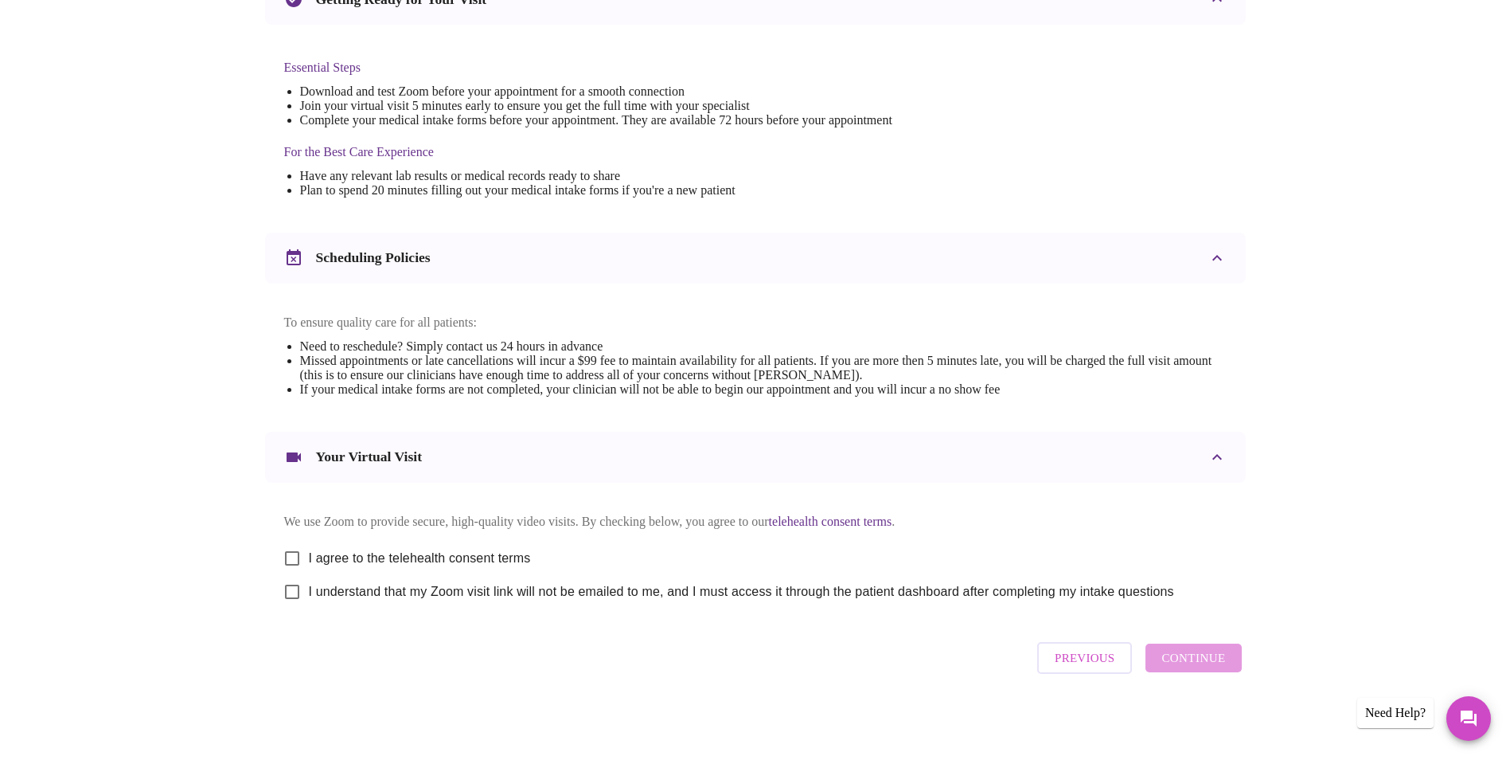
scroll to position [395, 0]
click at [283, 549] on input "I agree to the telehealth consent terms" at bounding box center [291, 557] width 33 height 33
checkbox input "true"
click at [296, 590] on input "I understand that my Zoom visit link will not be emailed to me, and I must acce…" at bounding box center [291, 591] width 33 height 33
checkbox input "true"
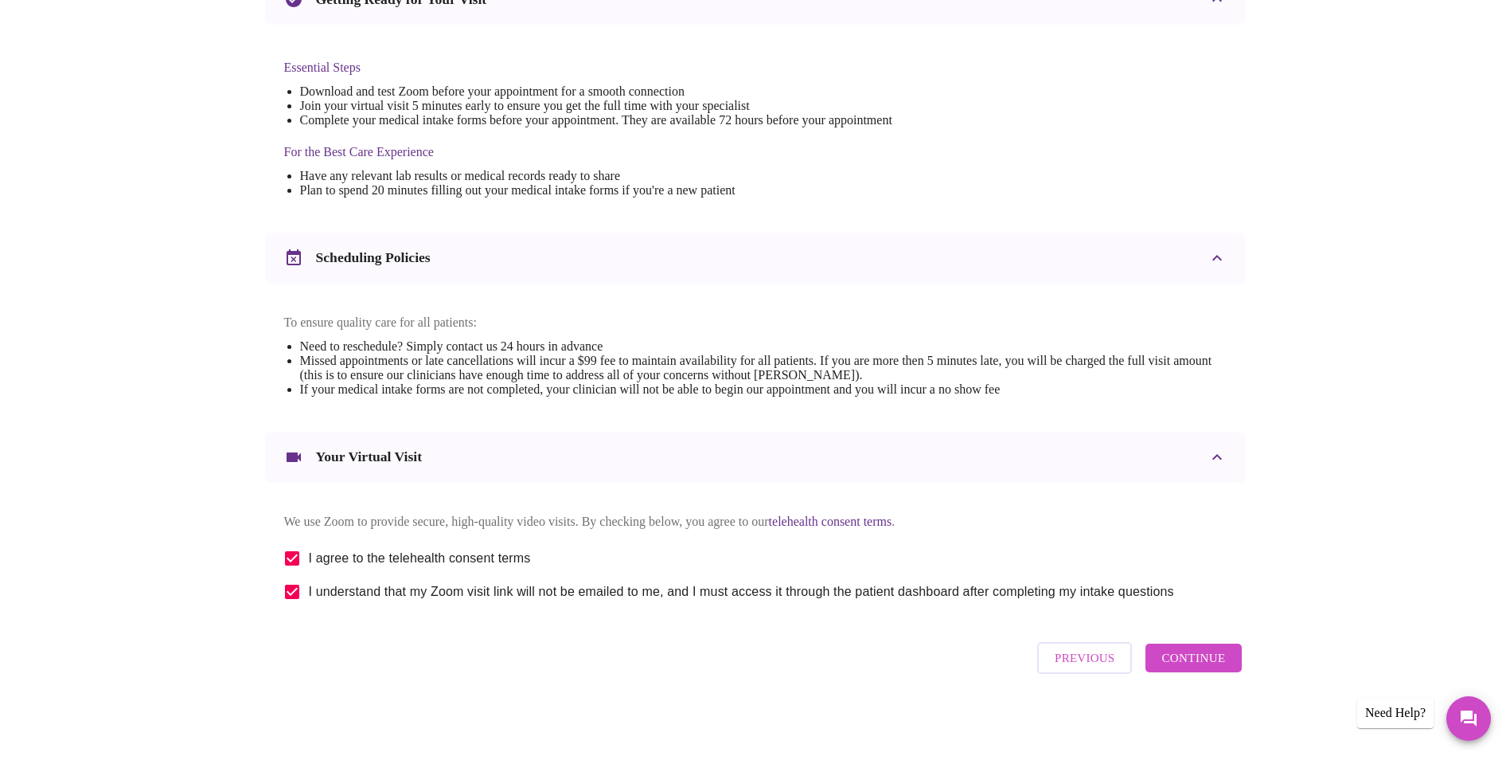
click at [1203, 654] on span "Continue" at bounding box center [1194, 657] width 64 height 21
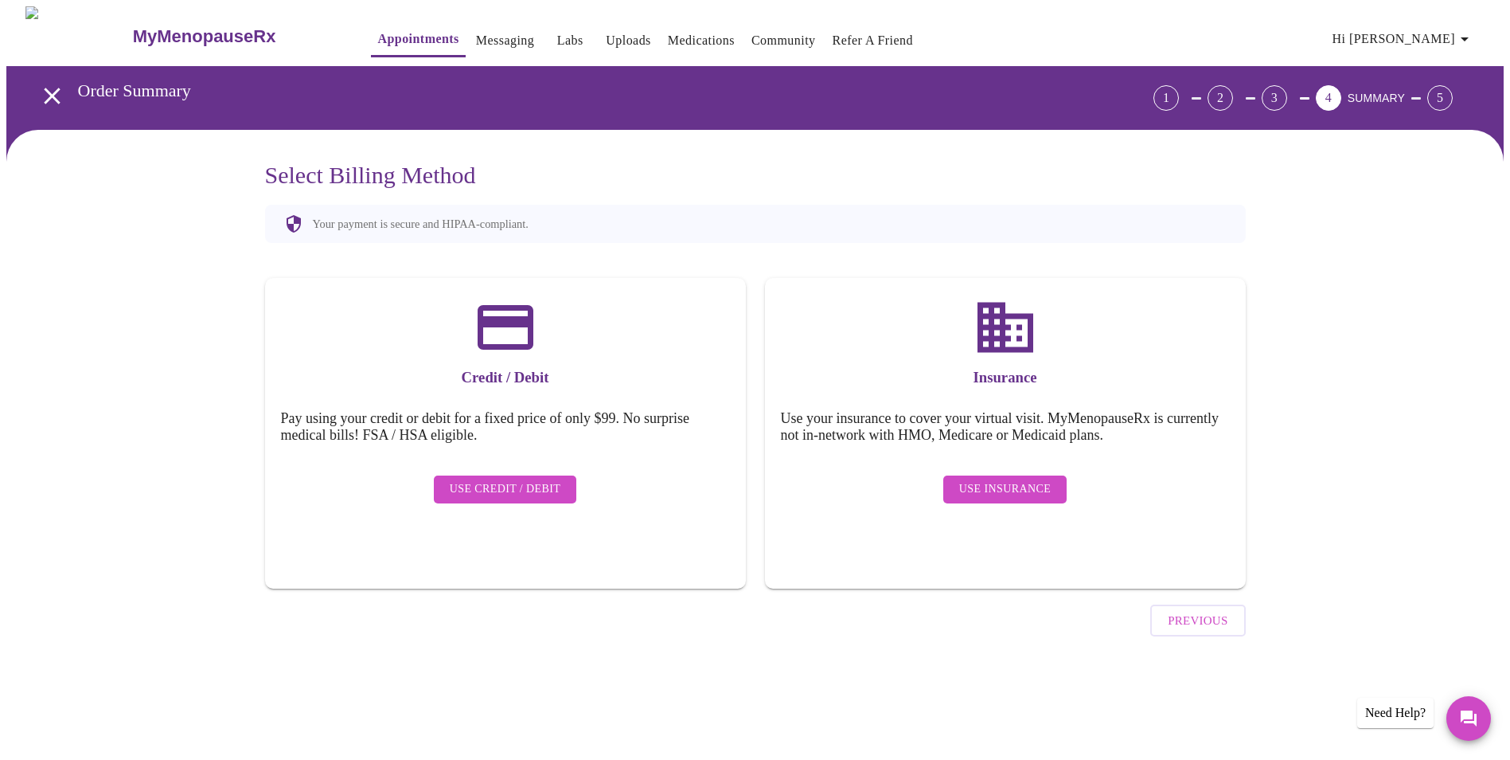
scroll to position [0, 0]
click at [510, 385] on h3 "Credit / Debit" at bounding box center [511, 378] width 449 height 18
click at [503, 480] on span "Use Credit / Debit" at bounding box center [510, 489] width 111 height 20
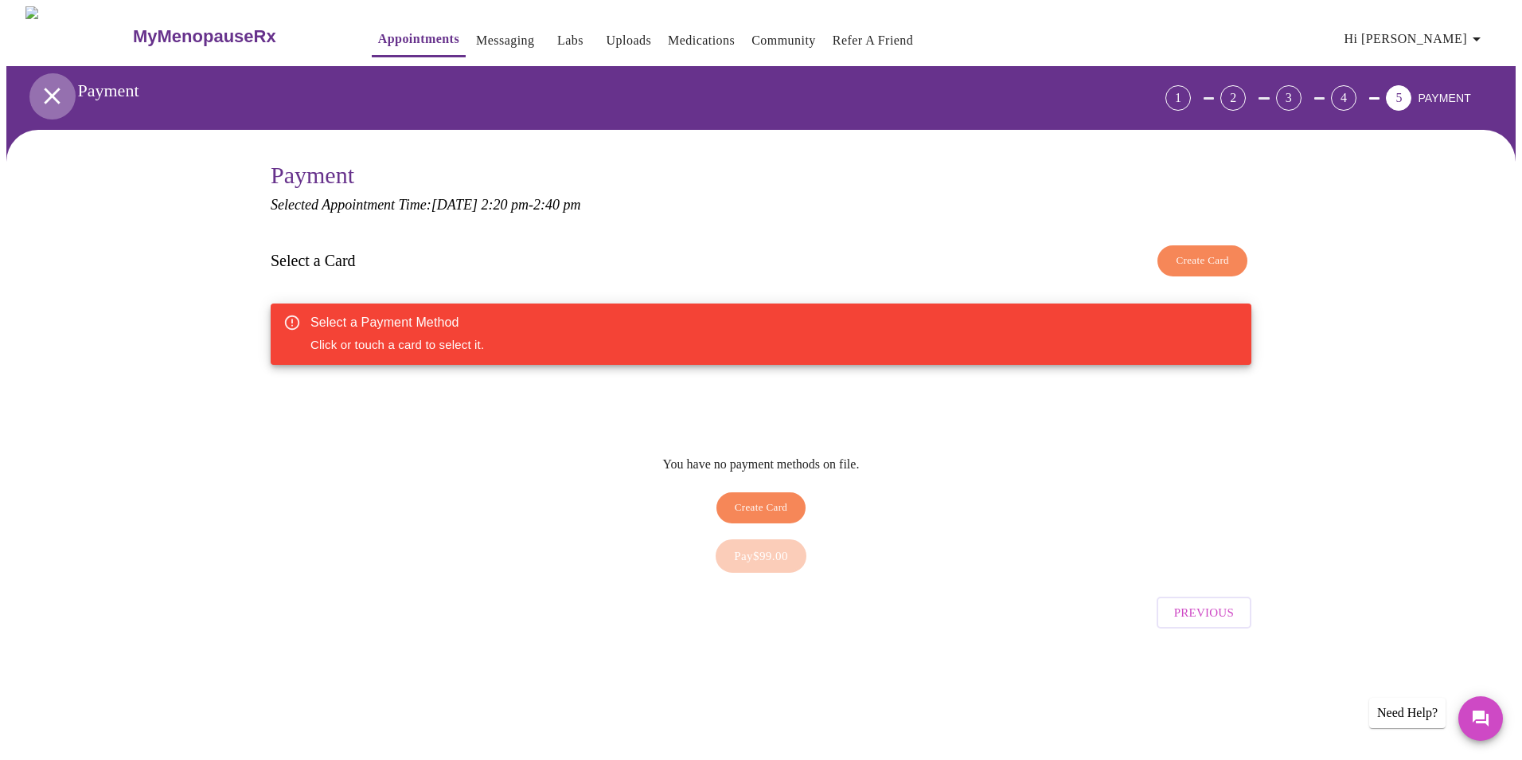
click at [45, 92] on icon "open drawer" at bounding box center [52, 96] width 28 height 28
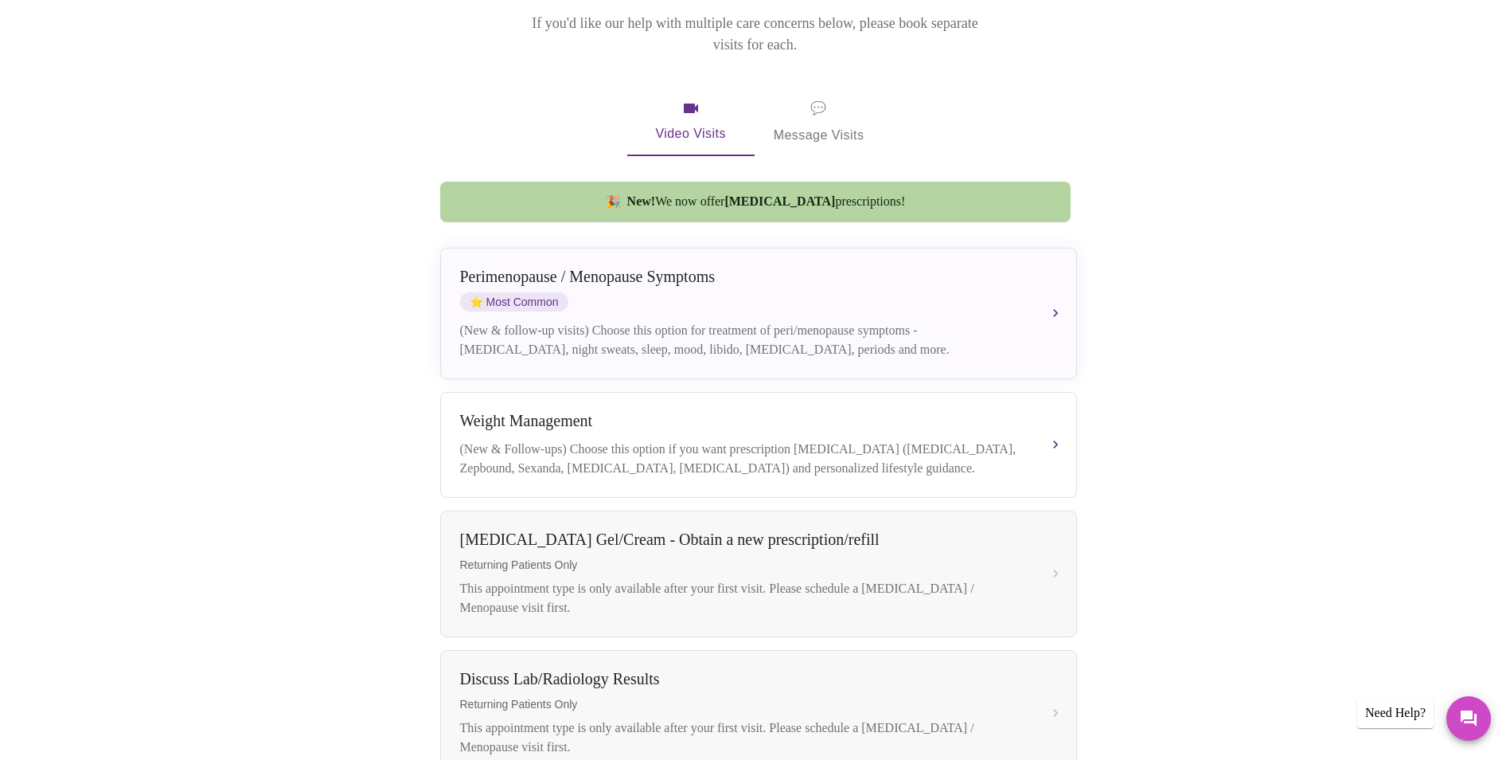
scroll to position [239, 0]
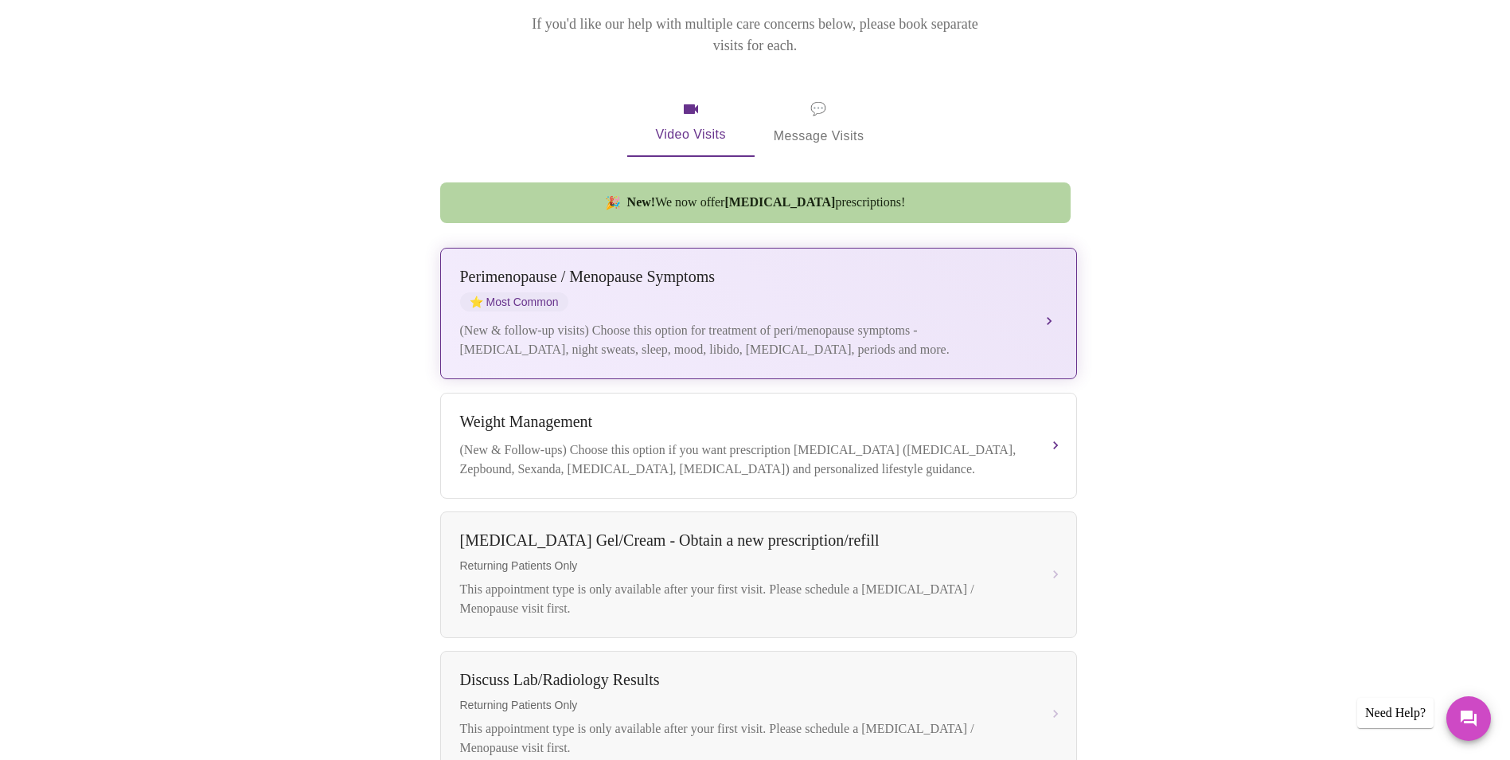
click at [832, 321] on div "(New & follow-up visits) Choose this option for treatment of peri/menopause sym…" at bounding box center [742, 340] width 565 height 38
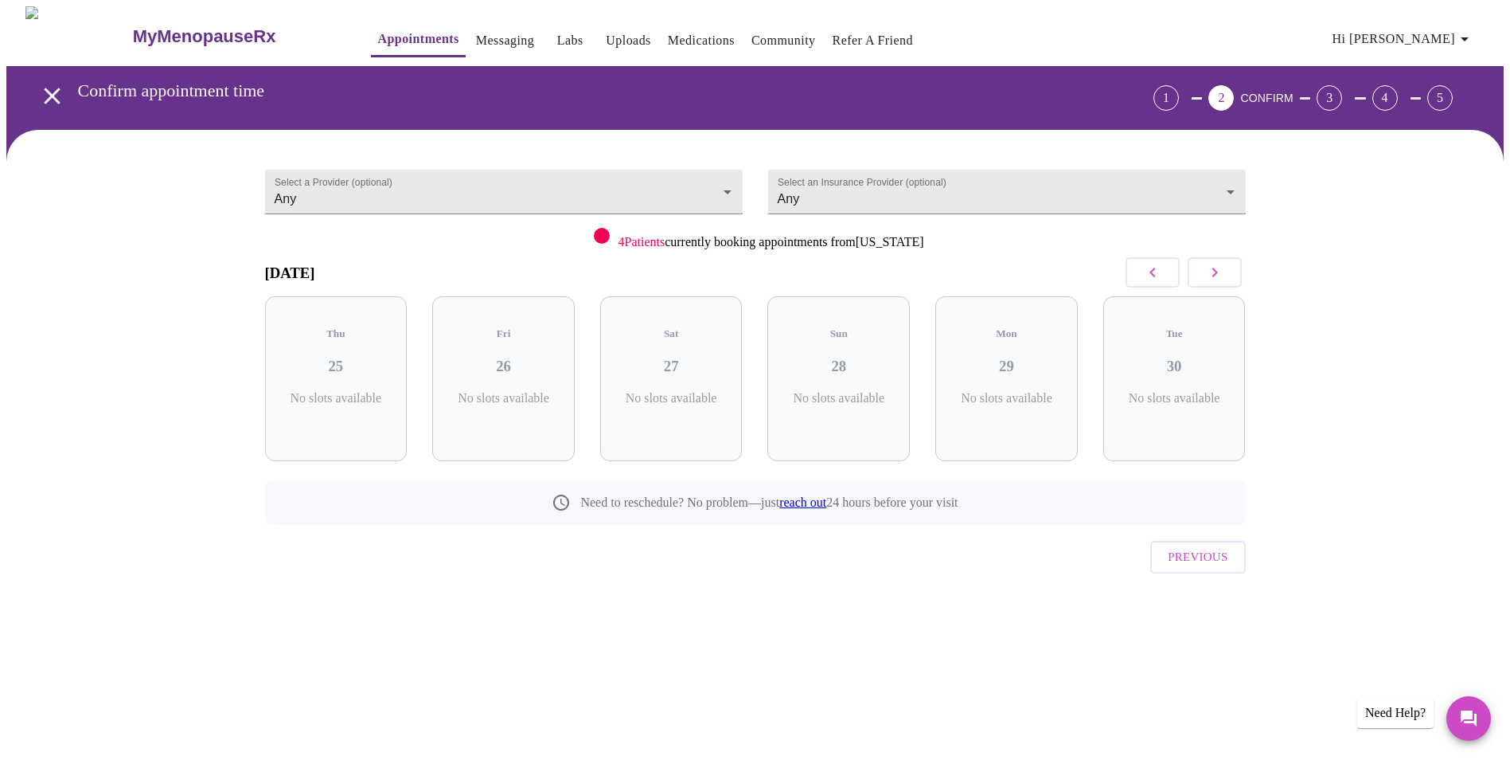
scroll to position [0, 0]
click at [743, 186] on body "MyMenopauseRx Appointments Messaging Labs Uploads Medications Community Refer a…" at bounding box center [761, 329] width 1510 height 647
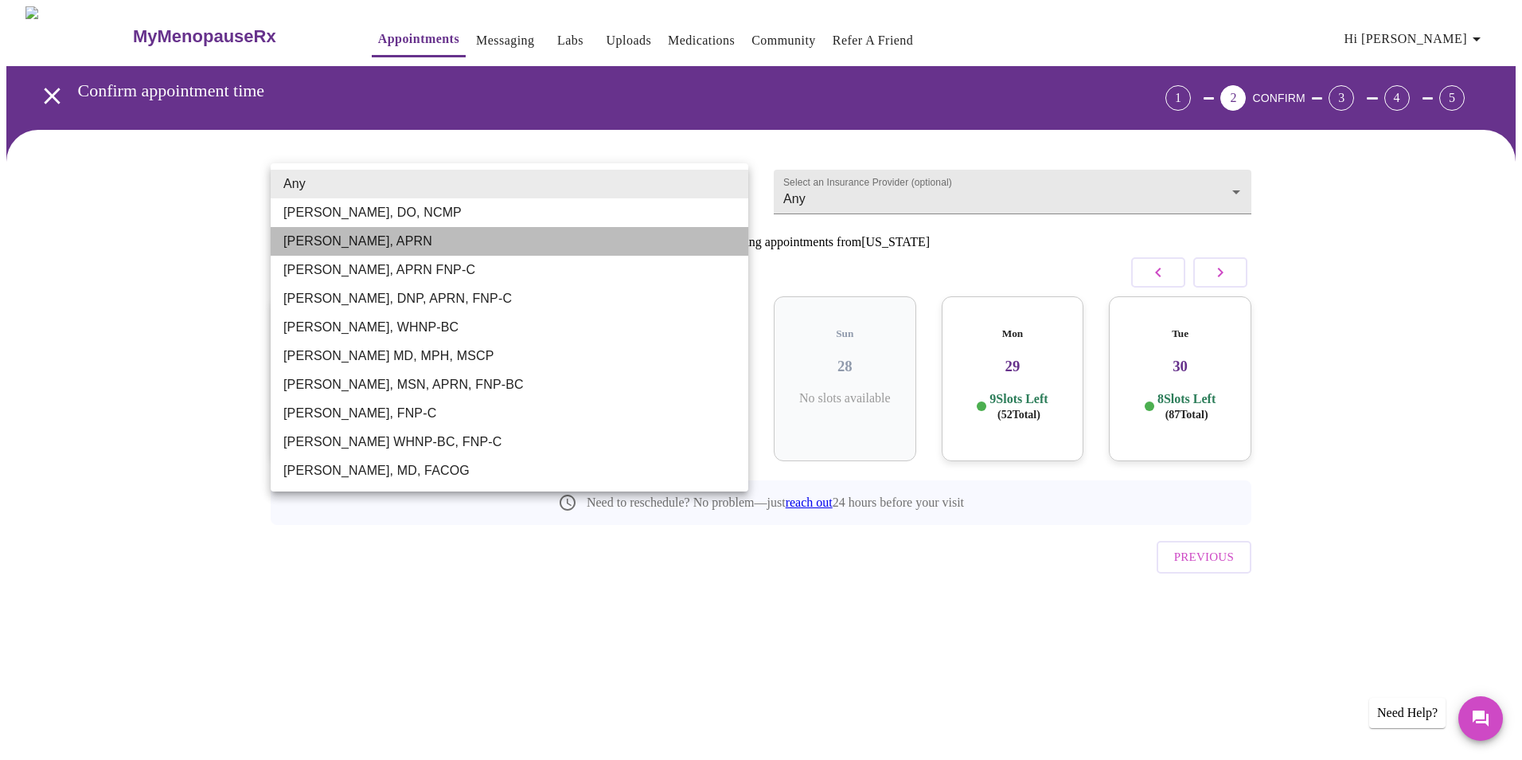
click at [365, 246] on li "[PERSON_NAME], APRN" at bounding box center [510, 241] width 478 height 29
type input "[PERSON_NAME], APRN"
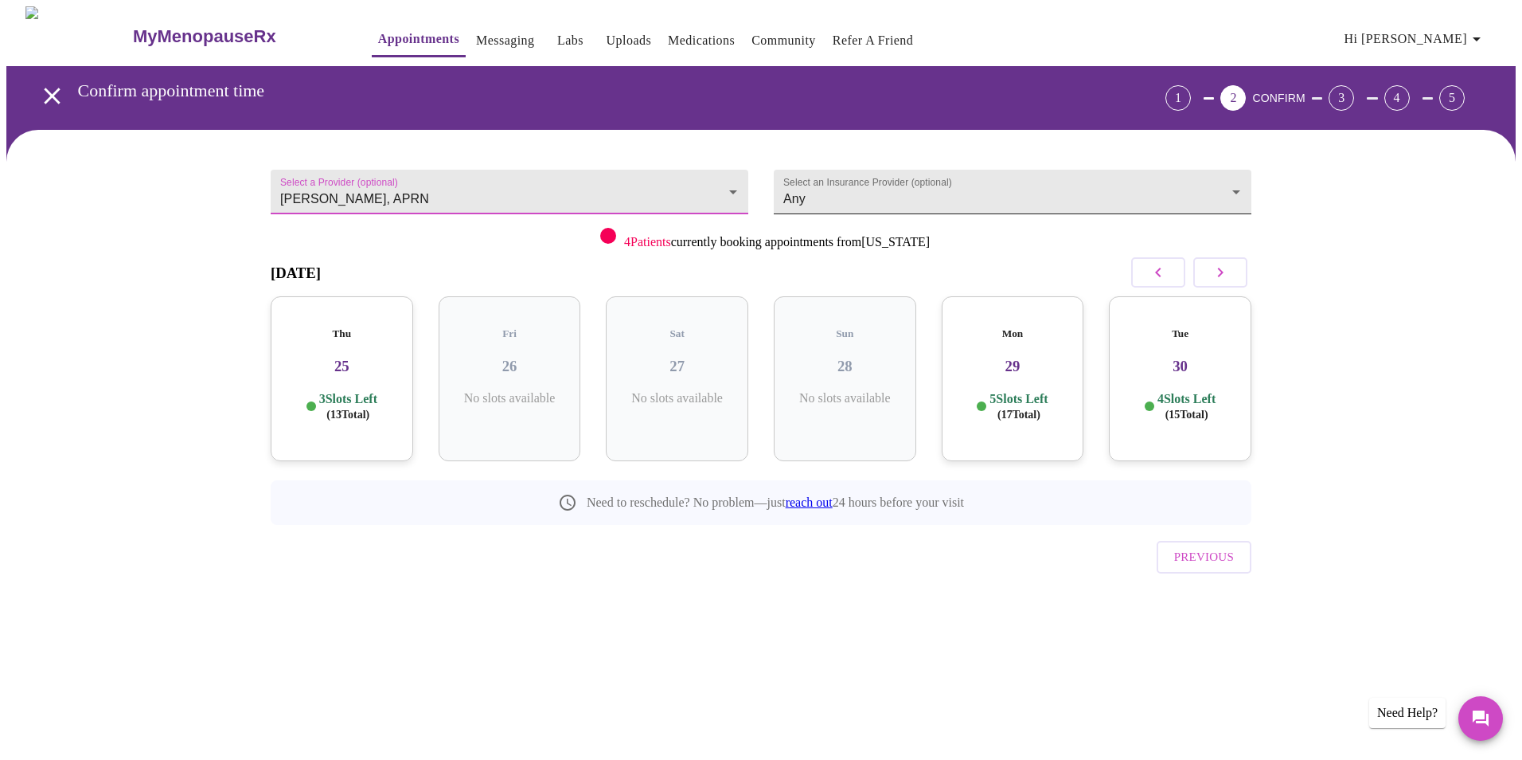
click at [1236, 186] on body "MyMenopauseRx Appointments Messaging Labs Uploads Medications Community Refer a…" at bounding box center [761, 329] width 1510 height 647
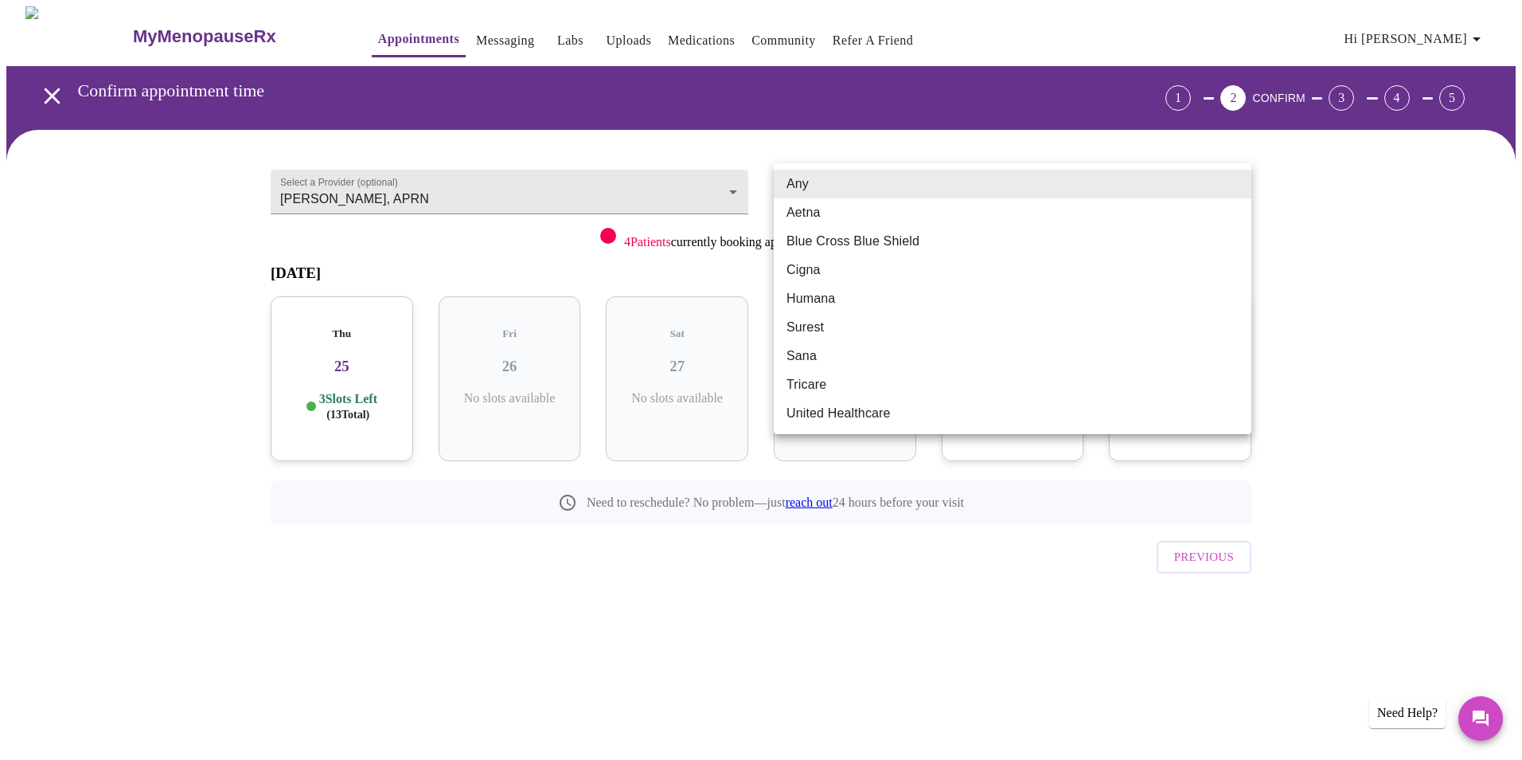
click at [822, 213] on li "Aetna" at bounding box center [1013, 212] width 478 height 29
type input "Aetna"
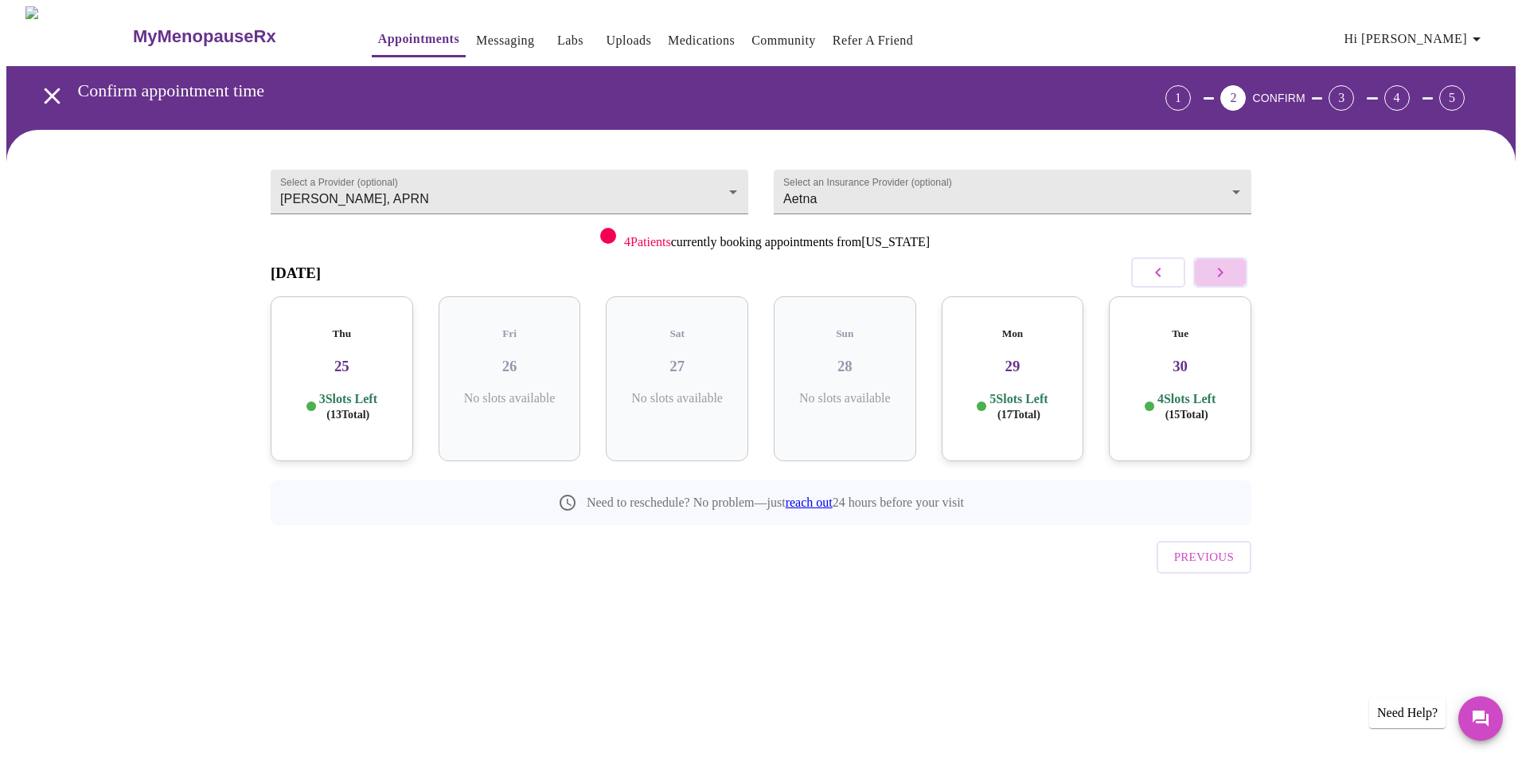
click at [1227, 281] on icon "button" at bounding box center [1220, 272] width 19 height 19
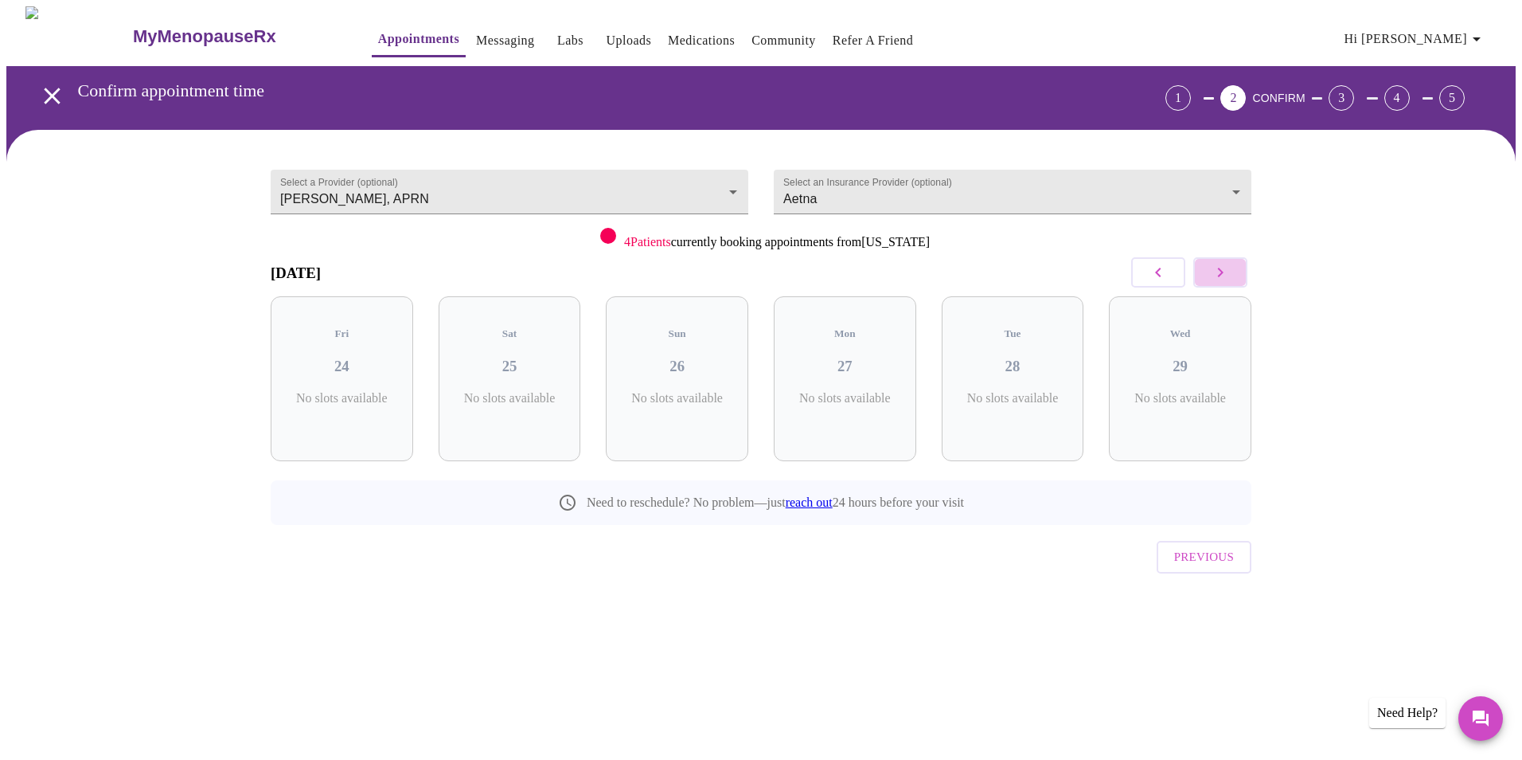
click at [1227, 281] on icon "button" at bounding box center [1220, 272] width 19 height 19
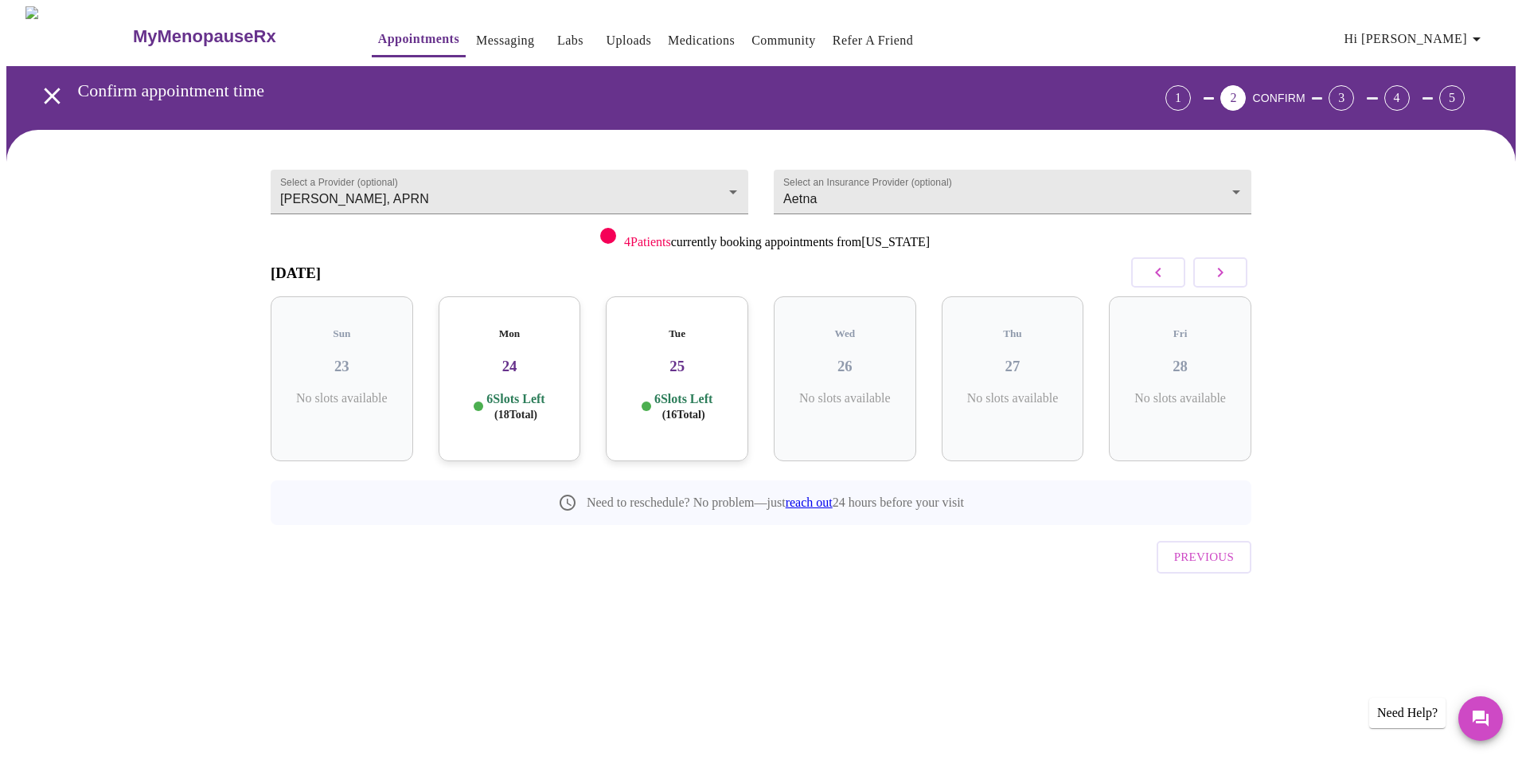
click at [1227, 281] on icon "button" at bounding box center [1220, 272] width 19 height 19
click at [1160, 357] on h3 "16" at bounding box center [1180, 366] width 117 height 18
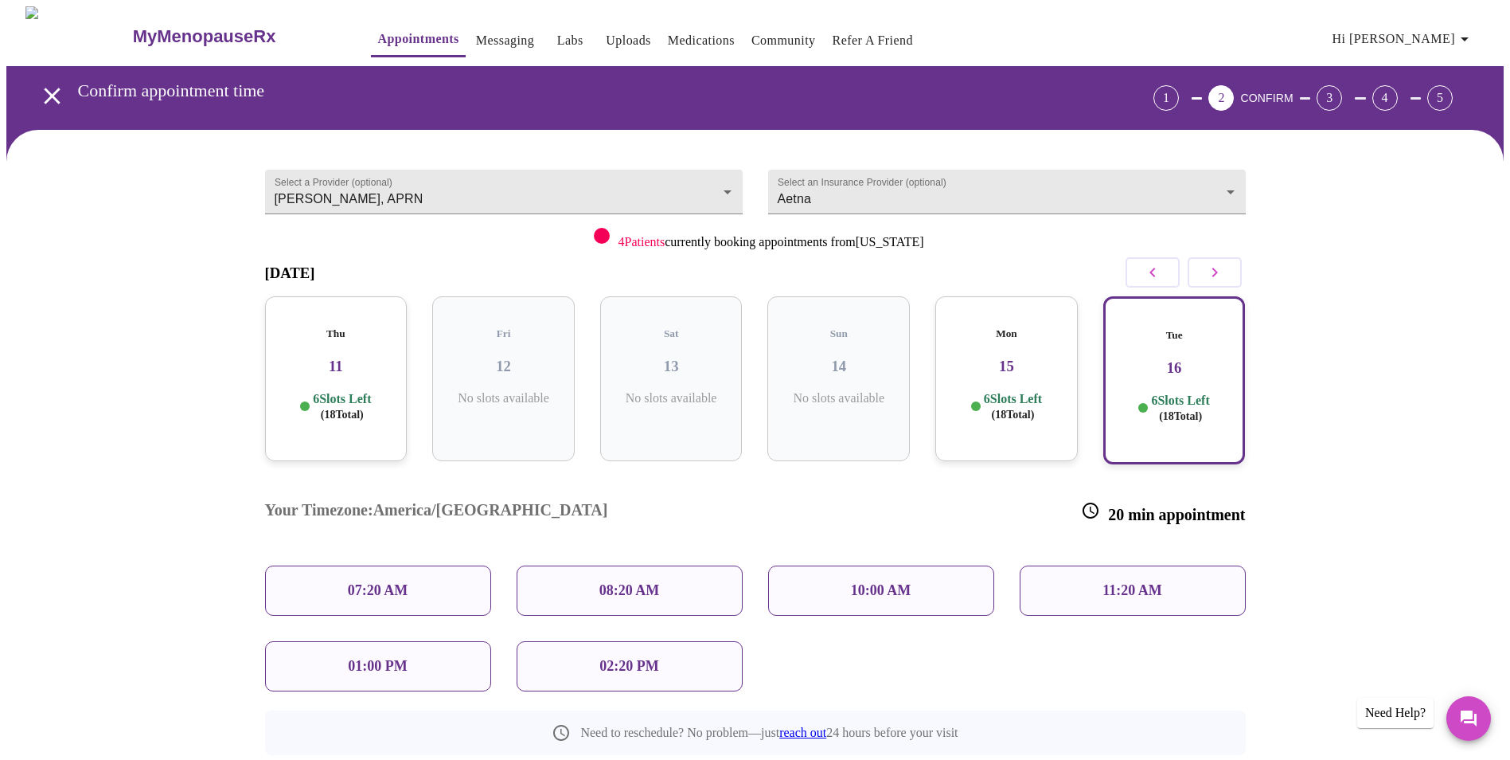
click at [608, 658] on p "02:20 PM" at bounding box center [629, 666] width 59 height 17
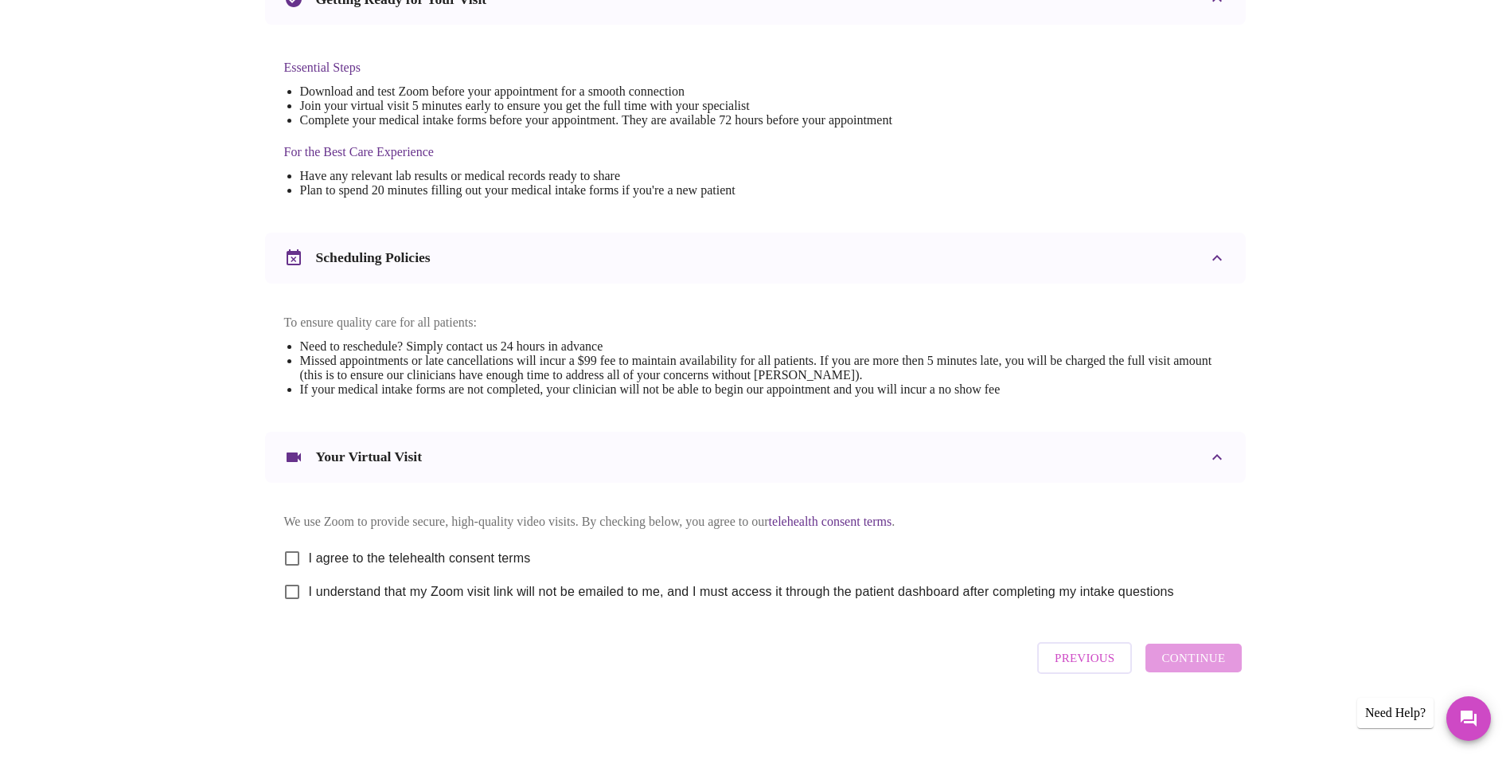
scroll to position [395, 0]
click at [303, 553] on input "I agree to the telehealth consent terms" at bounding box center [291, 557] width 33 height 33
checkbox input "true"
click at [293, 585] on input "I understand that my Zoom visit link will not be emailed to me, and I must acce…" at bounding box center [291, 591] width 33 height 33
checkbox input "true"
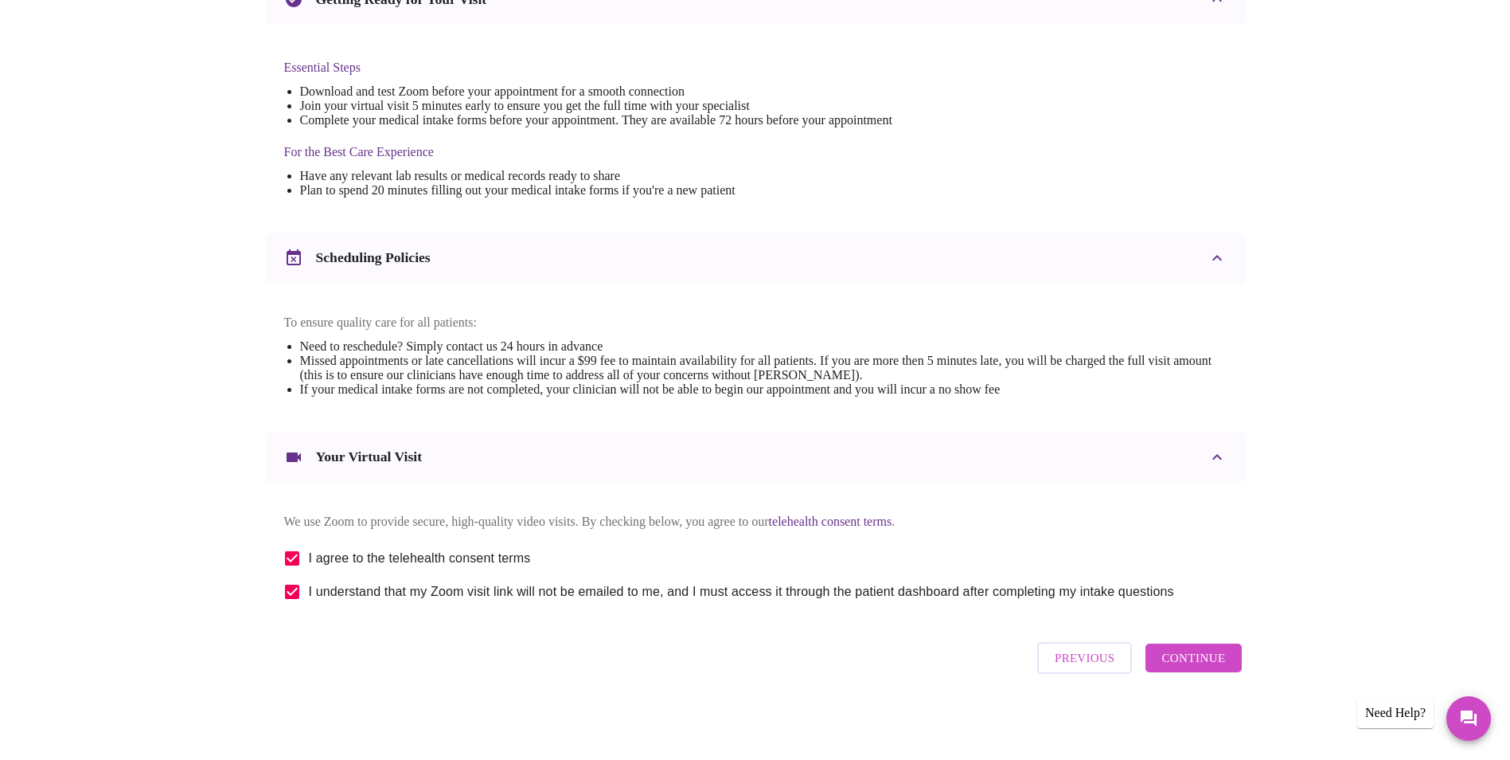
click at [1189, 659] on span "Continue" at bounding box center [1194, 657] width 64 height 21
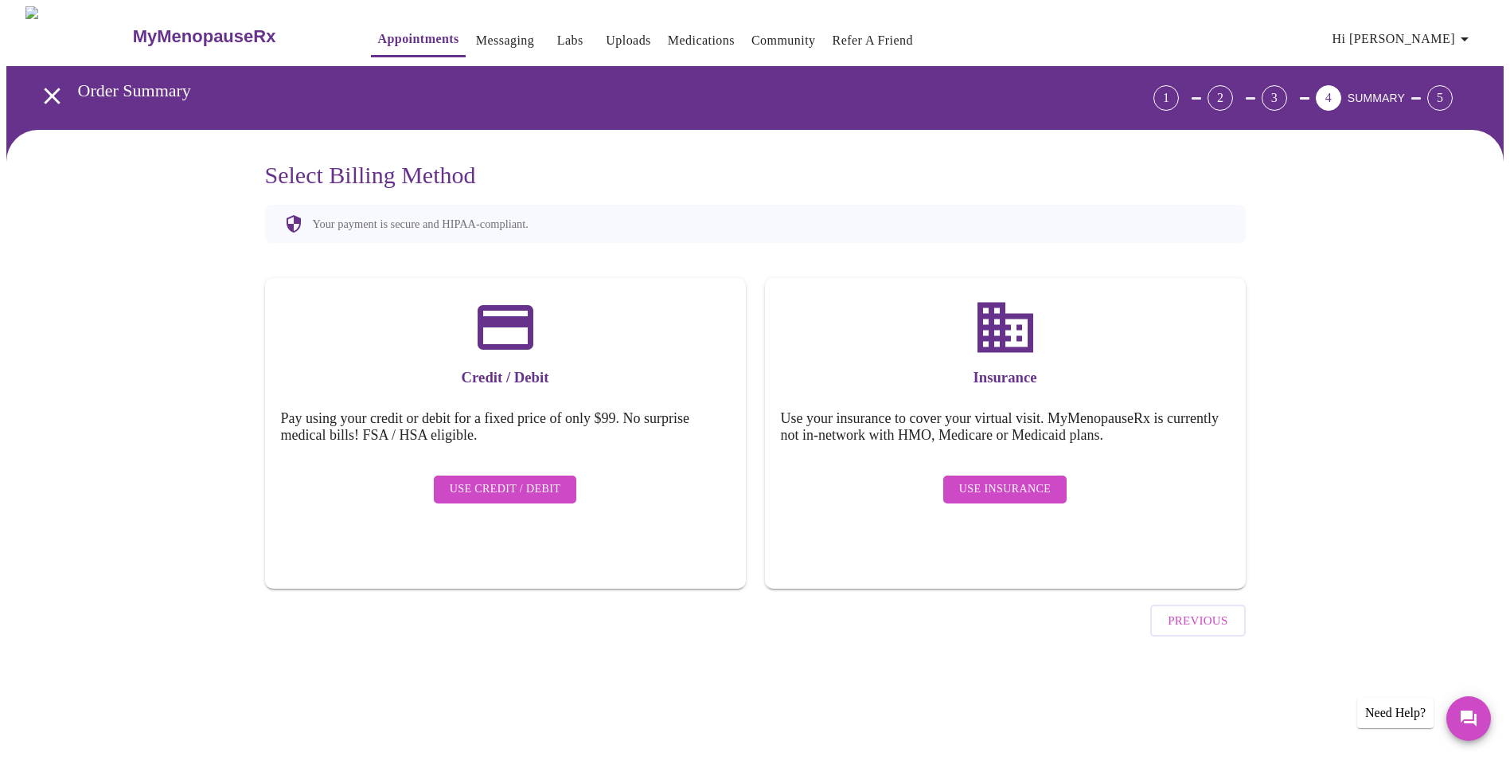
scroll to position [0, 0]
click at [528, 479] on span "Use Credit / Debit" at bounding box center [510, 489] width 111 height 20
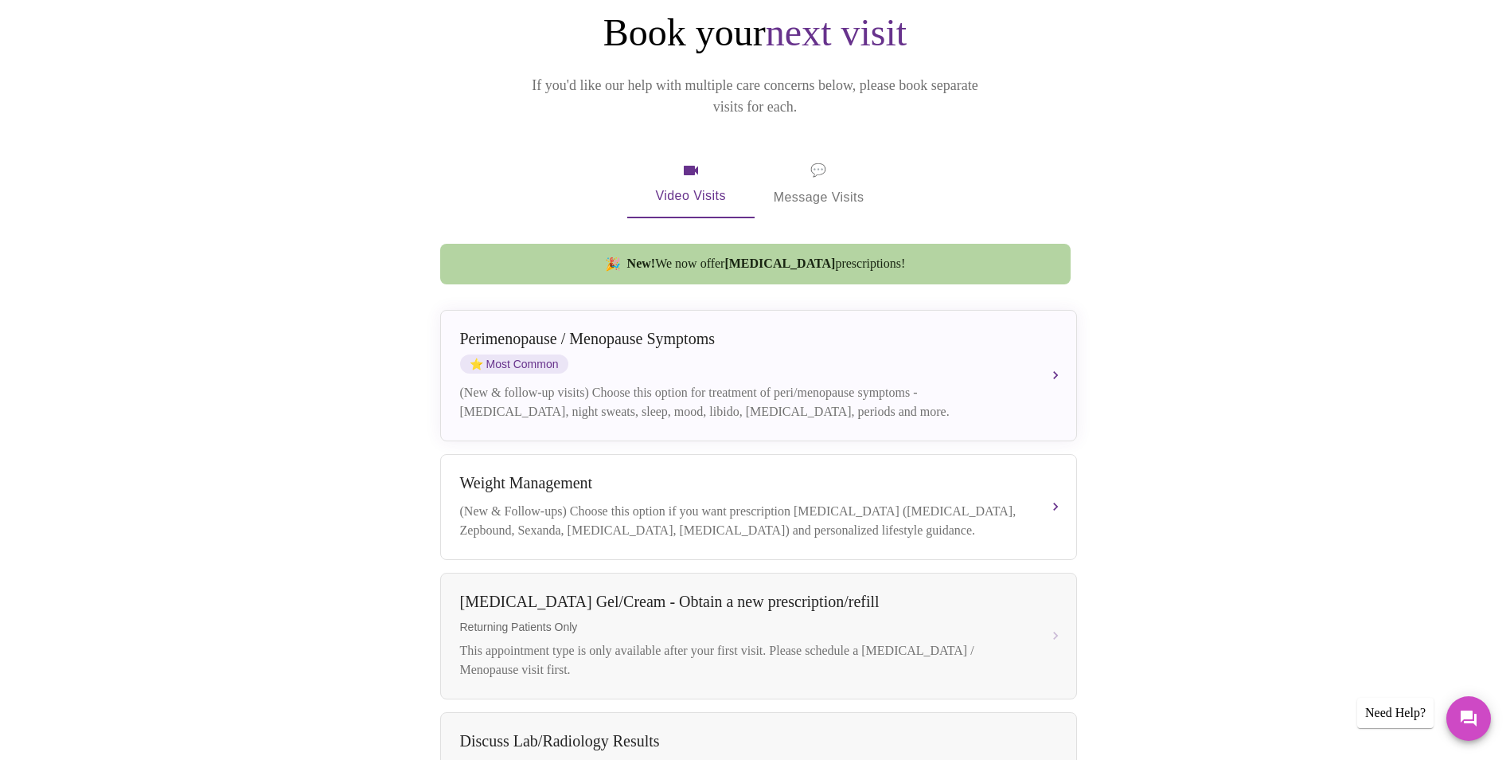
scroll to position [239, 0]
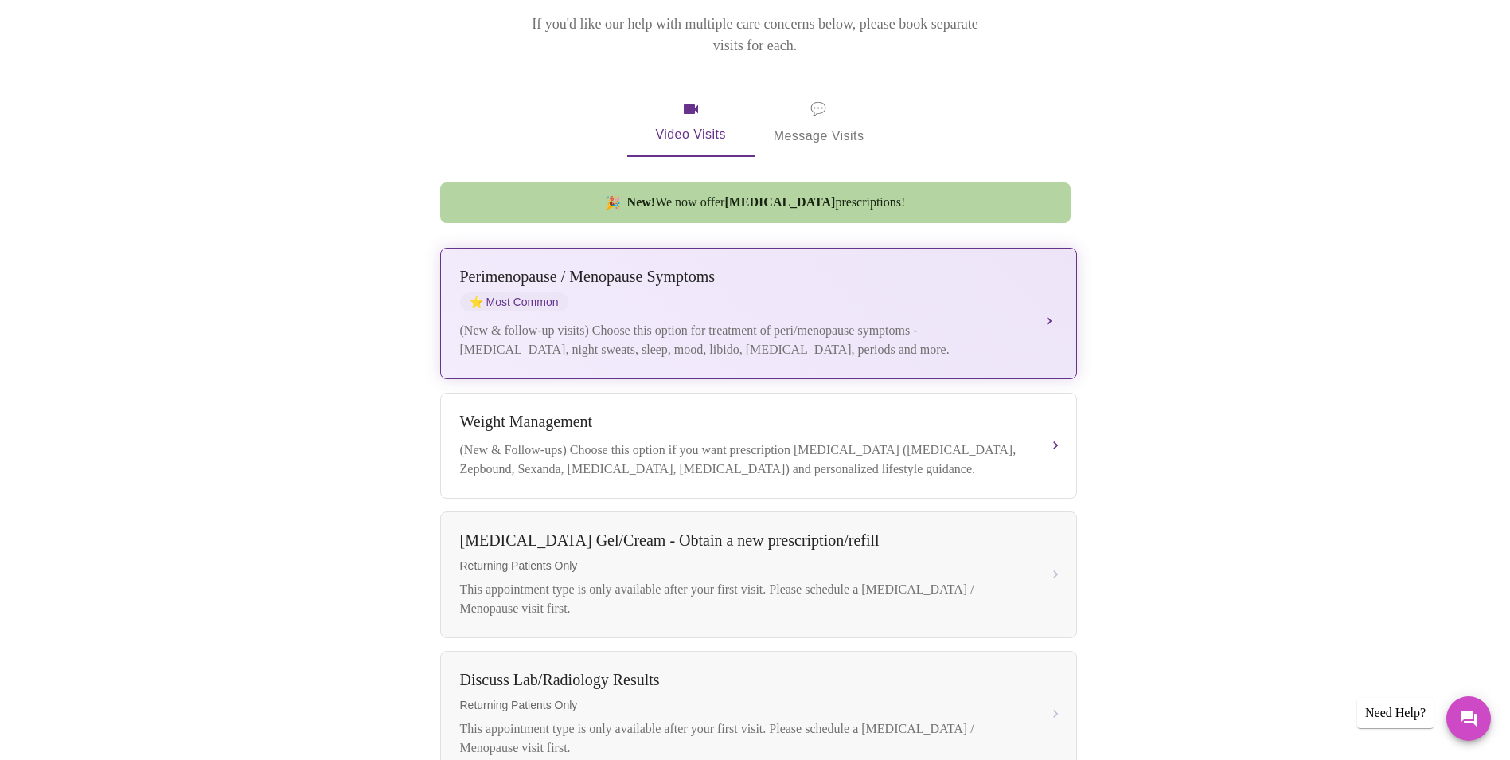
click at [1057, 283] on button "[MEDICAL_DATA] / Menopause Symptoms ⭐ Most Common (New & follow-up visits) Choo…" at bounding box center [758, 313] width 637 height 131
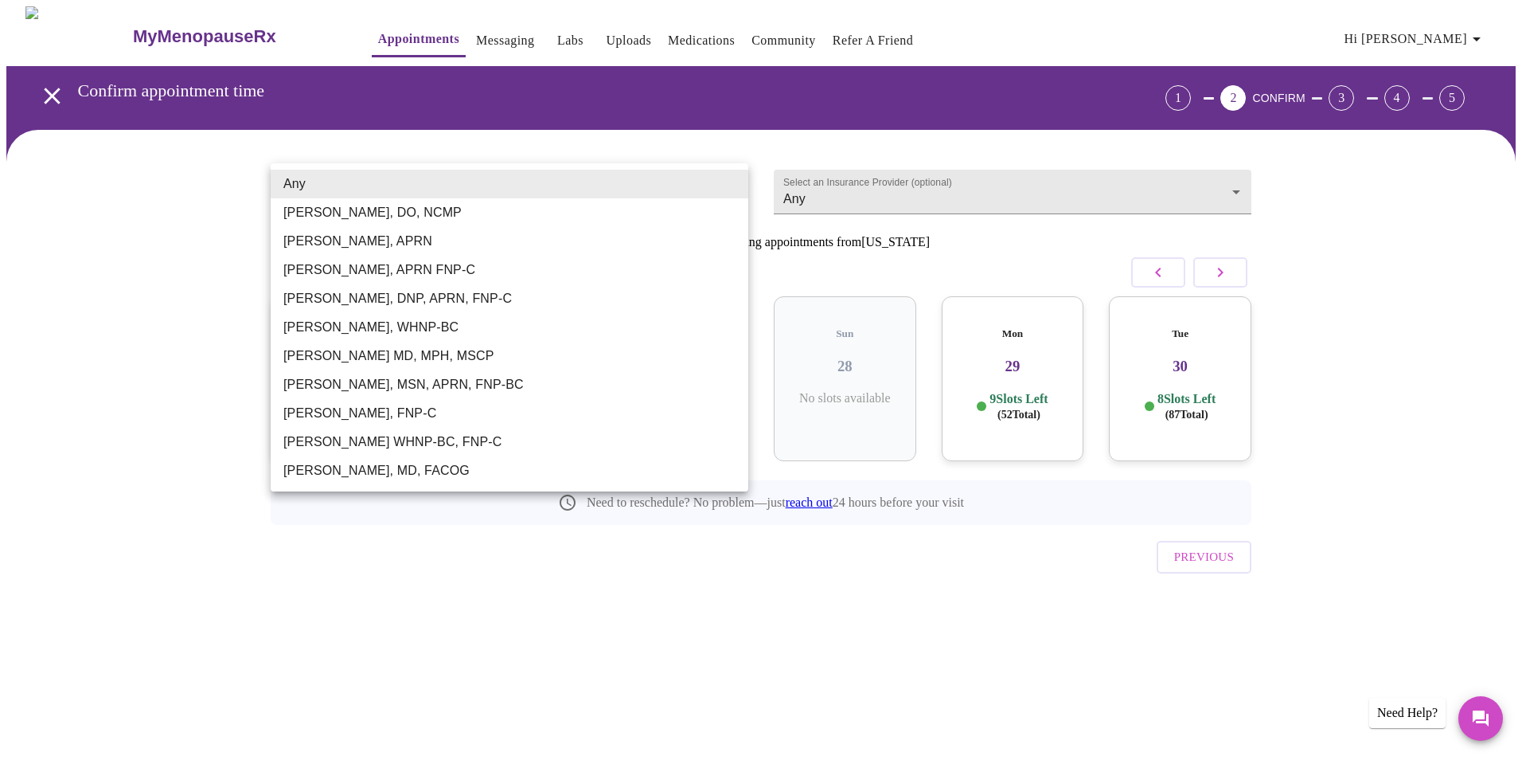
click at [735, 186] on body "MyMenopauseRx Appointments Messaging Labs Uploads Medications Community Refer a…" at bounding box center [761, 329] width 1510 height 647
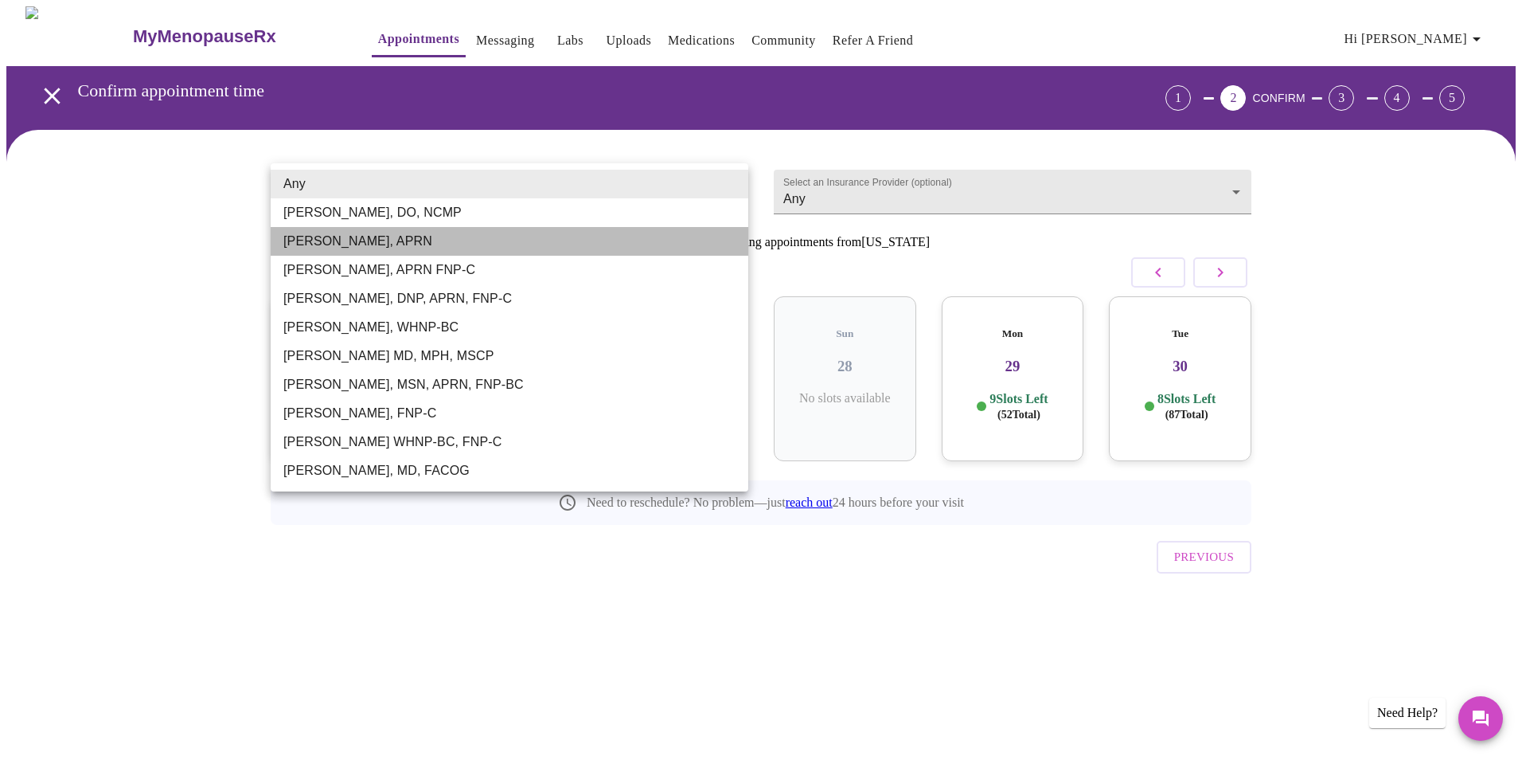
click at [362, 245] on li "[PERSON_NAME], APRN" at bounding box center [510, 241] width 478 height 29
type input "[PERSON_NAME], APRN"
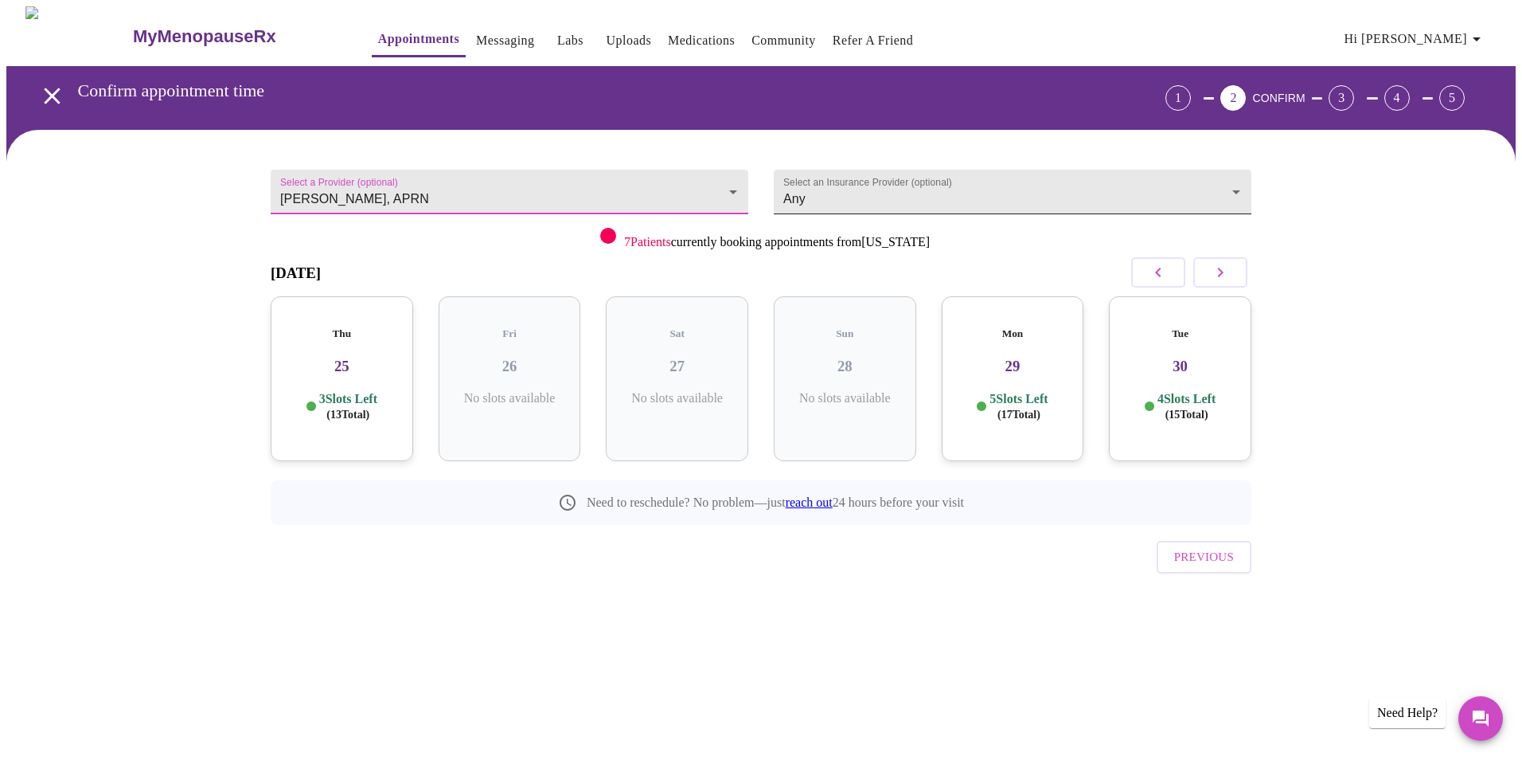
click at [1236, 178] on body "MyMenopauseRx Appointments Messaging Labs Uploads Medications Community Refer a…" at bounding box center [761, 329] width 1510 height 647
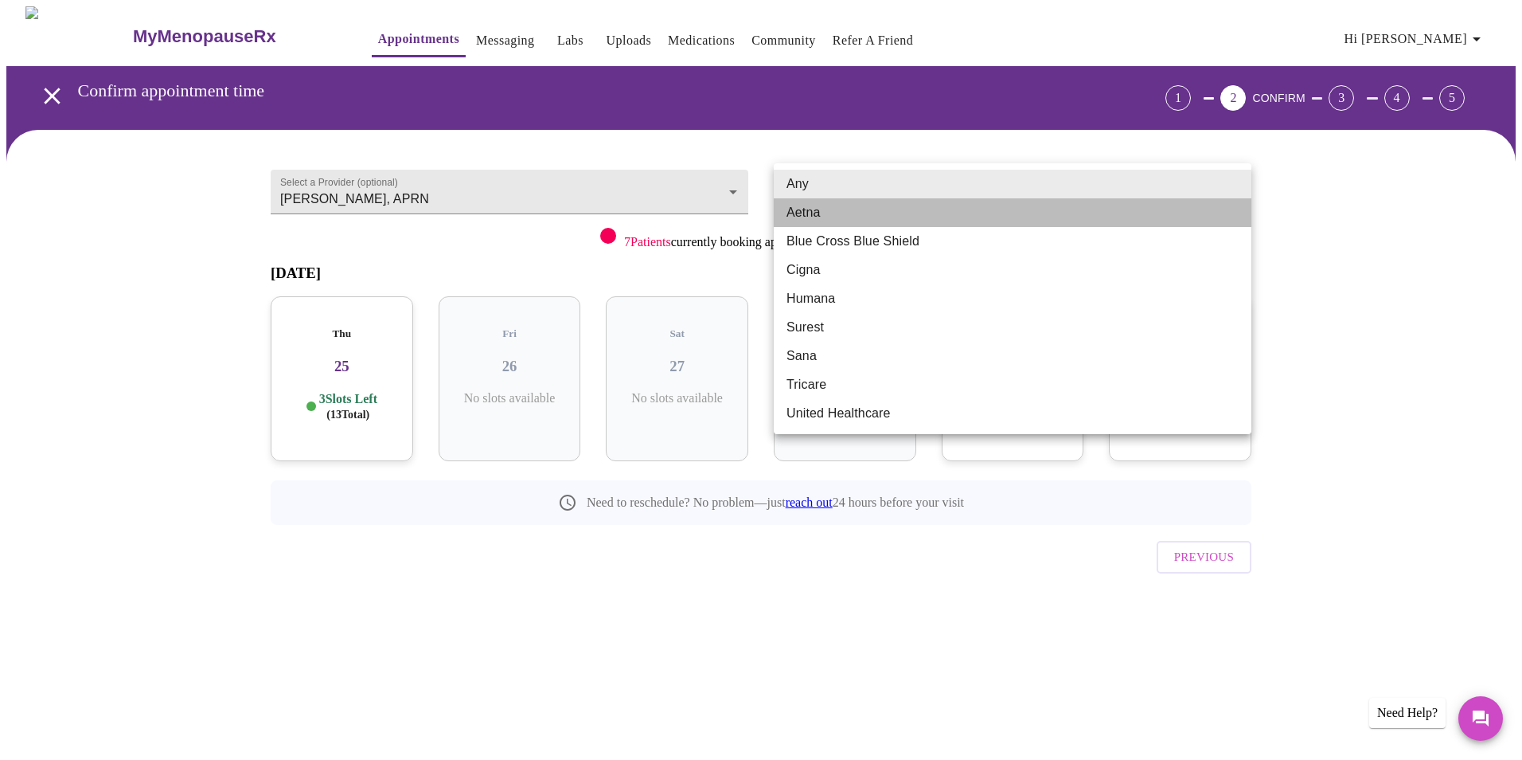
click at [833, 209] on li "Aetna" at bounding box center [1013, 212] width 478 height 29
type input "Aetna"
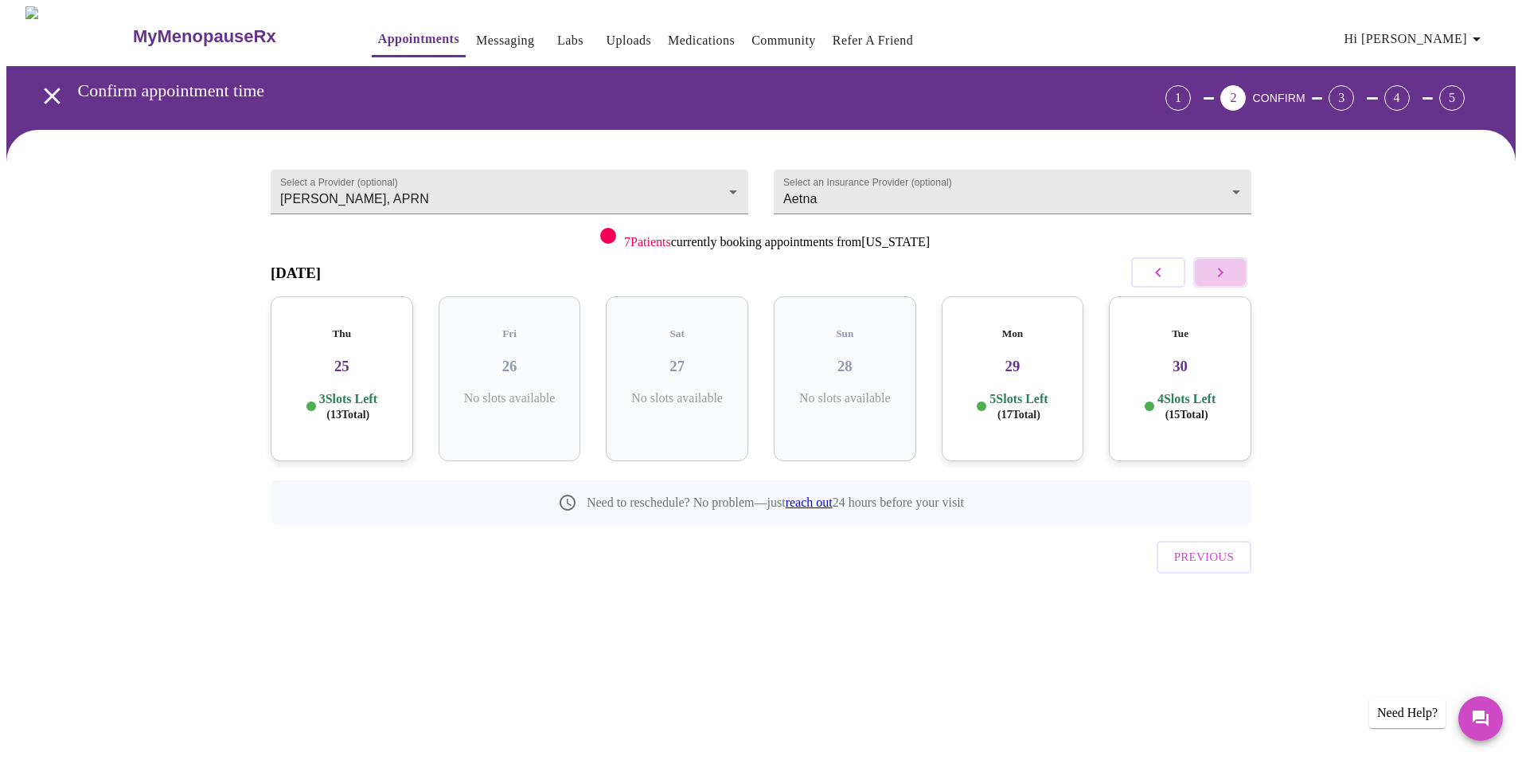
click at [1221, 267] on icon "button" at bounding box center [1220, 272] width 19 height 19
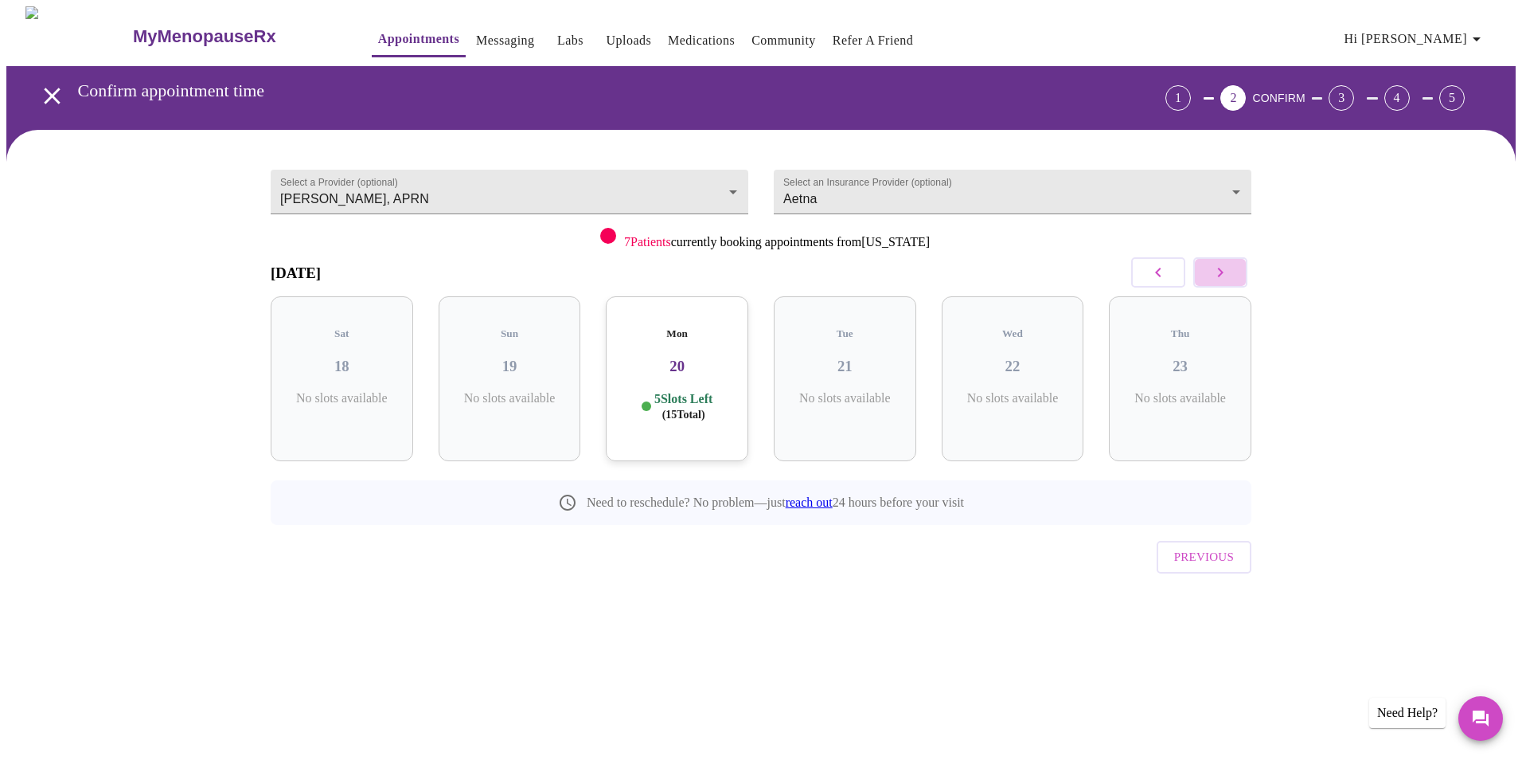
click at [1221, 267] on icon "button" at bounding box center [1220, 272] width 19 height 19
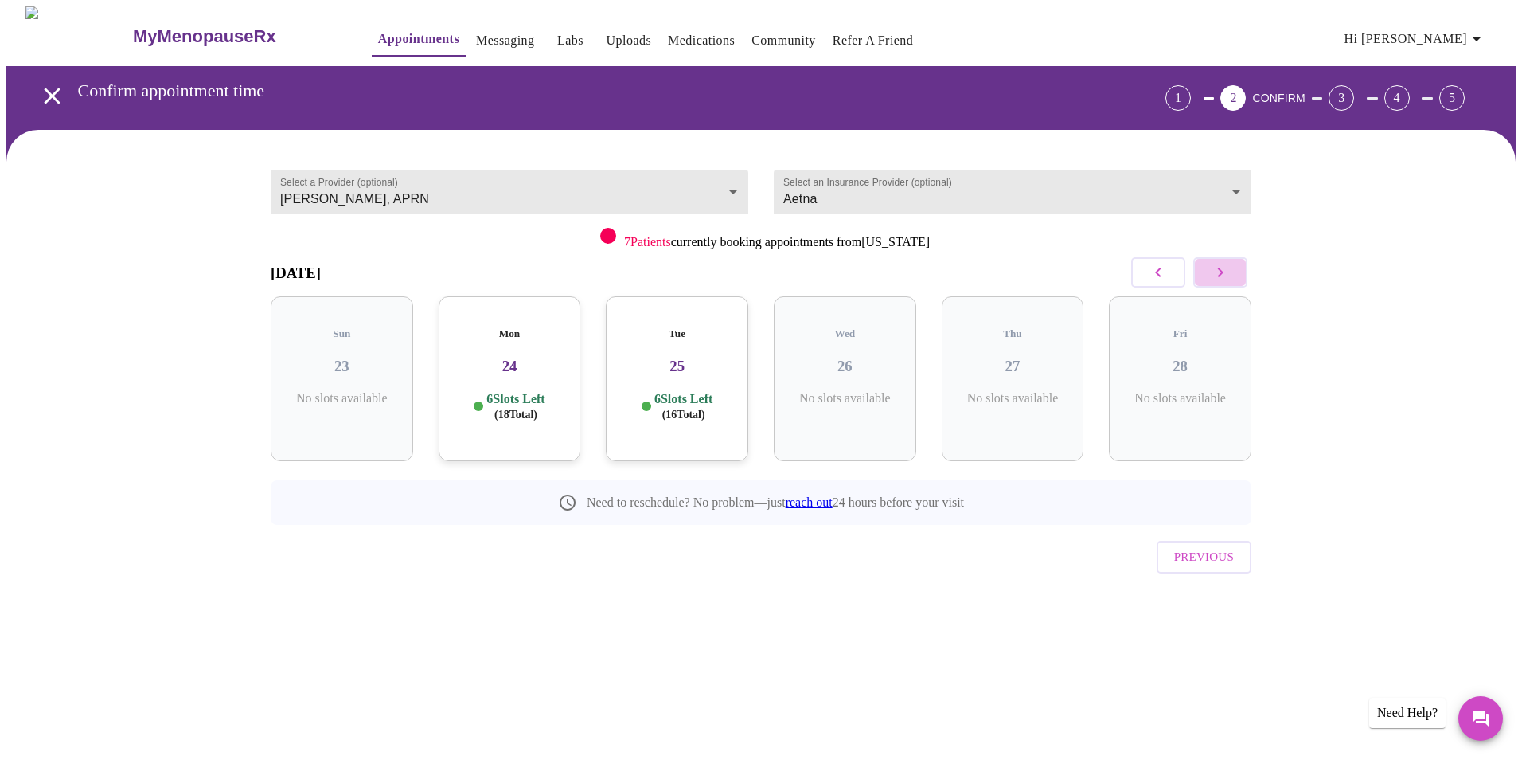
click at [1221, 267] on icon "button" at bounding box center [1220, 272] width 19 height 19
click at [1228, 275] on icon "button" at bounding box center [1220, 272] width 19 height 19
click at [1188, 357] on h3 "16" at bounding box center [1180, 366] width 117 height 18
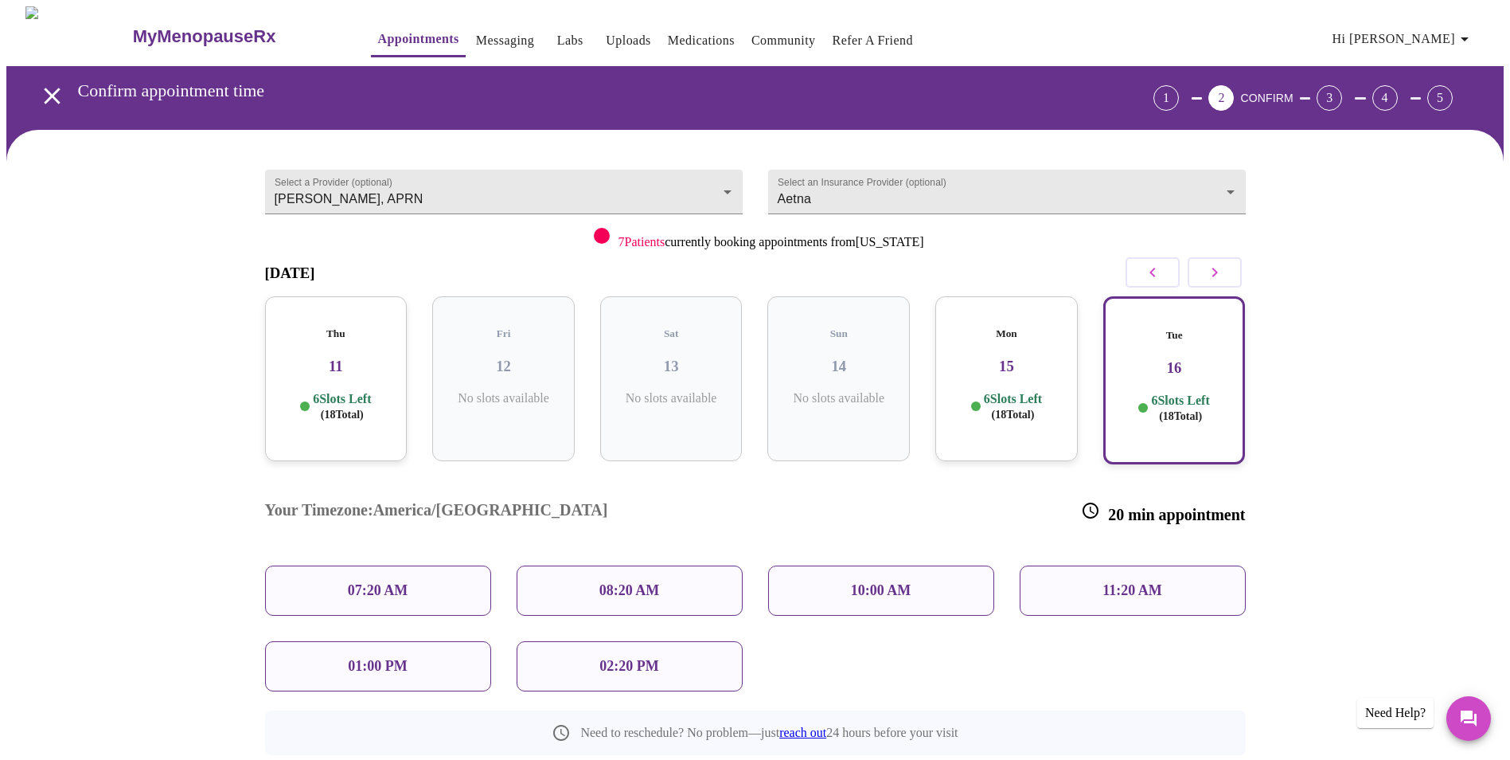
click at [608, 641] on div "02:20 PM" at bounding box center [630, 666] width 226 height 50
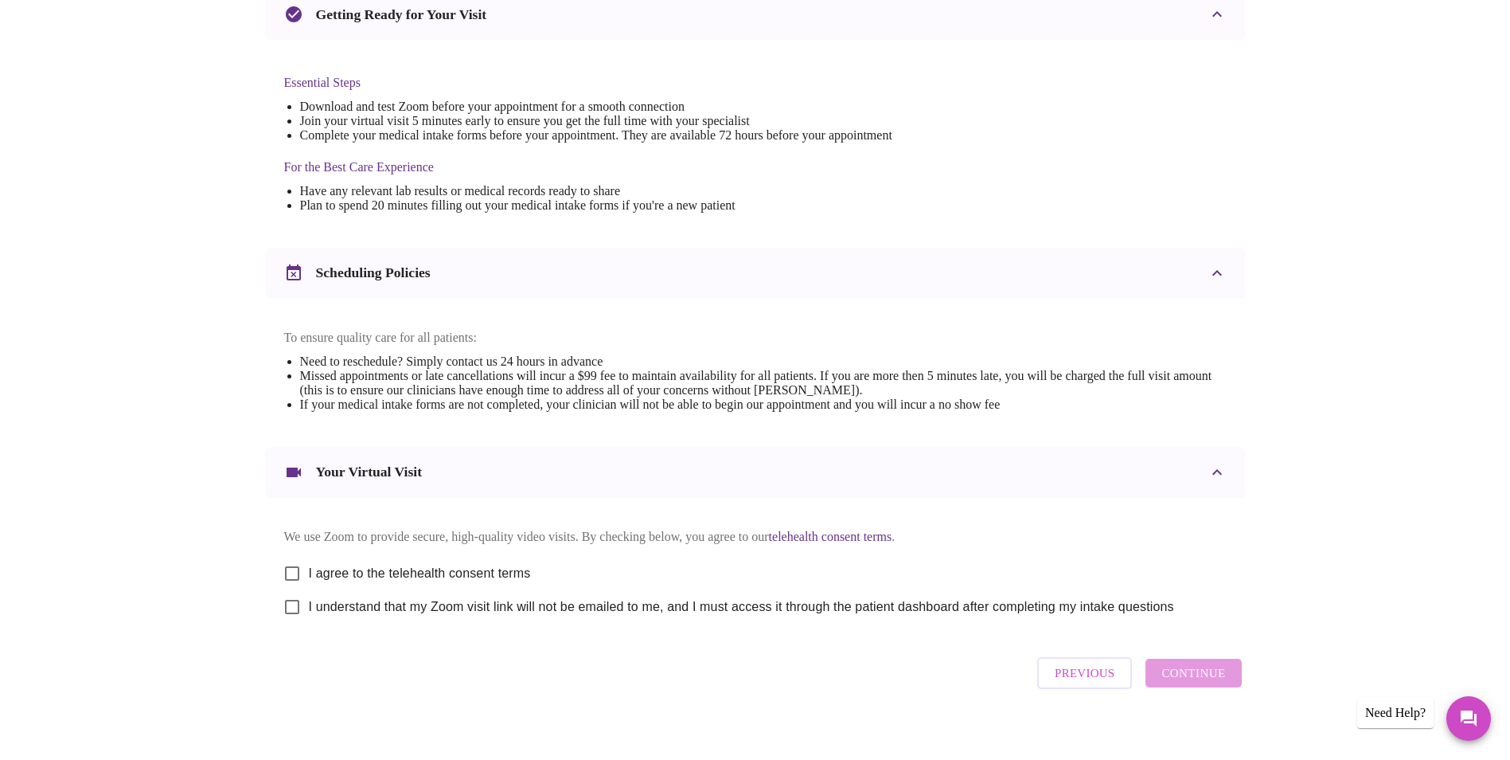
scroll to position [395, 0]
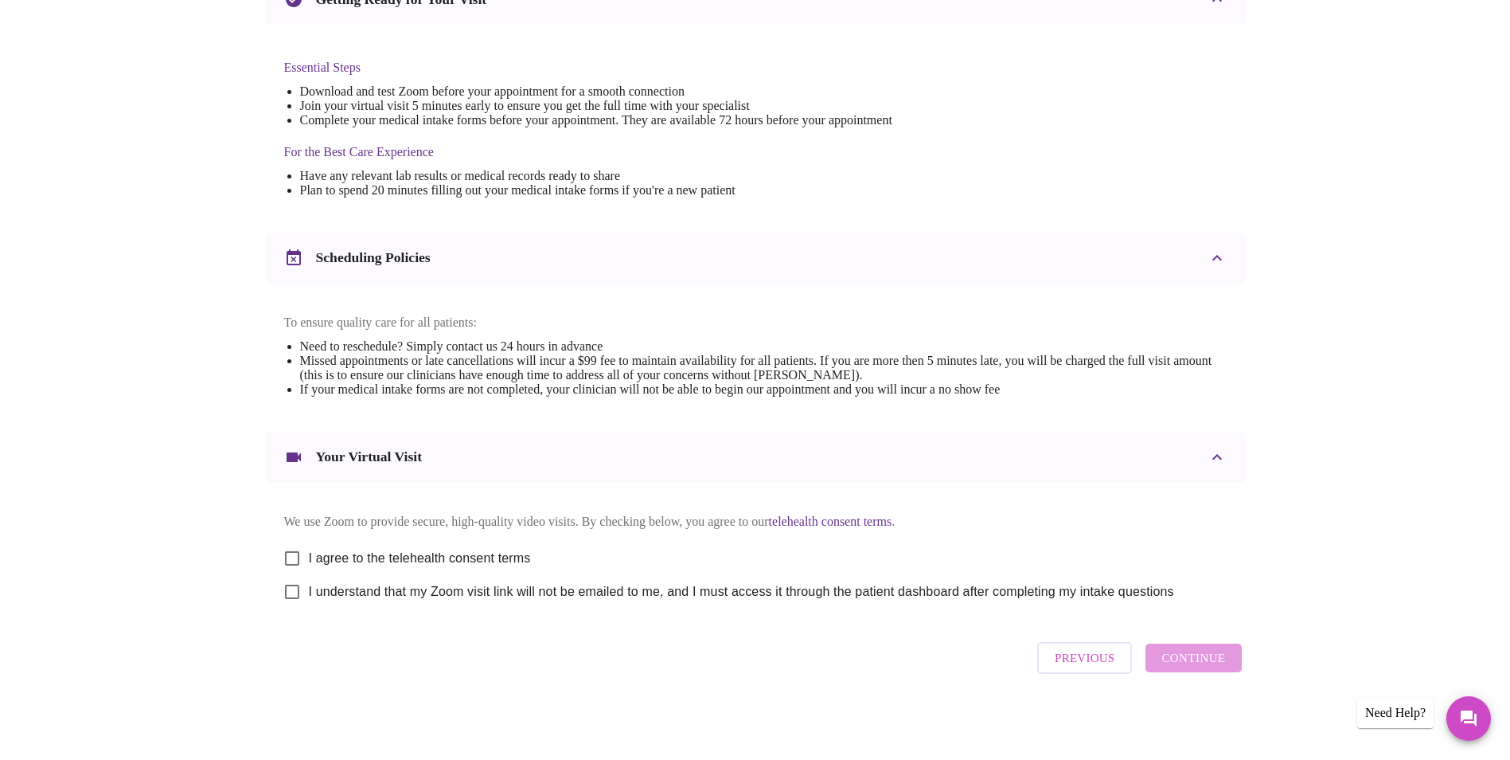
click at [287, 552] on input "I agree to the telehealth consent terms" at bounding box center [291, 557] width 33 height 33
checkbox input "true"
click at [302, 602] on input "I understand that my Zoom visit link will not be emailed to me, and I must acce…" at bounding box center [291, 591] width 33 height 33
checkbox input "true"
click at [1180, 663] on span "Continue" at bounding box center [1194, 657] width 64 height 21
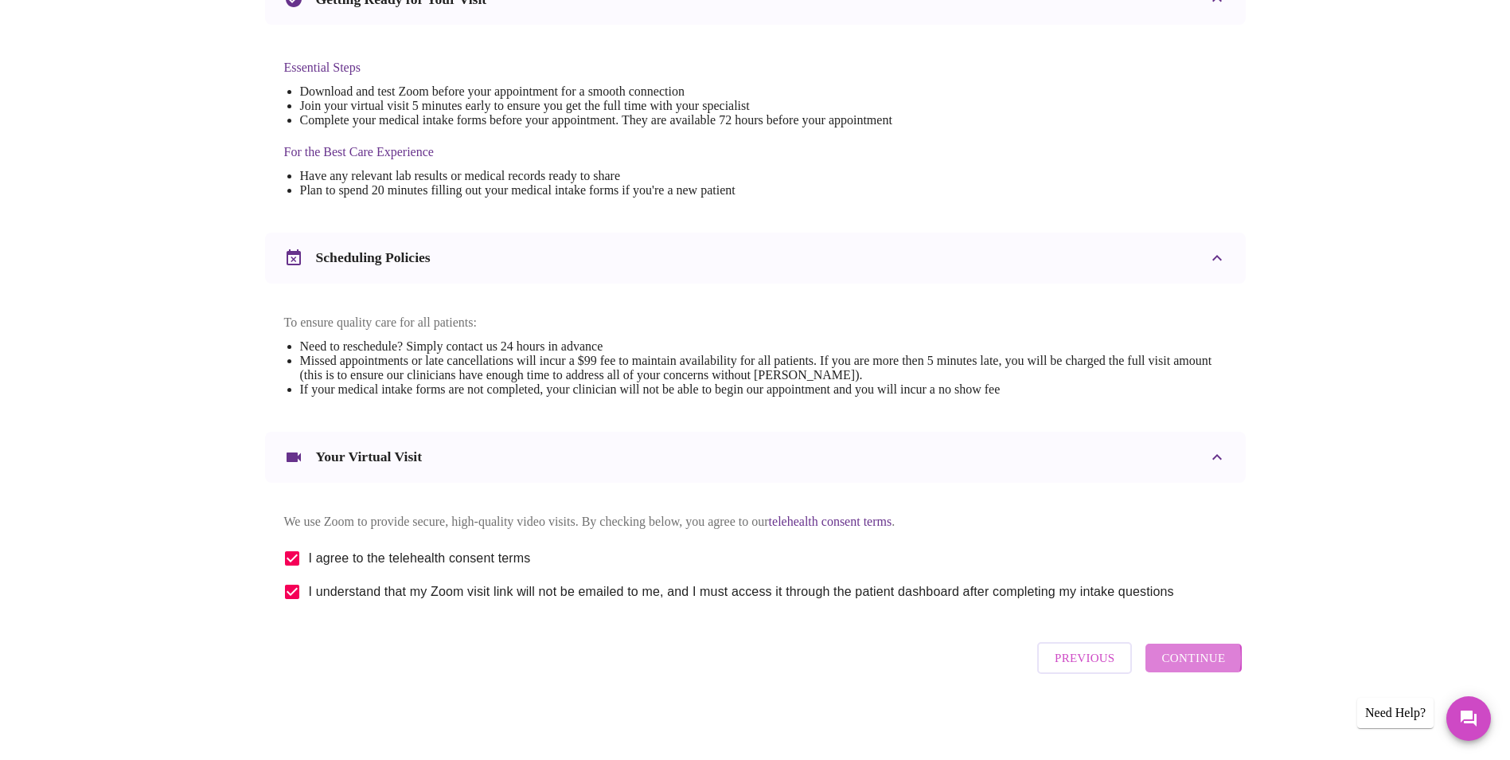
scroll to position [0, 0]
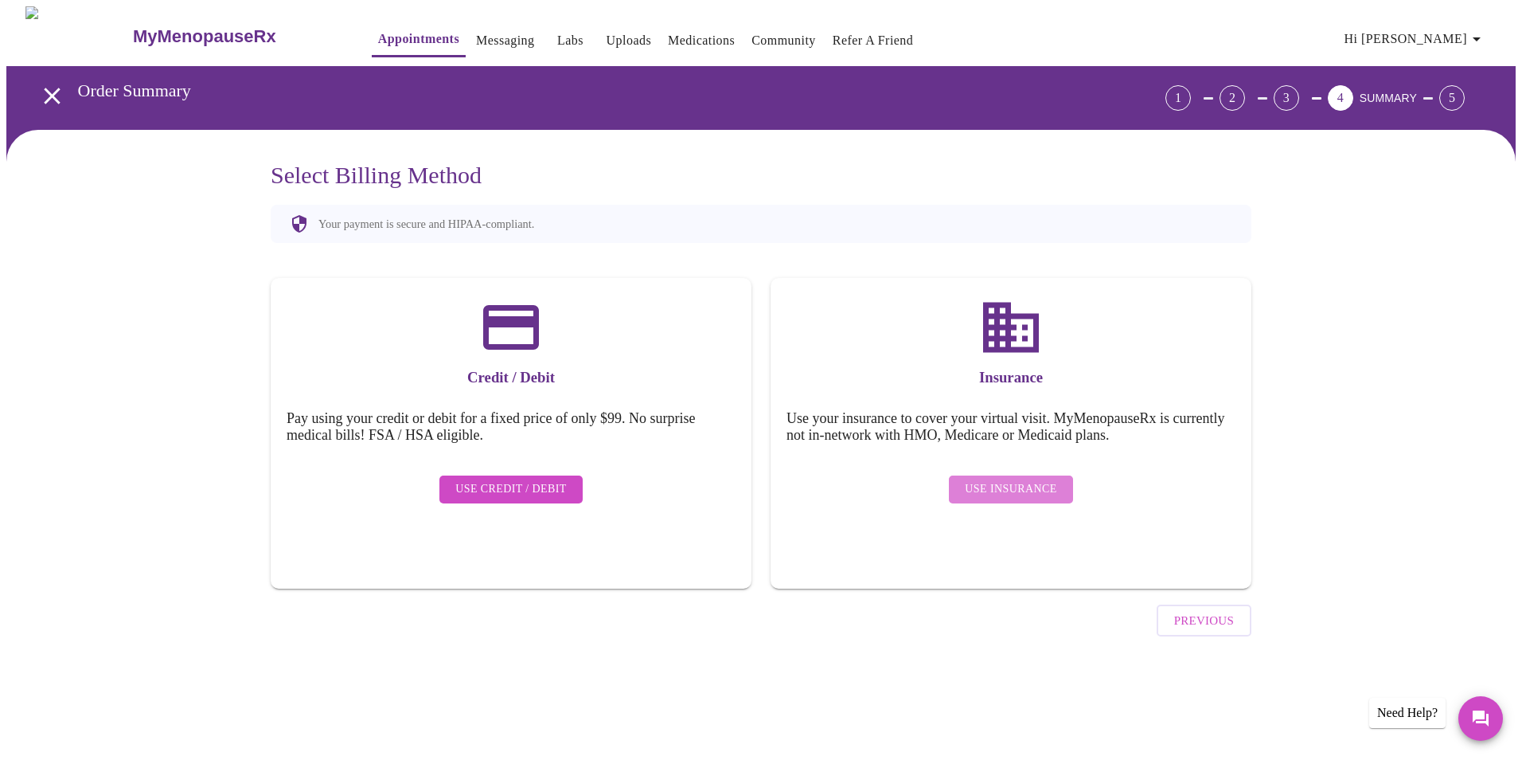
click at [1014, 482] on span "Use Insurance" at bounding box center [1011, 489] width 92 height 20
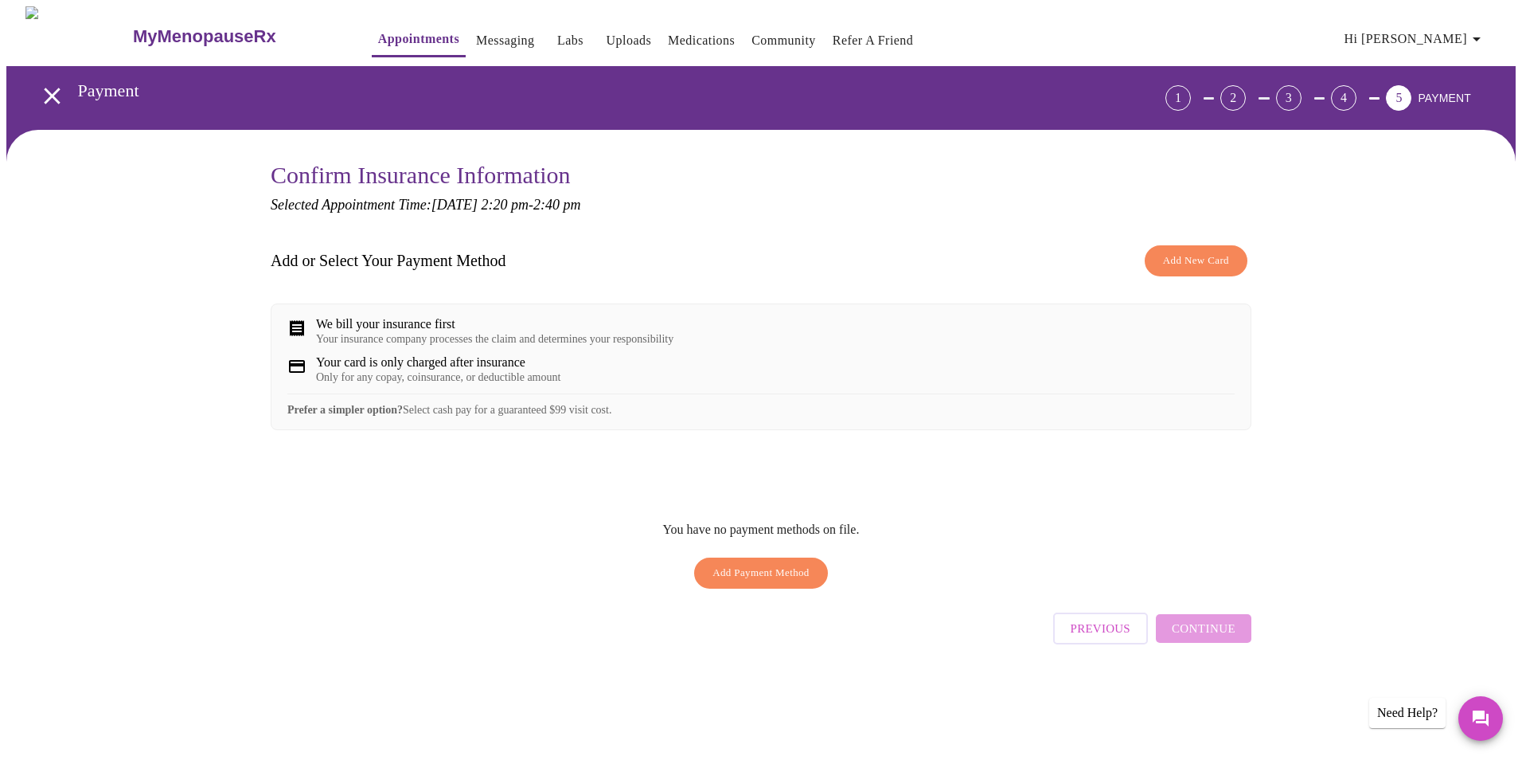
click at [1170, 645] on div "Previous Continue" at bounding box center [1152, 624] width 198 height 56
click at [1206, 259] on span "Add New Card" at bounding box center [1196, 261] width 66 height 18
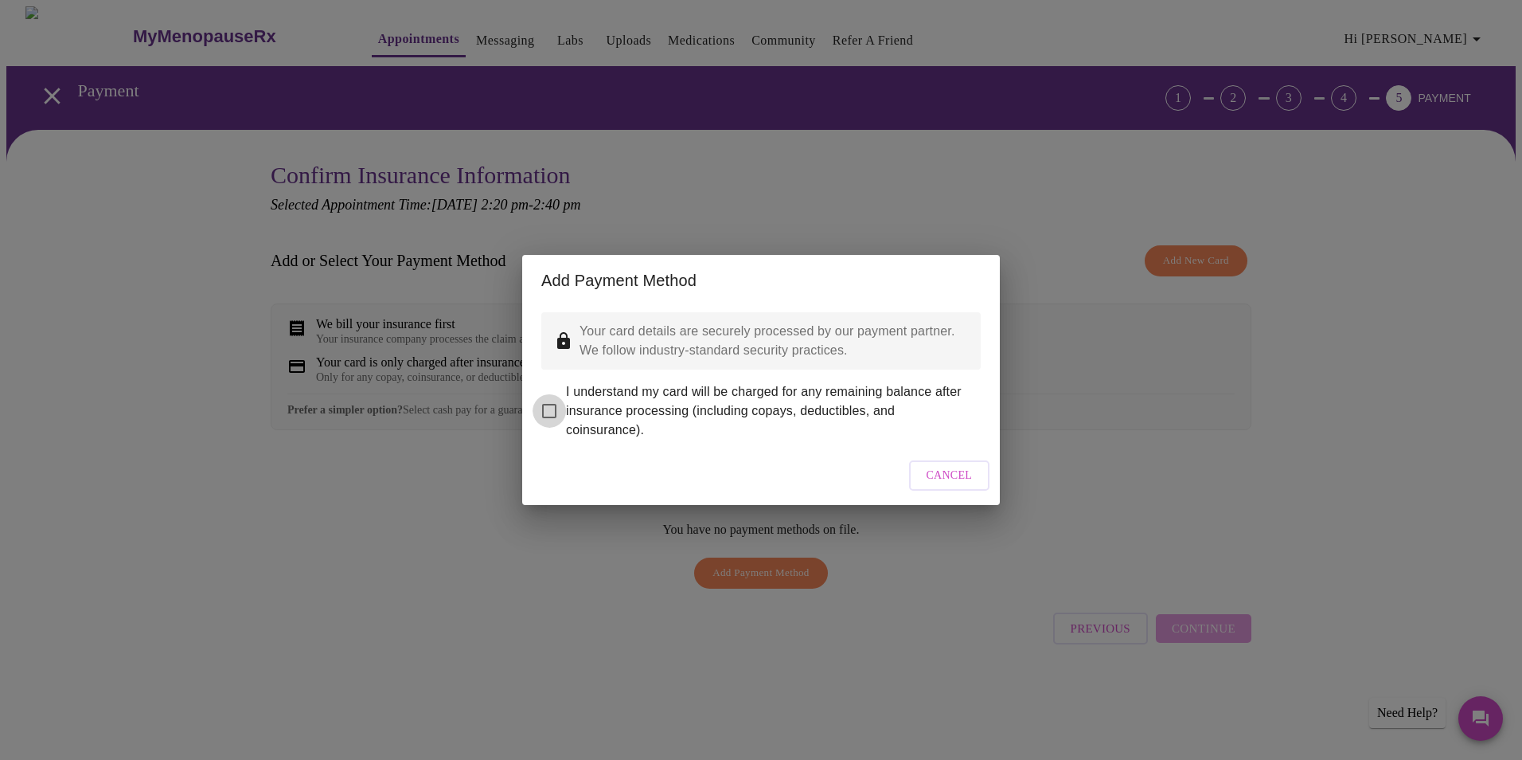
click at [551, 400] on input "I understand my card will be charged for any remaining balance after insurance …" at bounding box center [549, 410] width 33 height 33
checkbox input "true"
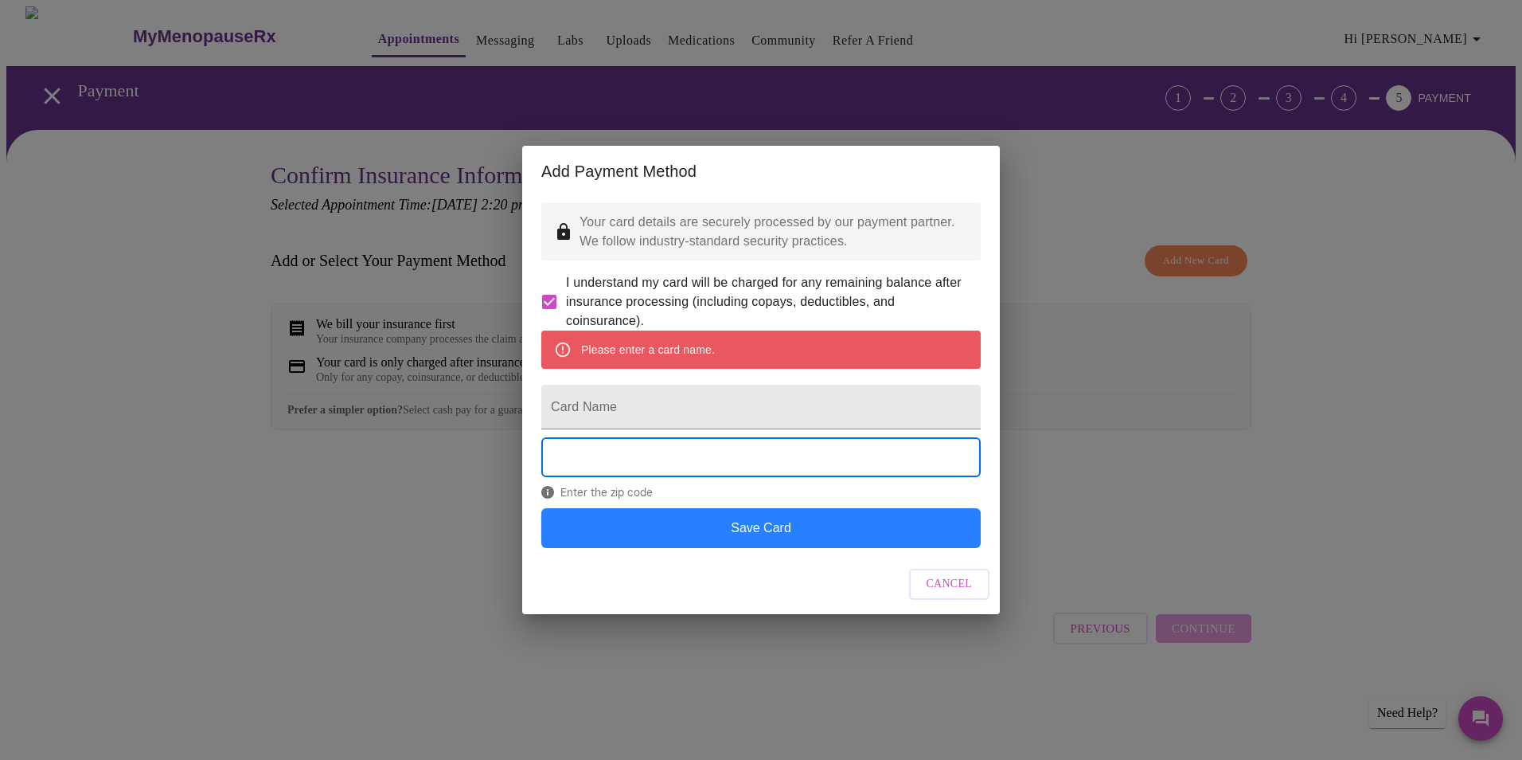
click at [713, 541] on button "Save Card" at bounding box center [760, 528] width 439 height 40
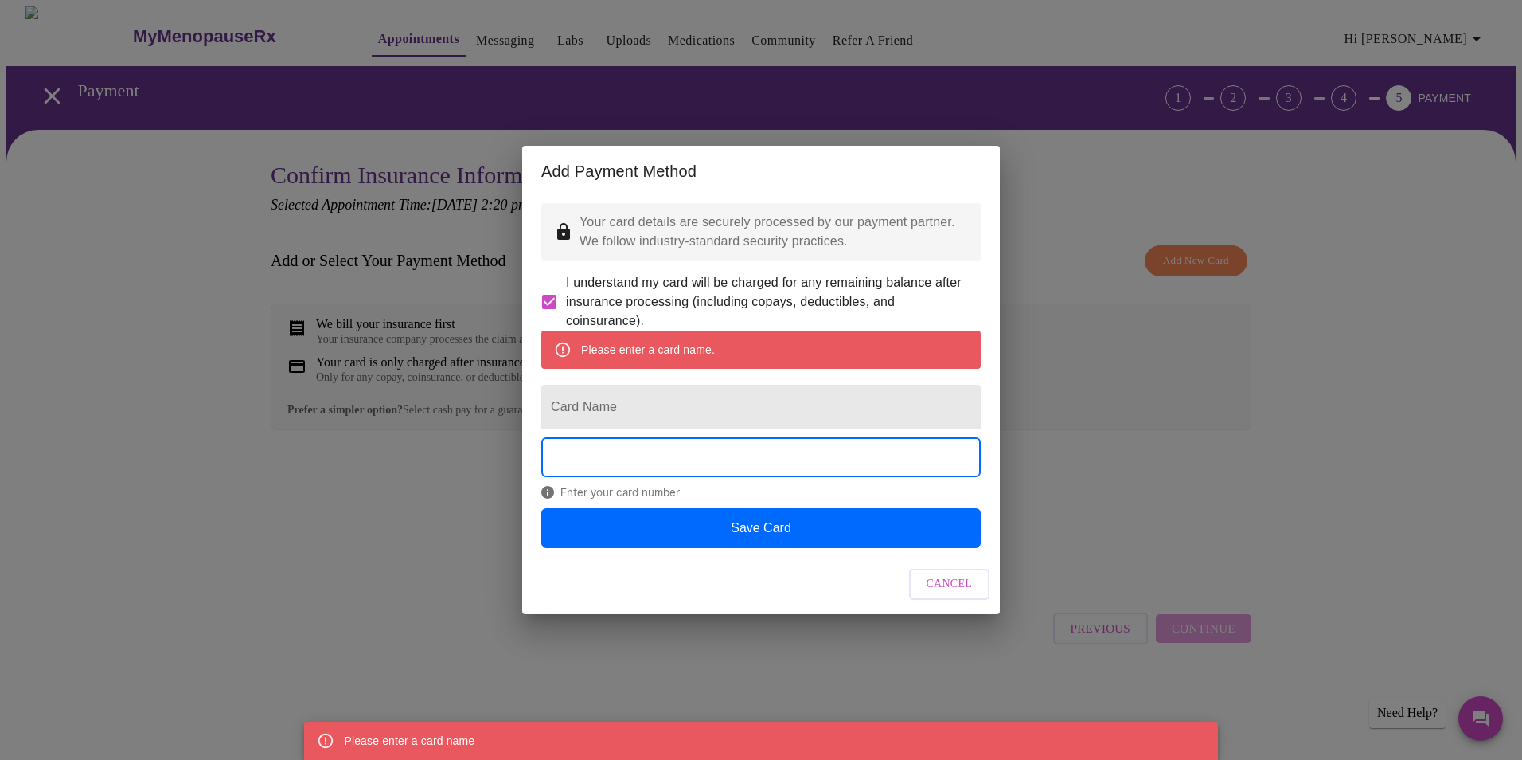
click at [713, 541] on button "Save Card" at bounding box center [760, 528] width 439 height 40
click at [647, 416] on input "Card Name" at bounding box center [760, 407] width 439 height 45
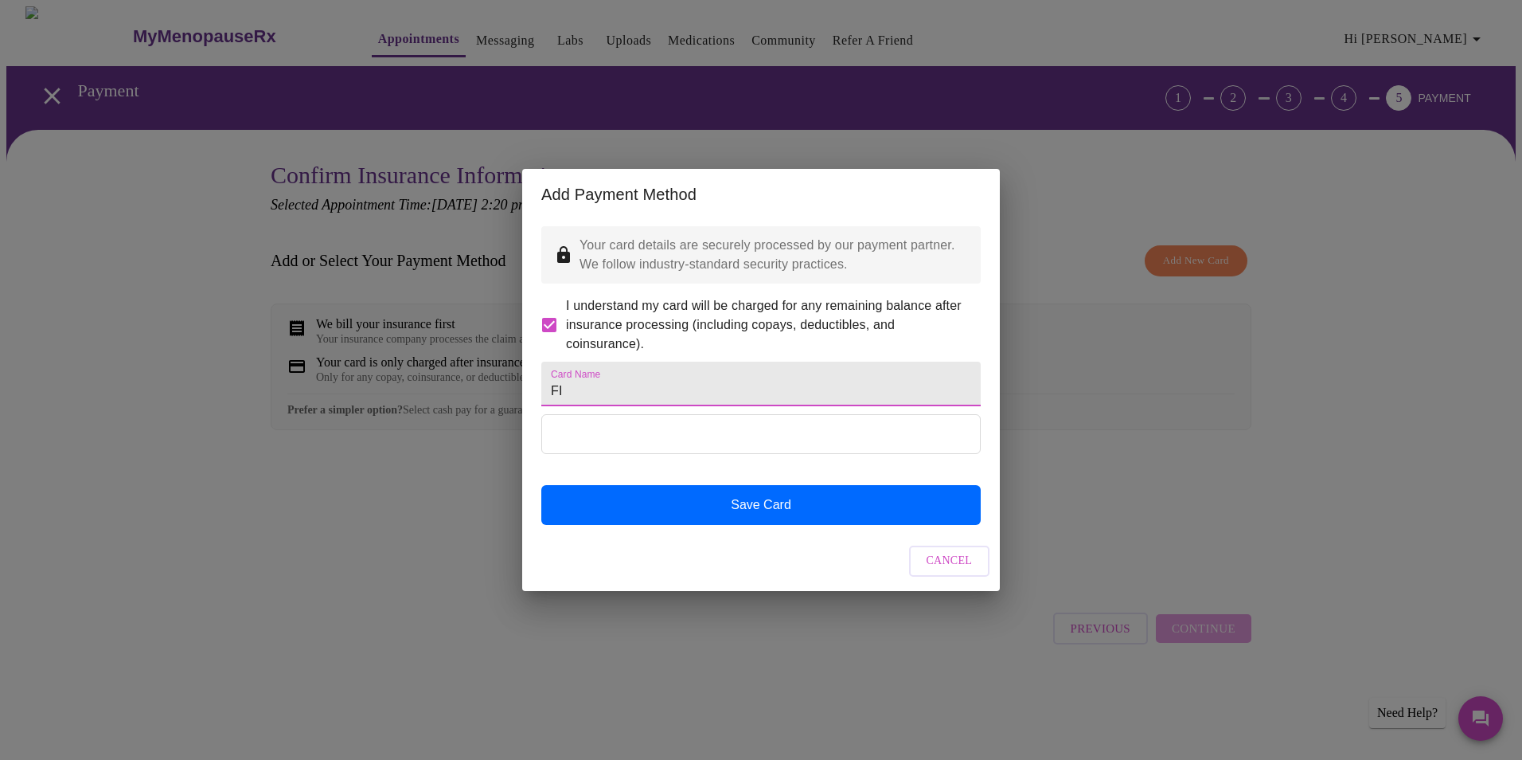
type input "F"
type input "L"
type input "Fidelity"
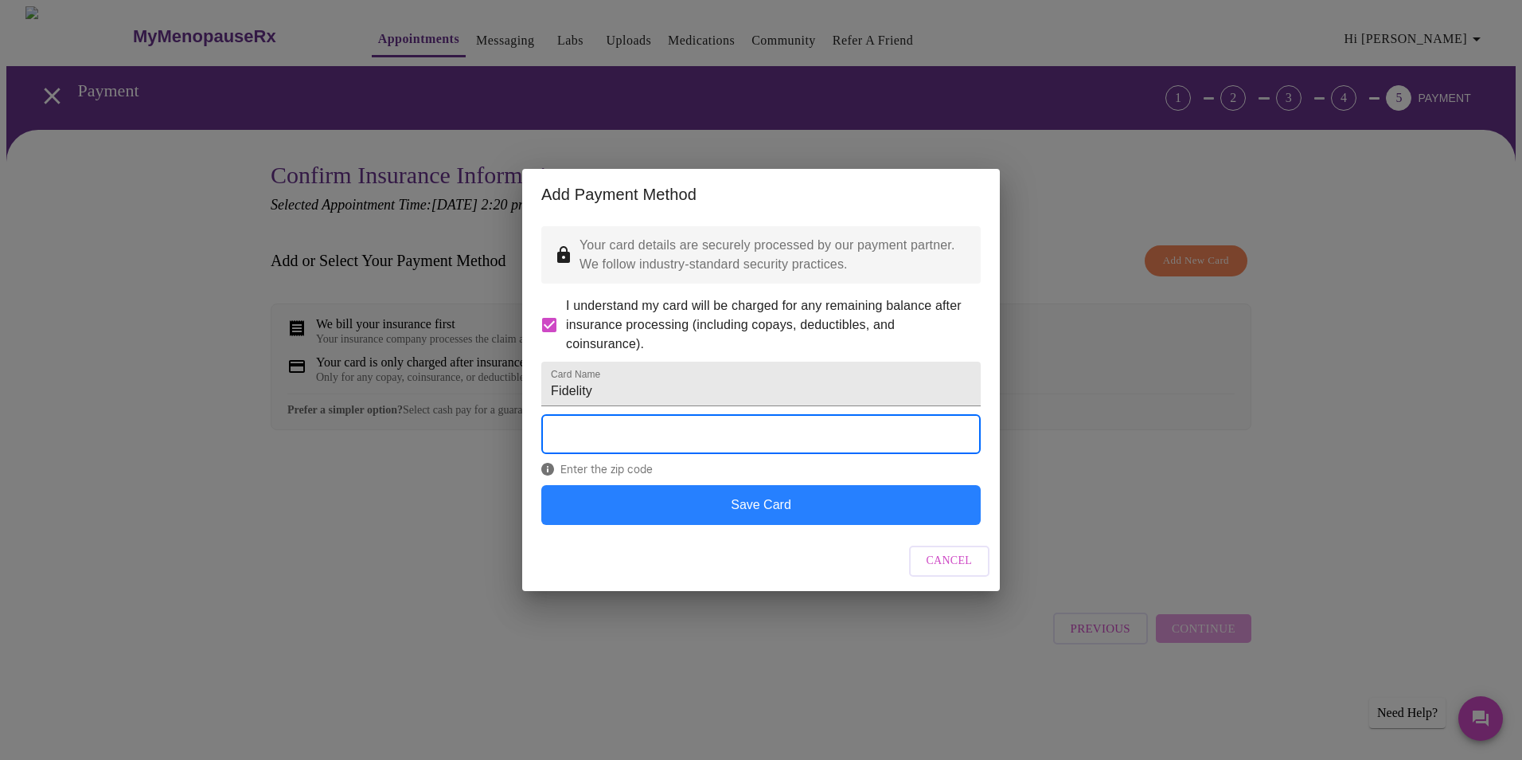
click at [610, 514] on button "Save Card" at bounding box center [760, 505] width 439 height 40
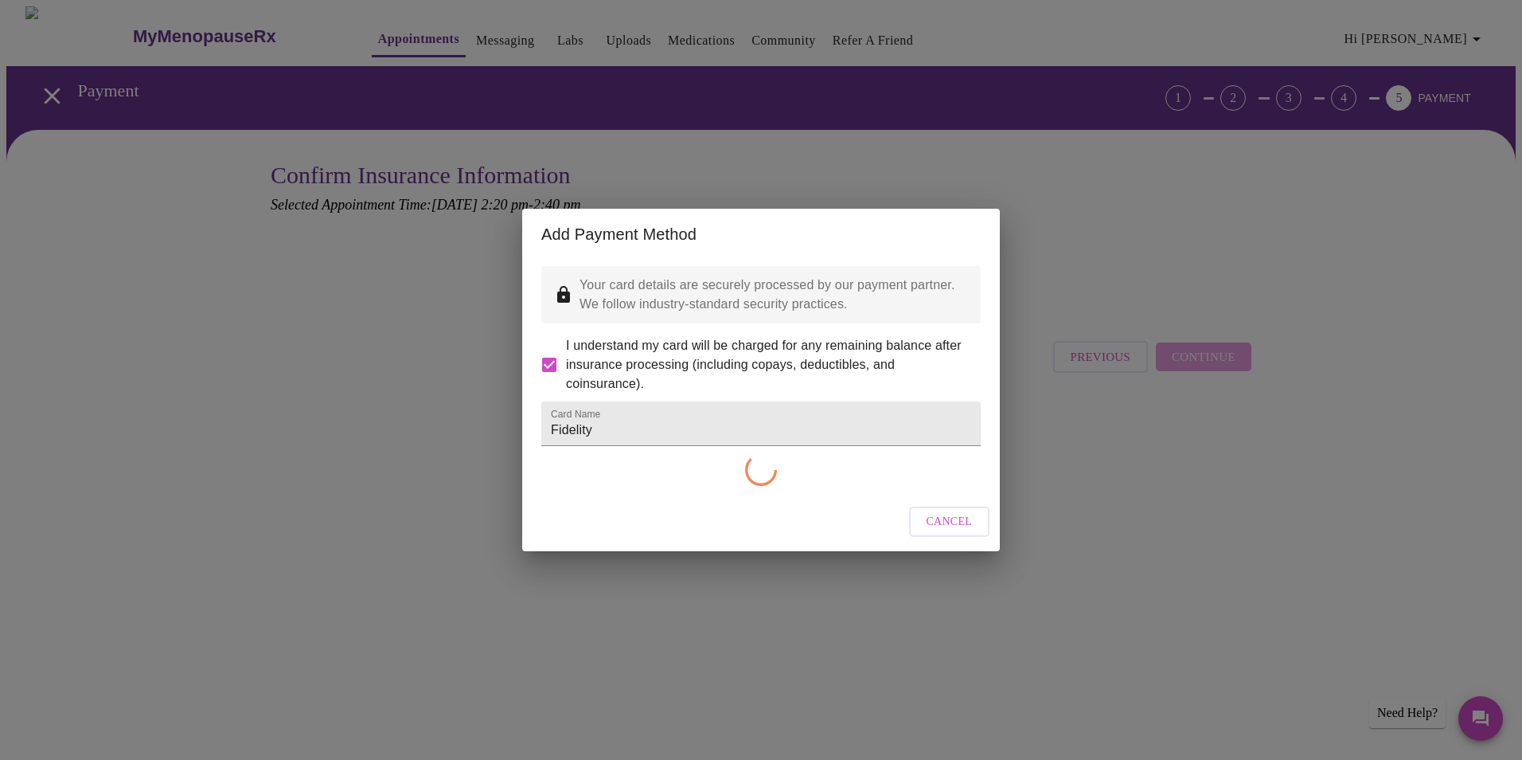
checkbox input "false"
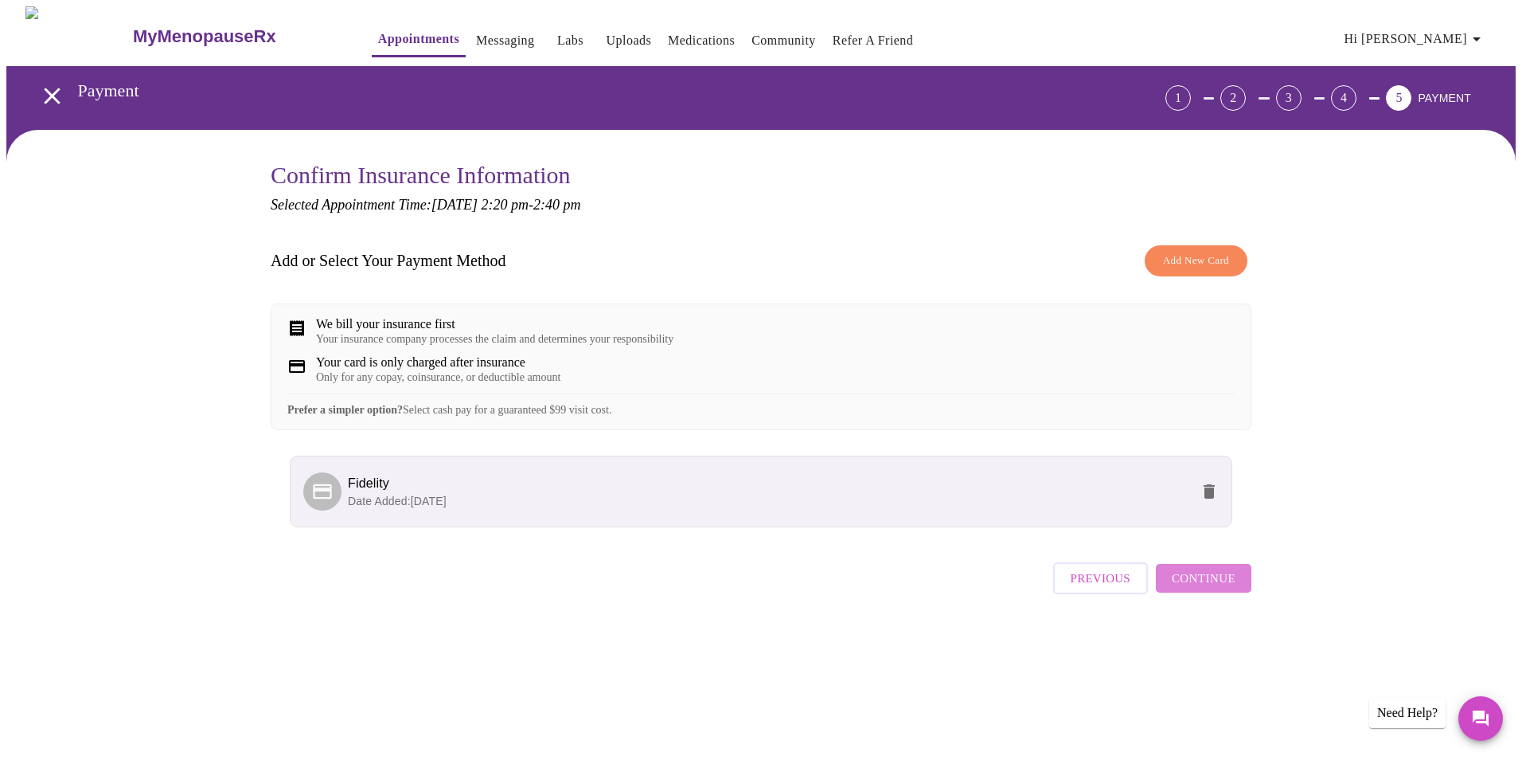
click at [1219, 588] on span "Continue" at bounding box center [1204, 578] width 64 height 21
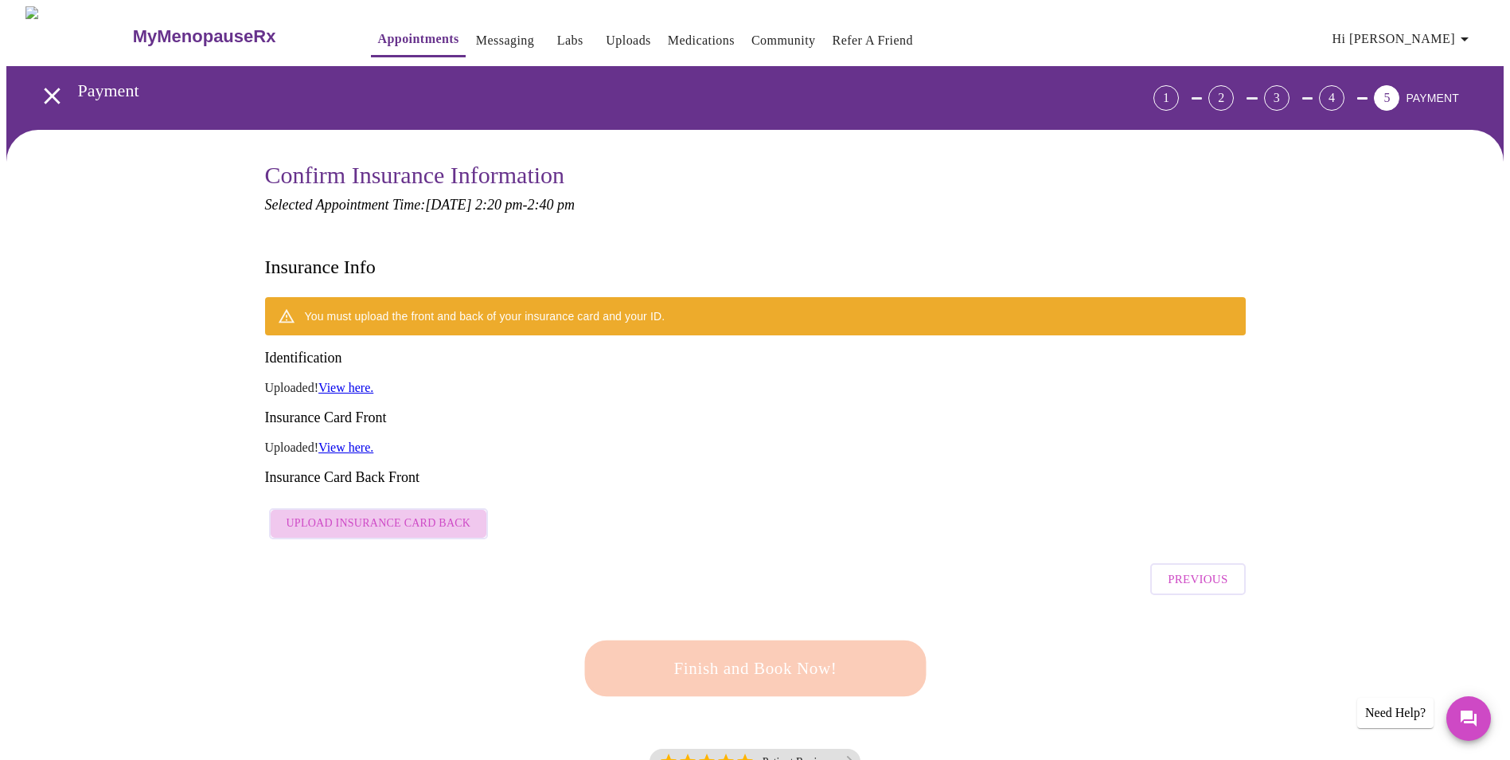
click at [385, 514] on span "Upload Insurance Card Back" at bounding box center [379, 524] width 185 height 20
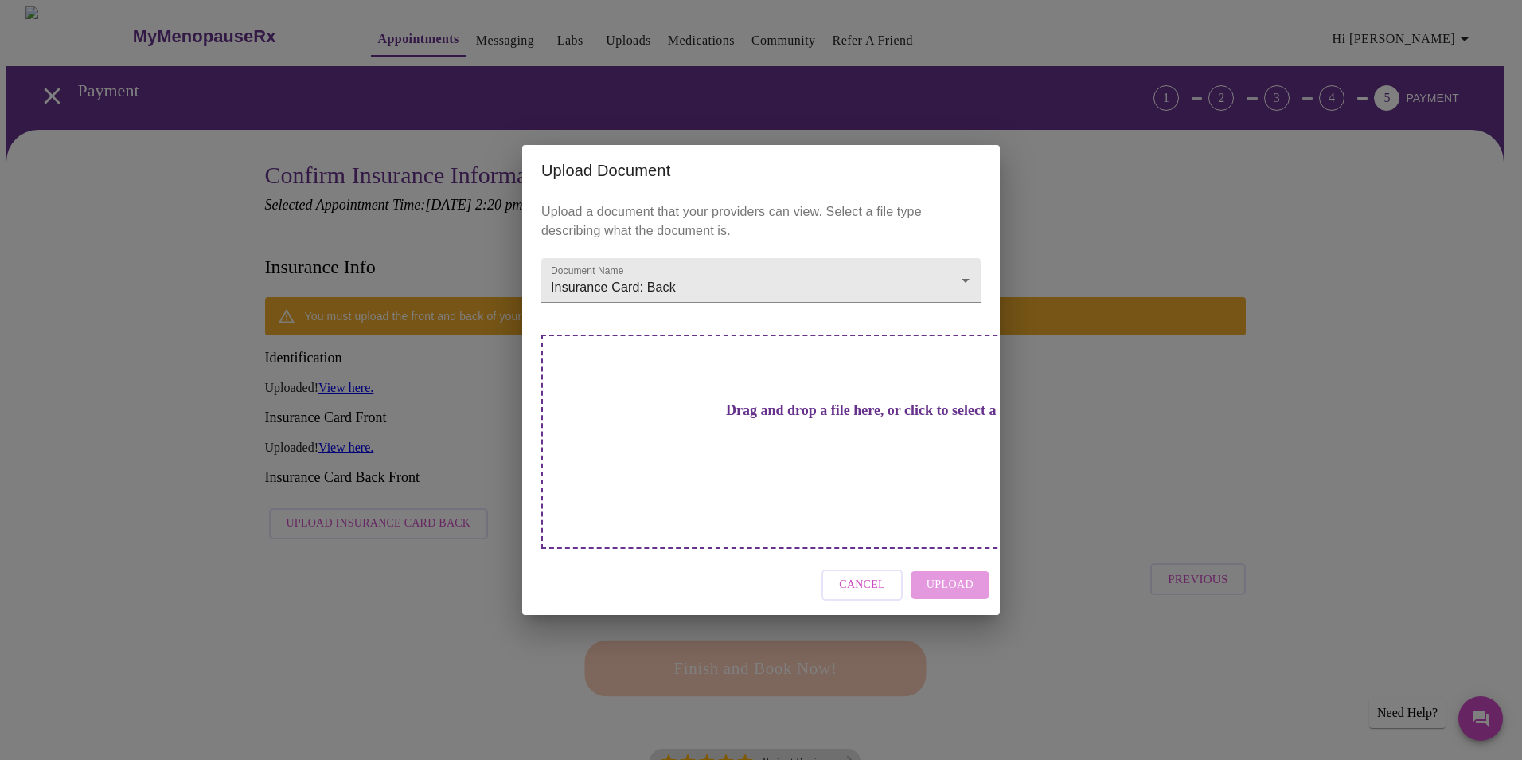
click at [740, 475] on div "Drag and drop a file here, or click to select a file" at bounding box center [872, 441] width 662 height 214
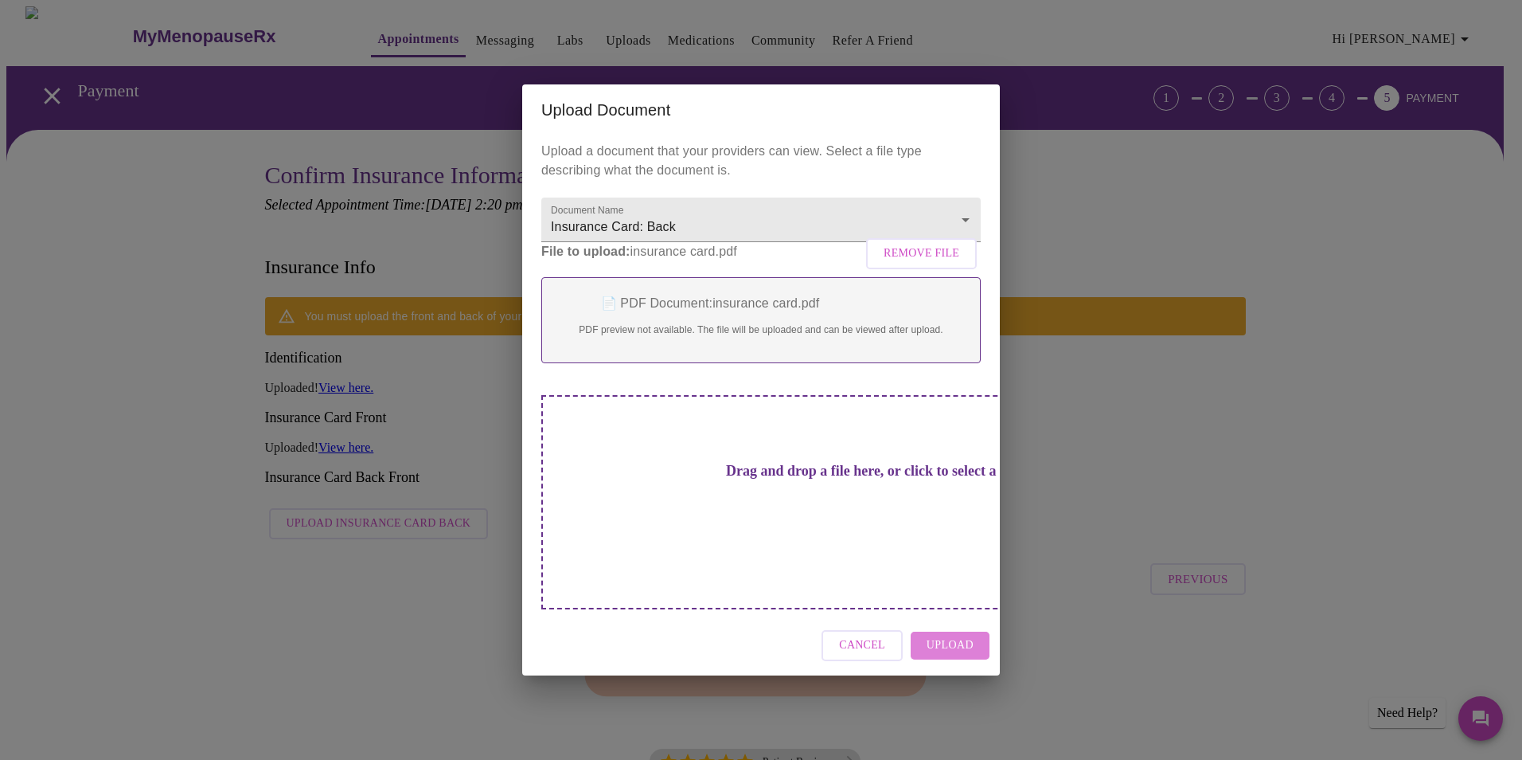
click at [966, 635] on span "Upload" at bounding box center [950, 645] width 47 height 20
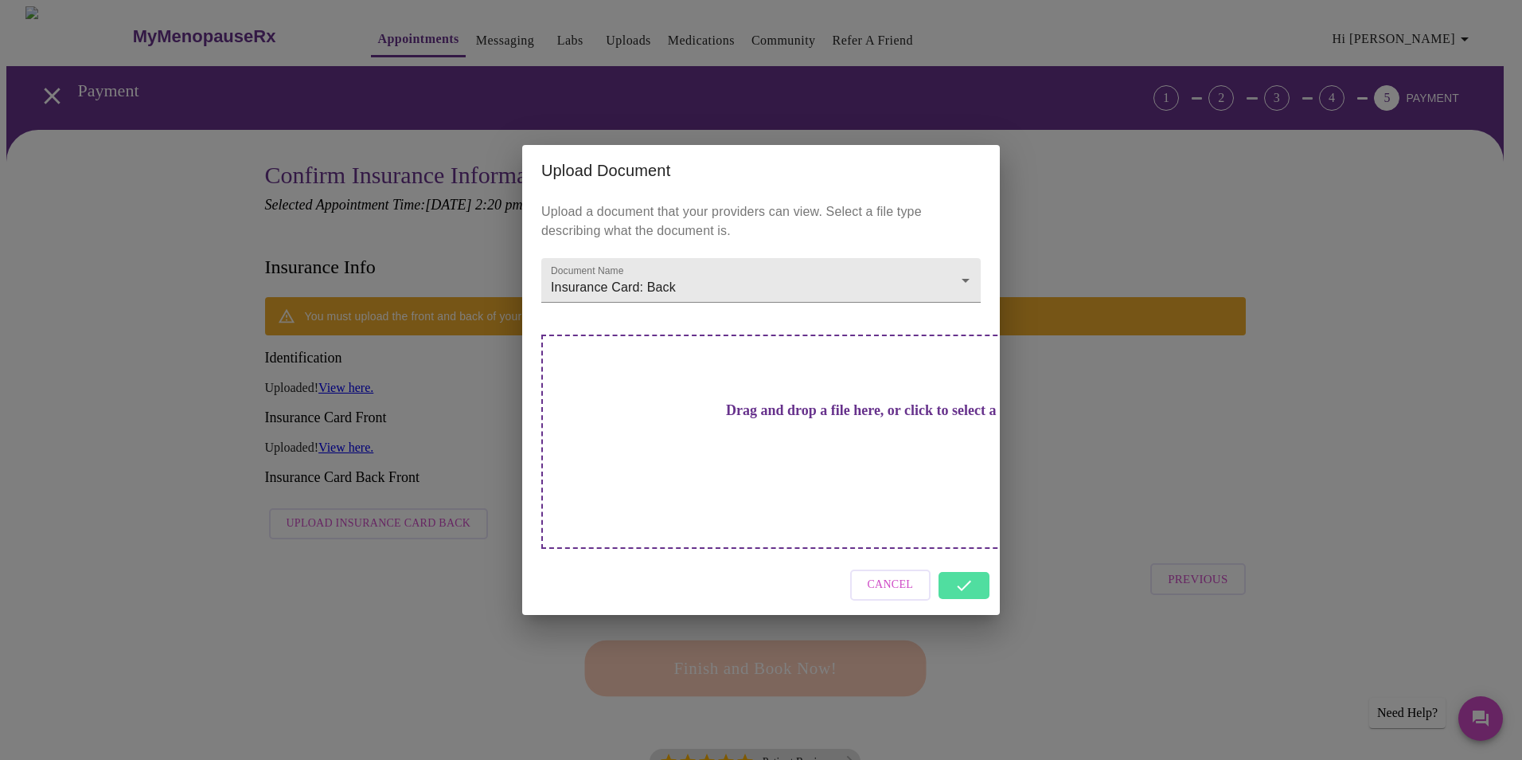
click at [975, 558] on div "Cancel" at bounding box center [761, 585] width 478 height 60
click at [978, 557] on div "Cancel" at bounding box center [761, 585] width 478 height 60
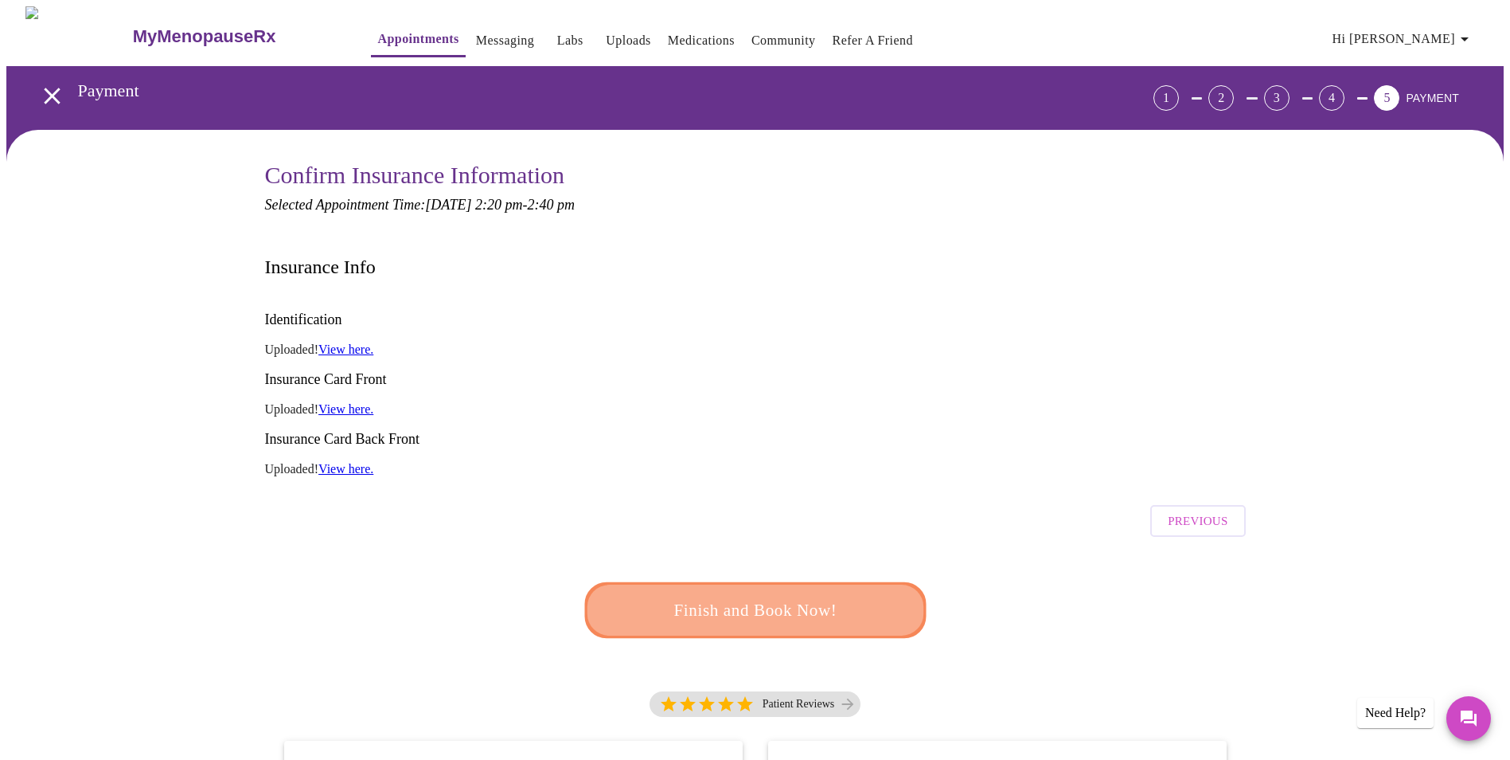
click at [756, 595] on span "Finish and Book Now!" at bounding box center [755, 609] width 298 height 29
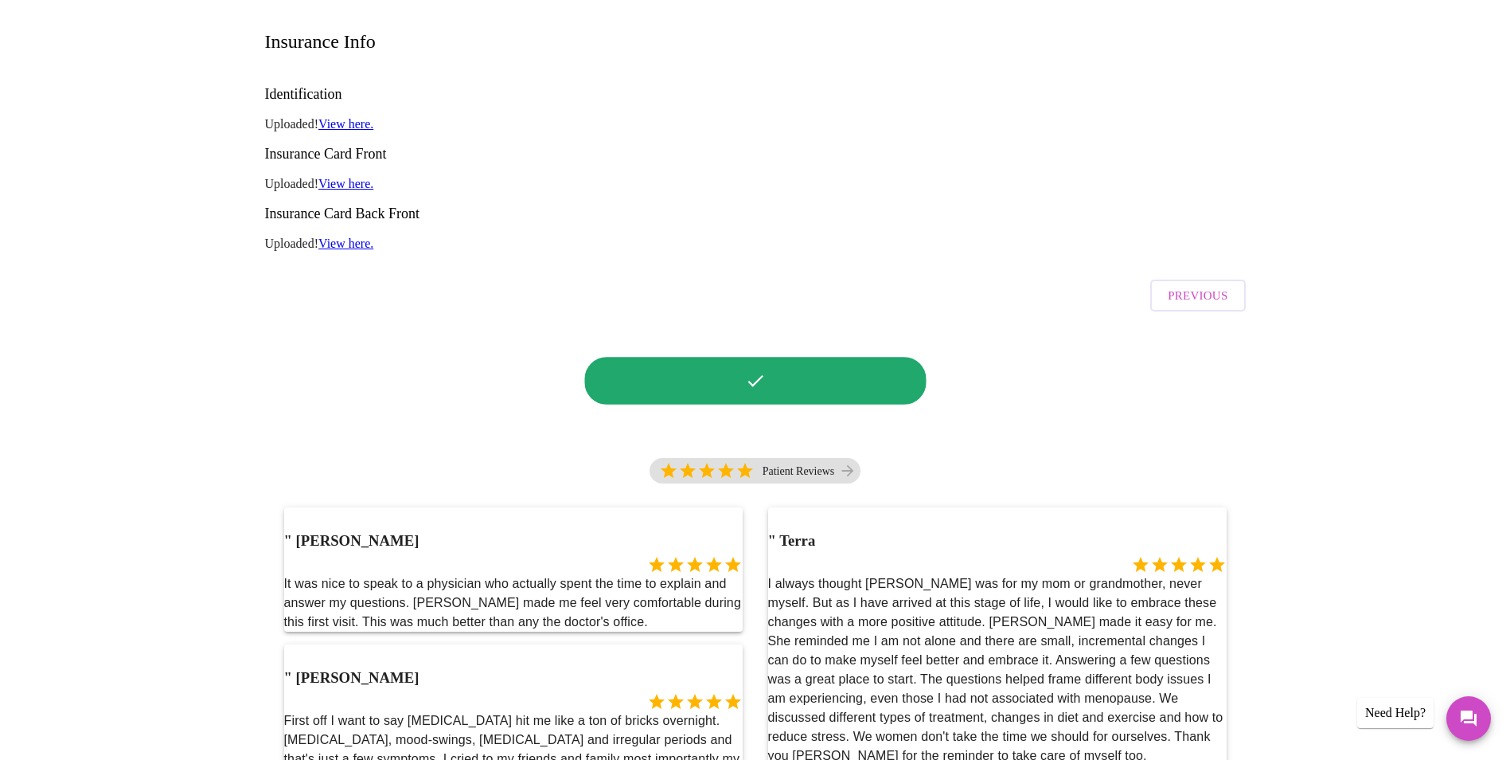
scroll to position [239, 0]
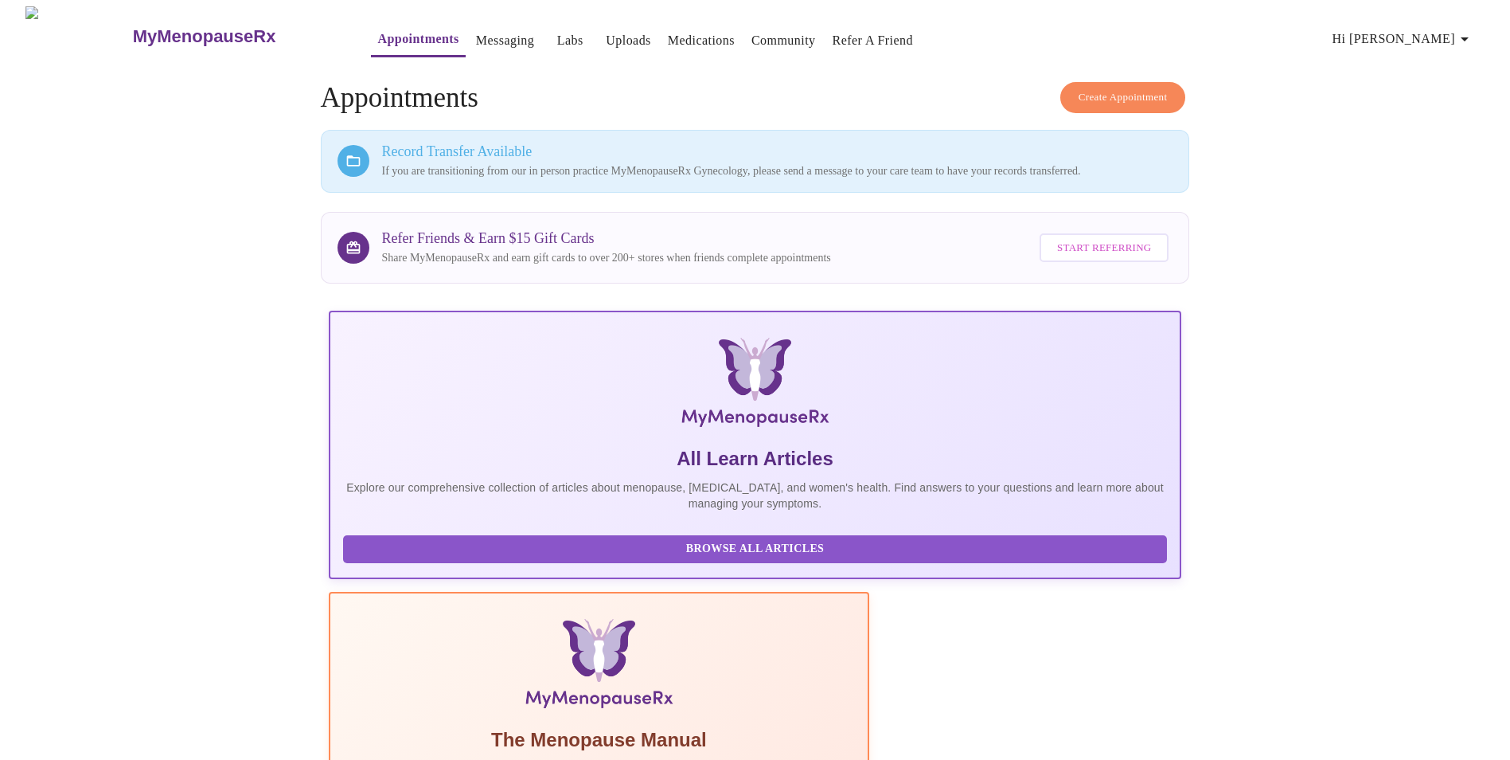
click at [476, 29] on link "Messaging" at bounding box center [505, 40] width 58 height 22
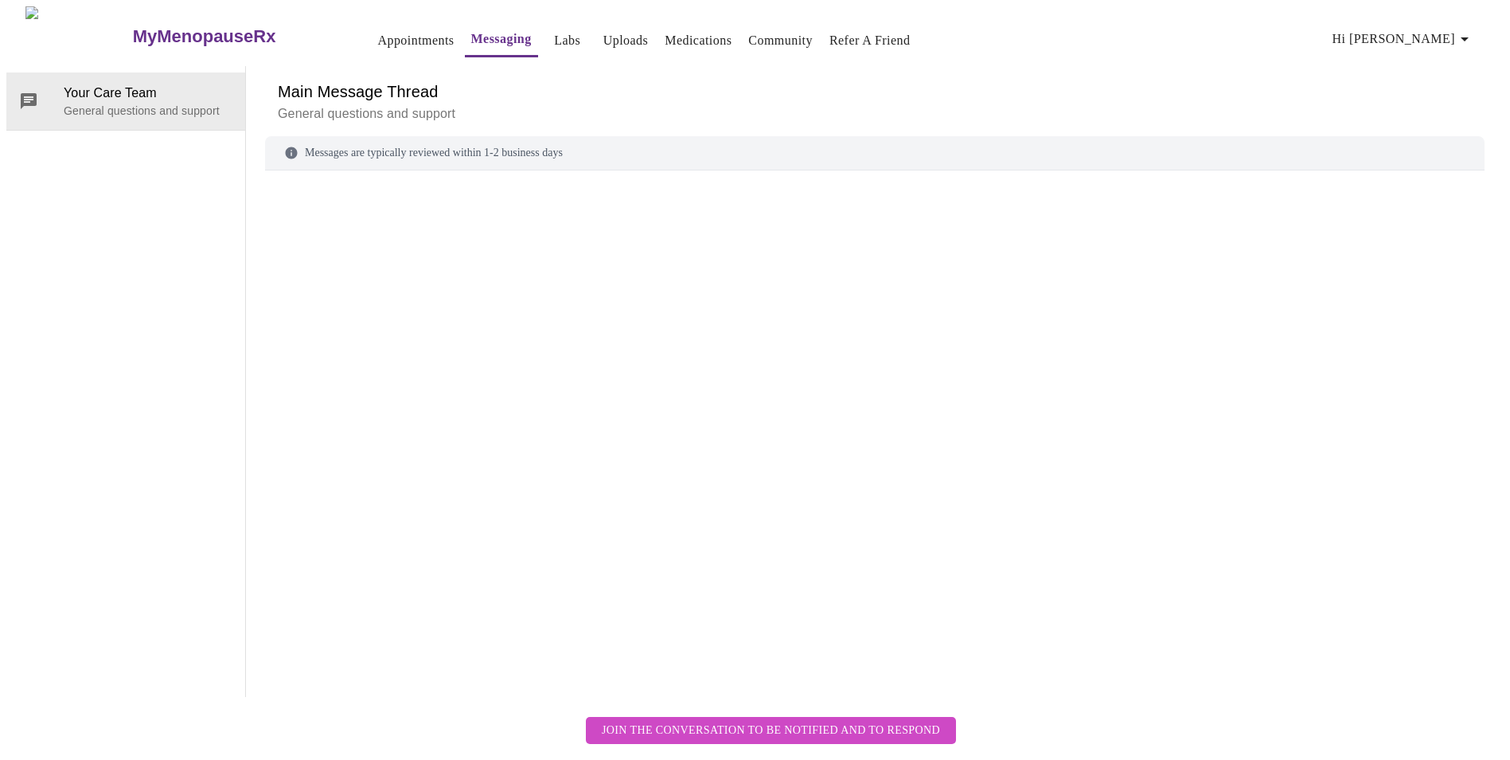
scroll to position [60, 0]
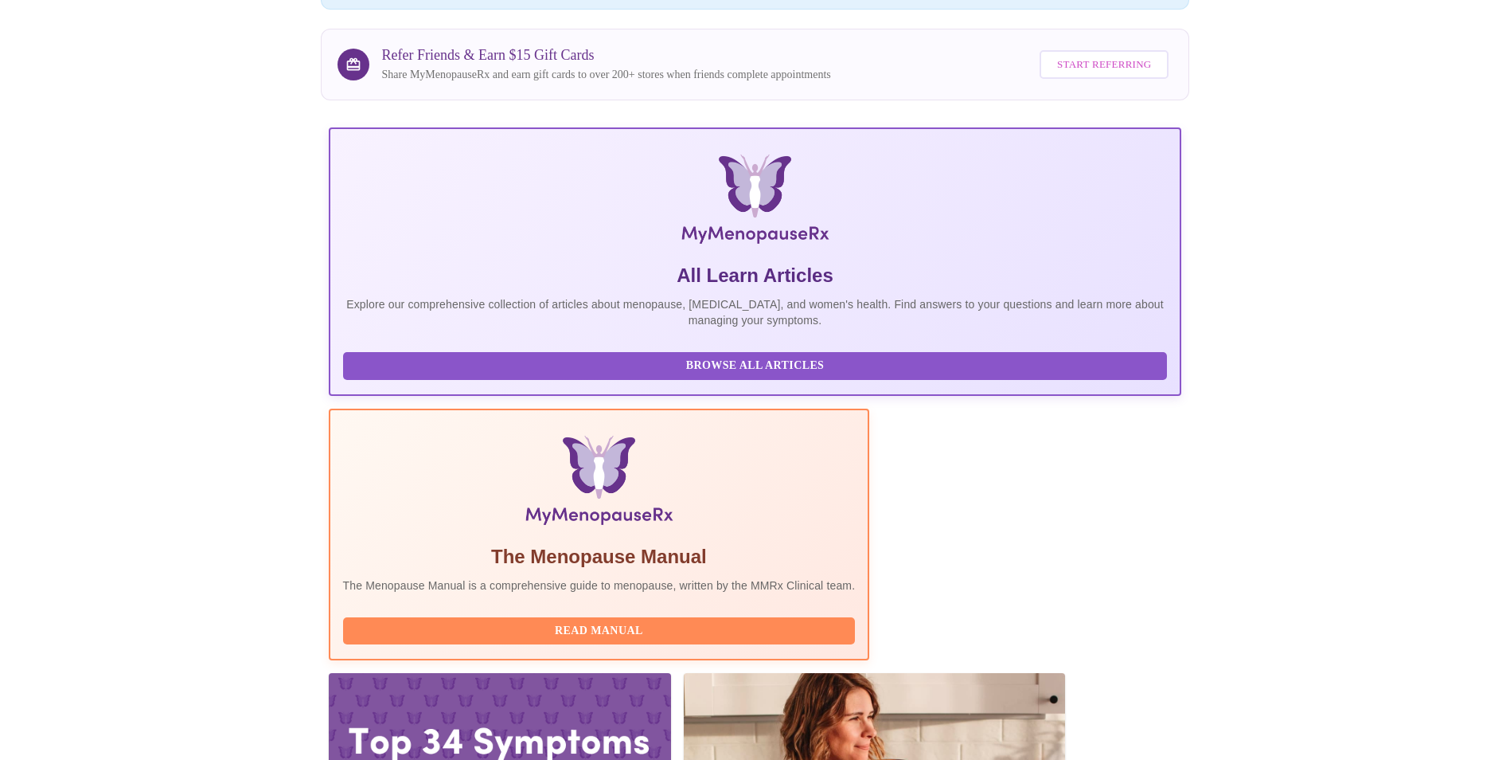
scroll to position [194, 0]
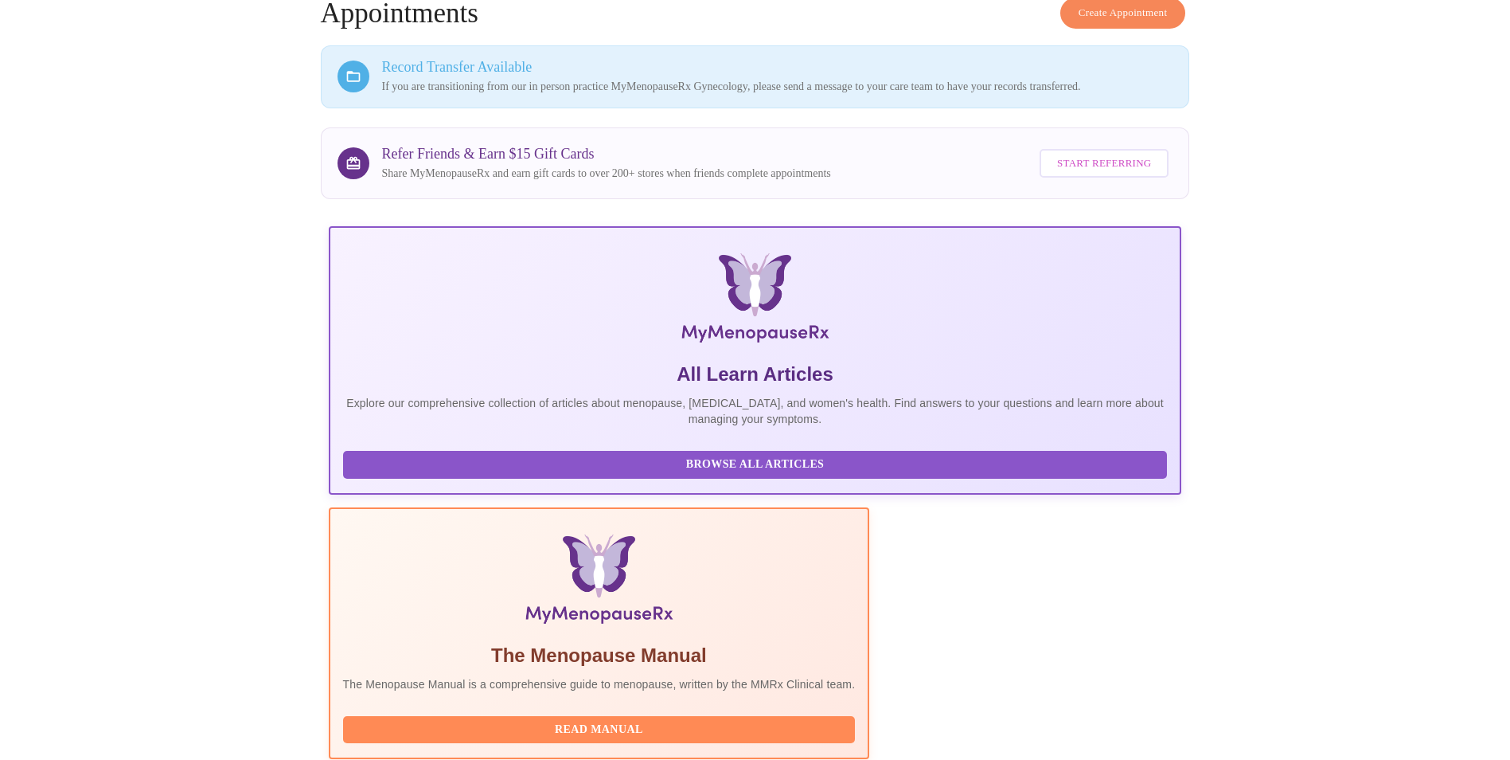
scroll to position [68, 0]
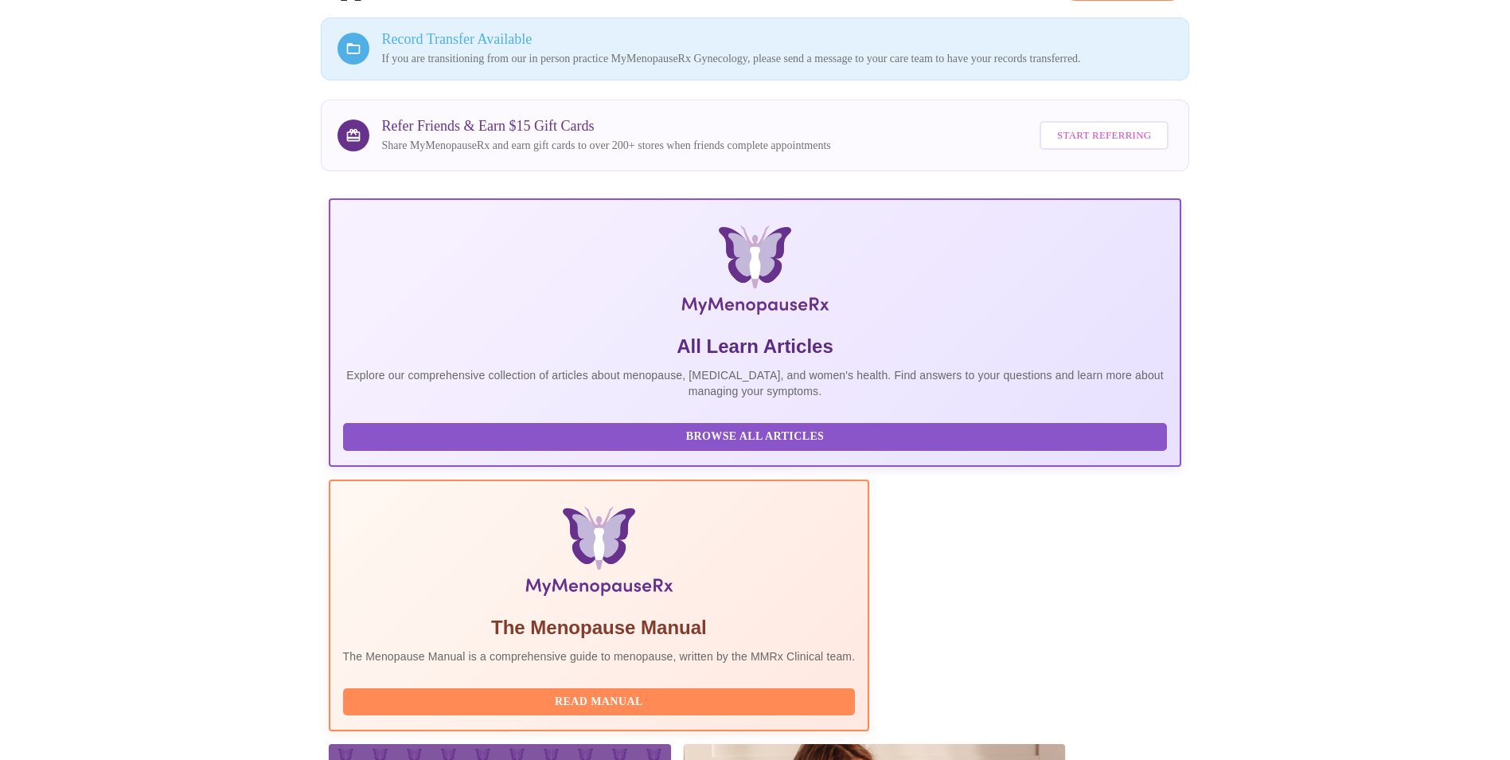
scroll to position [194, 0]
